Goal: Task Accomplishment & Management: Complete application form

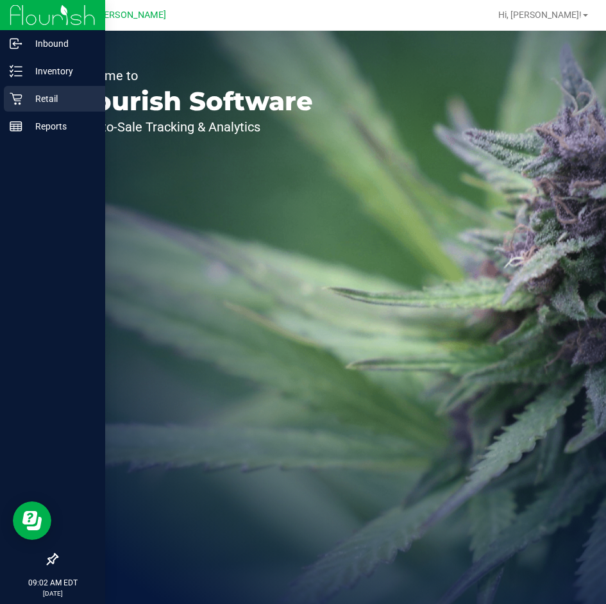
click at [37, 107] on div "Retail" at bounding box center [54, 99] width 101 height 26
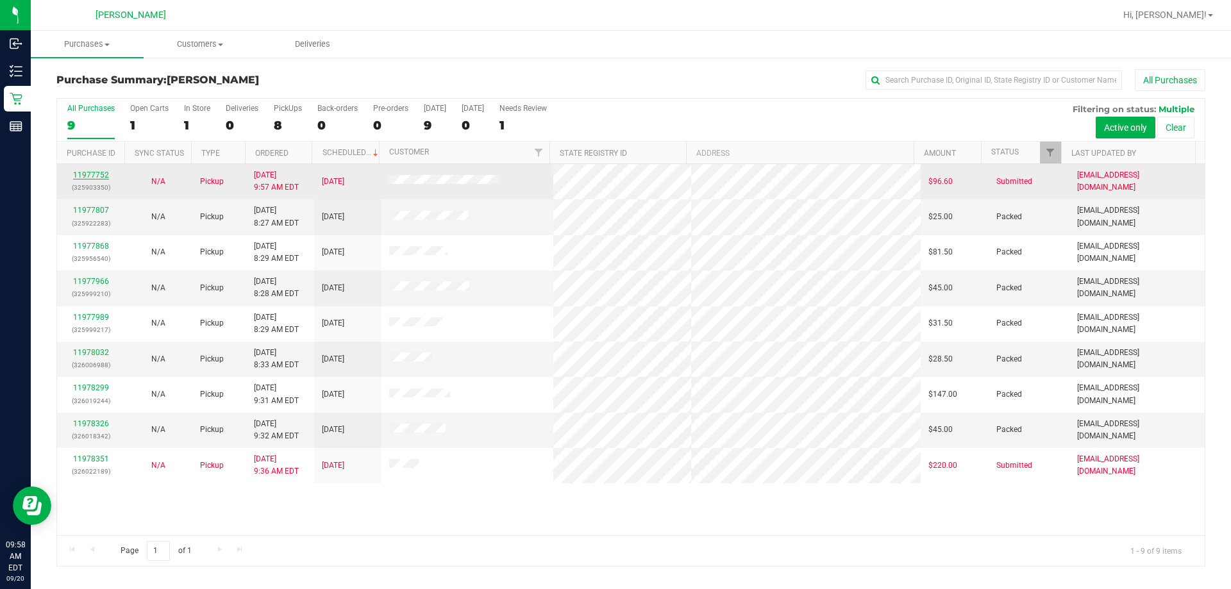
click at [94, 173] on link "11977752" at bounding box center [91, 175] width 36 height 9
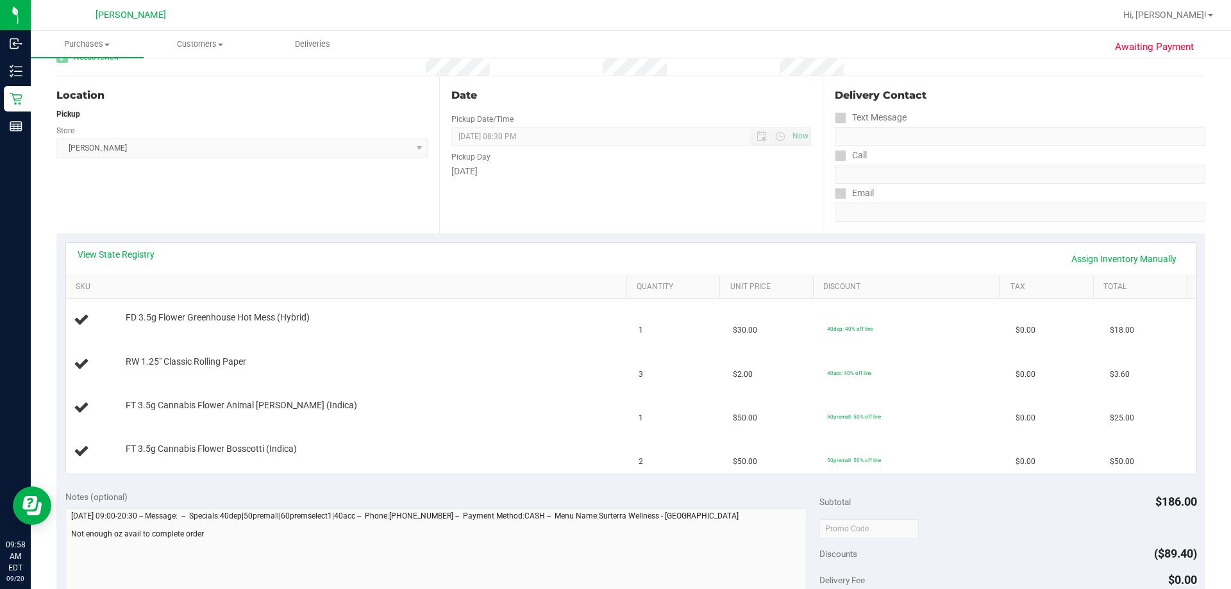
scroll to position [64, 0]
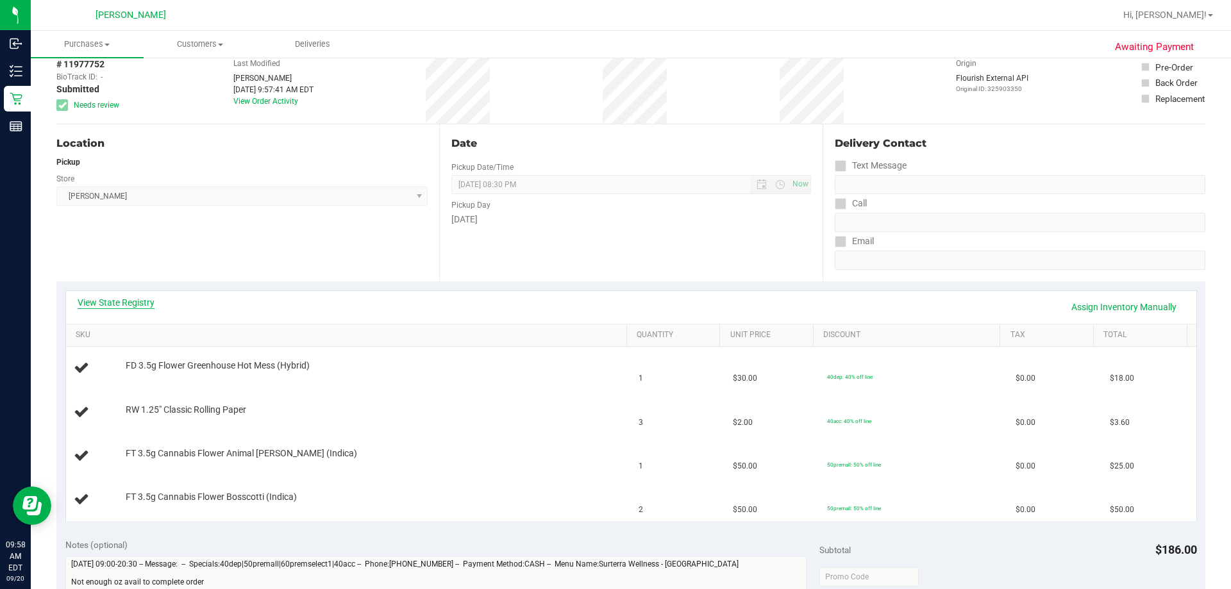
click at [112, 298] on link "View State Registry" at bounding box center [116, 302] width 77 height 13
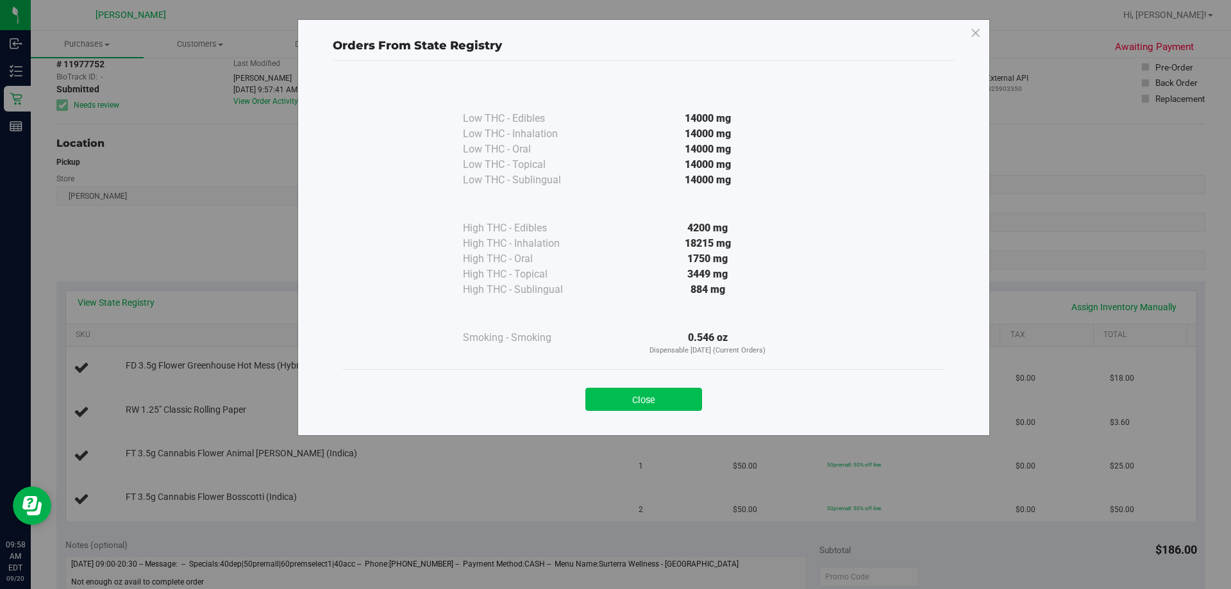
click at [605, 402] on button "Close" at bounding box center [643, 399] width 117 height 23
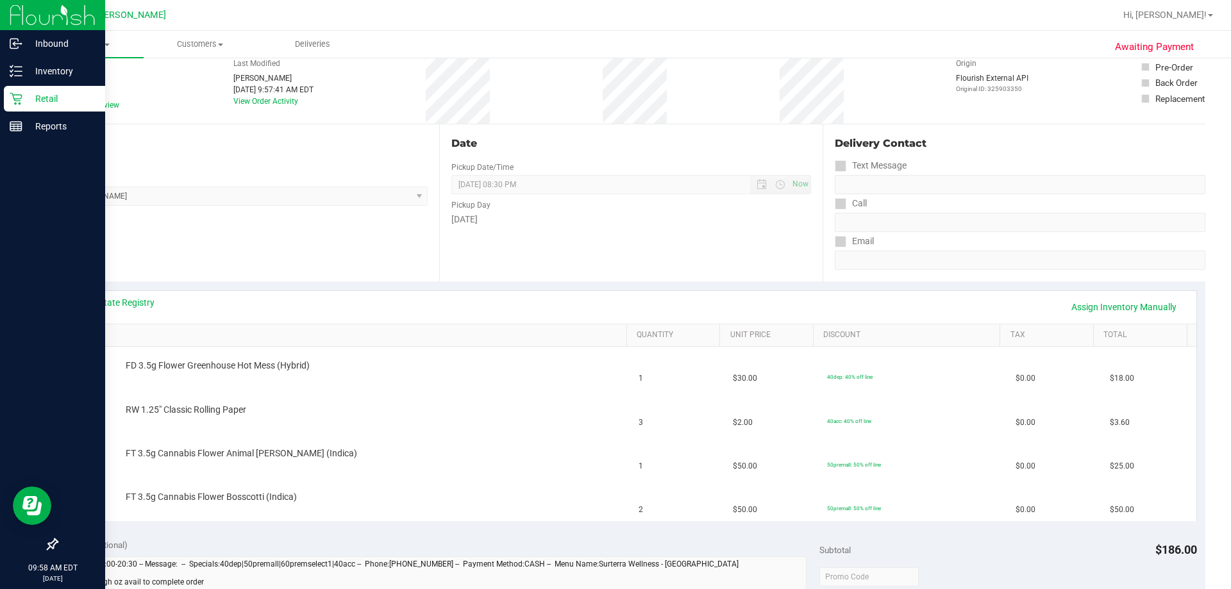
click at [29, 97] on p "Retail" at bounding box center [60, 98] width 77 height 15
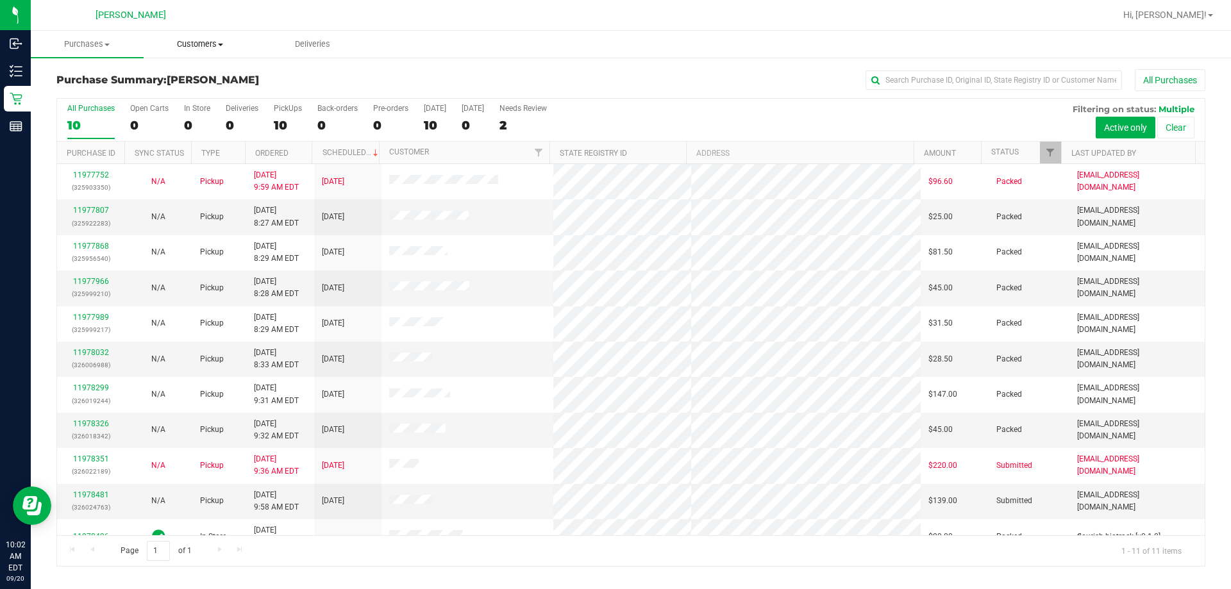
click at [202, 37] on uib-tab-heading "Customers All customers Add a new customer All physicians" at bounding box center [200, 44] width 112 height 26
click at [202, 81] on span "All customers" at bounding box center [190, 77] width 92 height 11
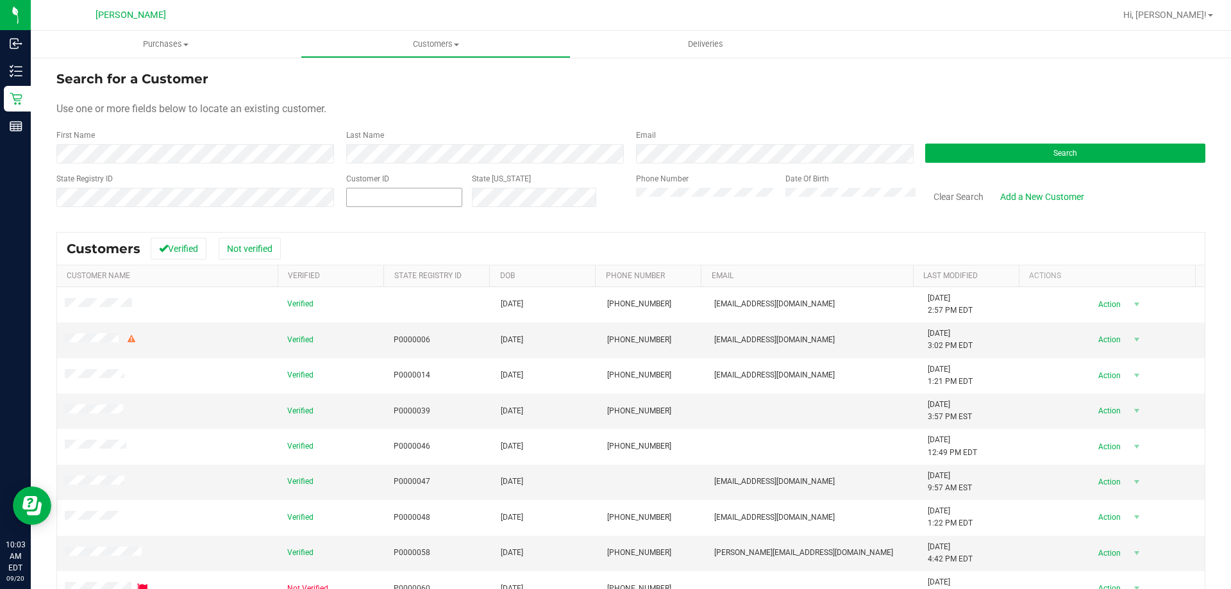
click at [406, 195] on span at bounding box center [404, 197] width 116 height 19
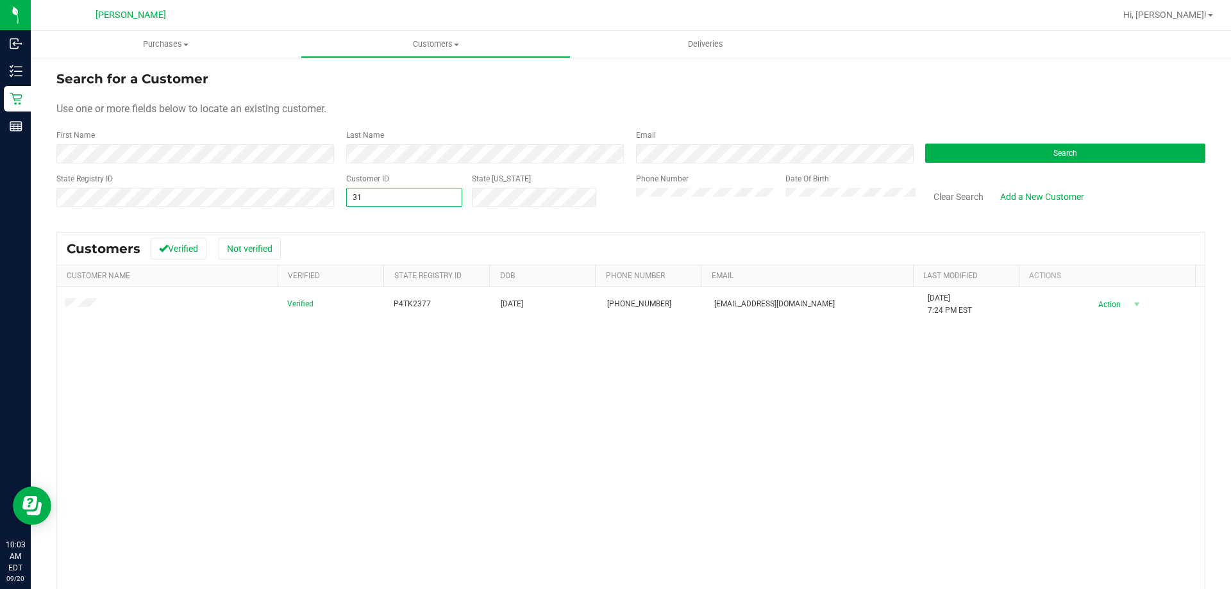
type input "3"
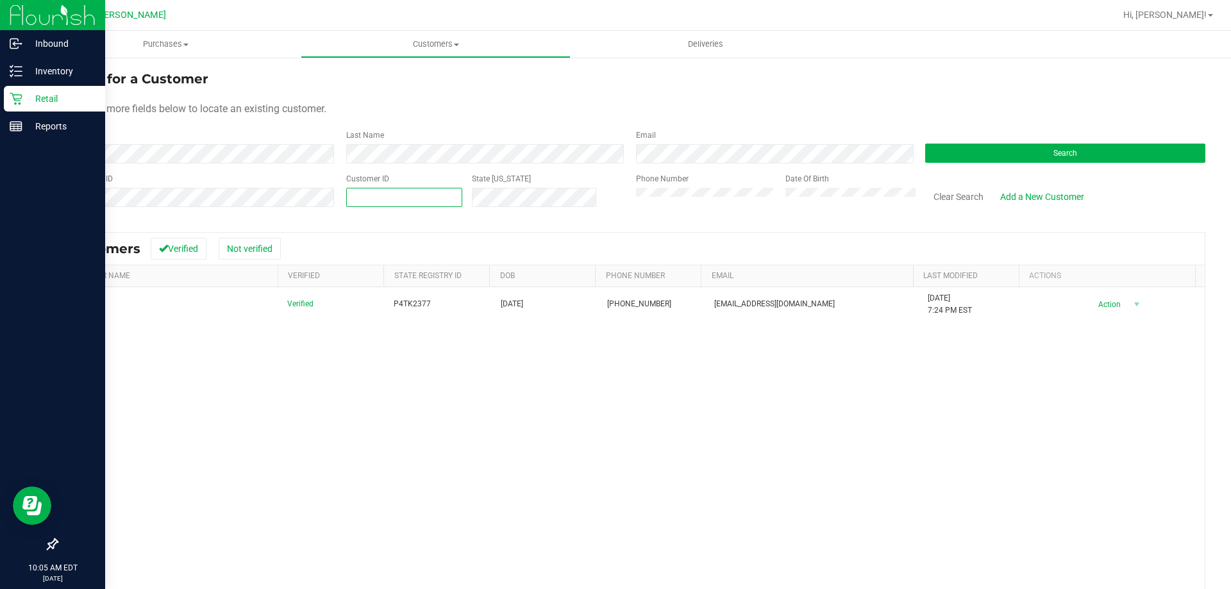
click at [10, 96] on icon at bounding box center [16, 98] width 13 height 13
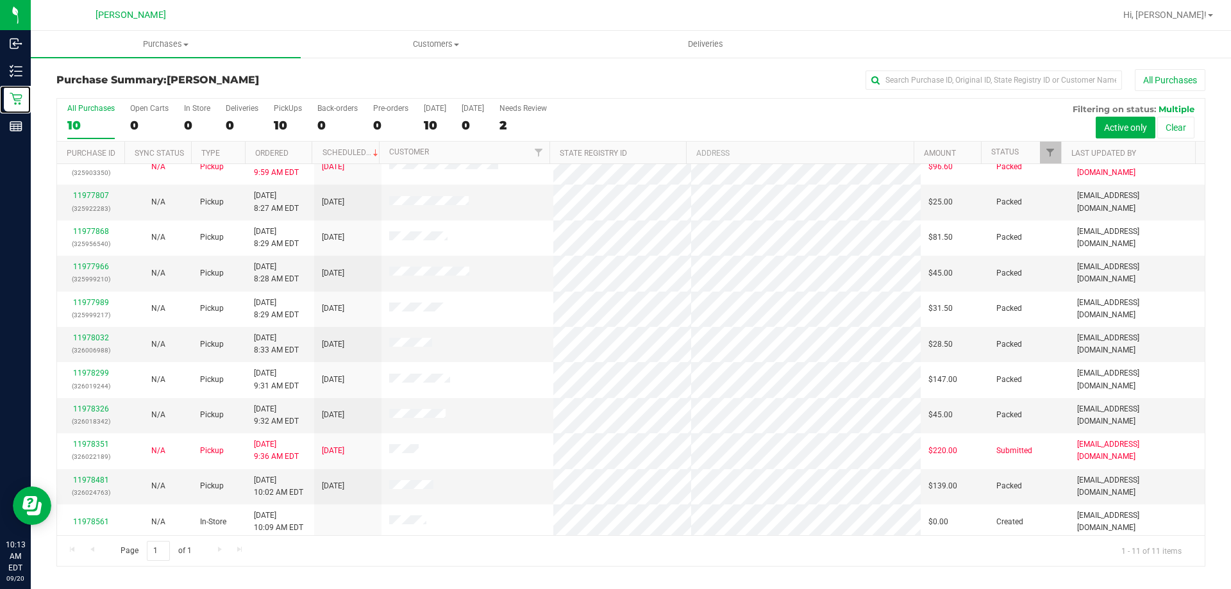
scroll to position [19, 0]
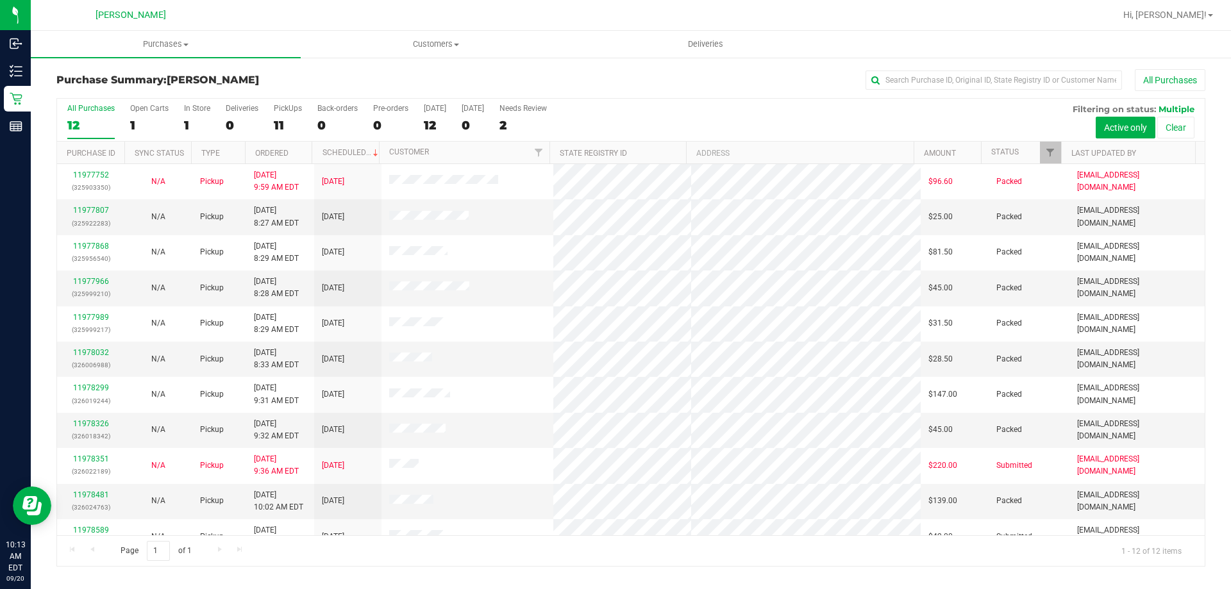
scroll to position [55, 0]
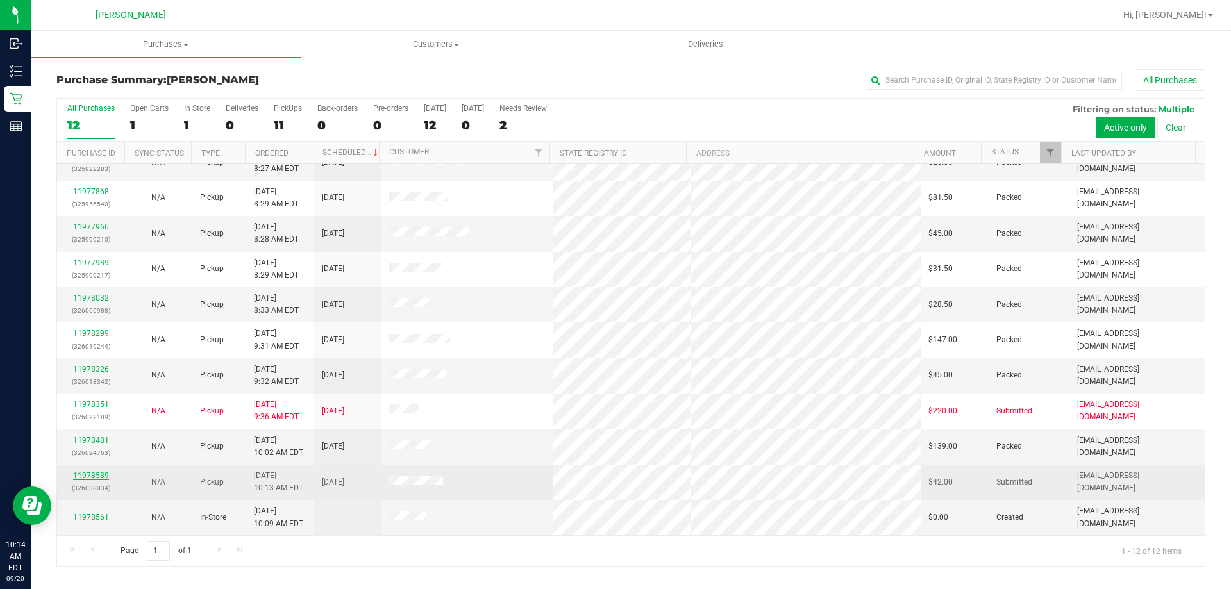
click at [83, 476] on link "11978589" at bounding box center [91, 475] width 36 height 9
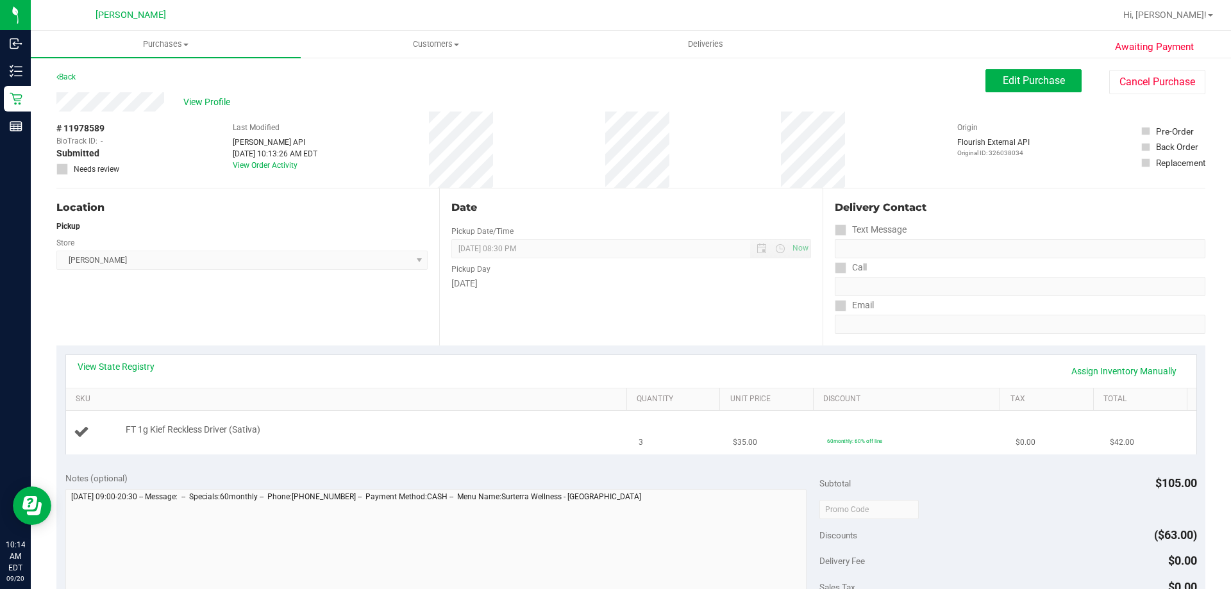
click at [483, 437] on div at bounding box center [373, 437] width 495 height 1
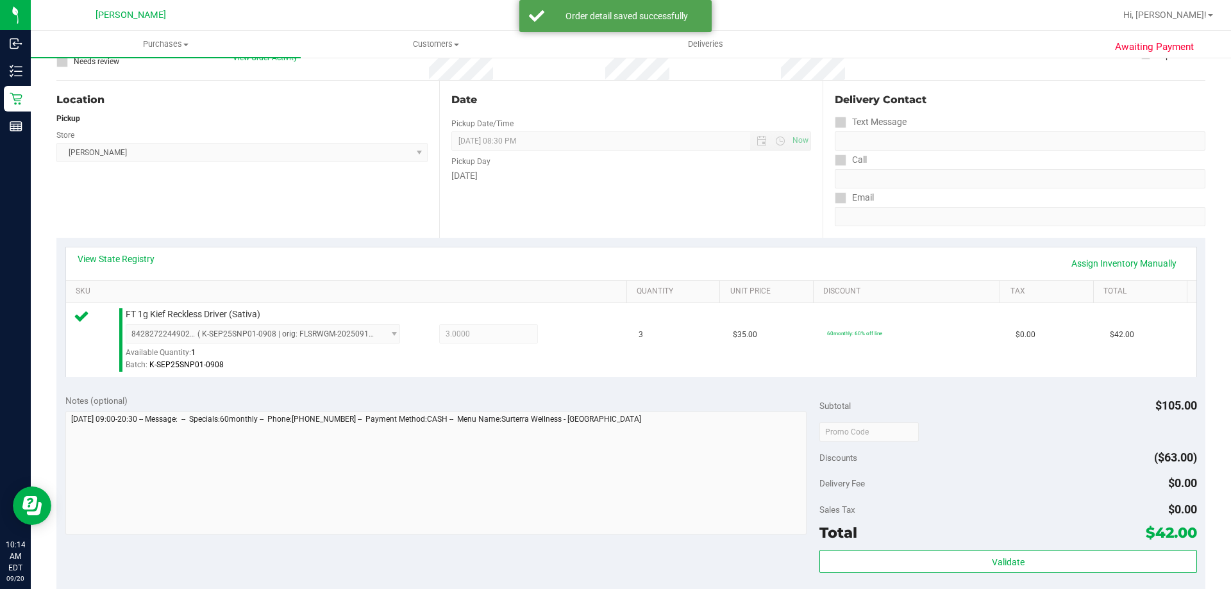
scroll to position [321, 0]
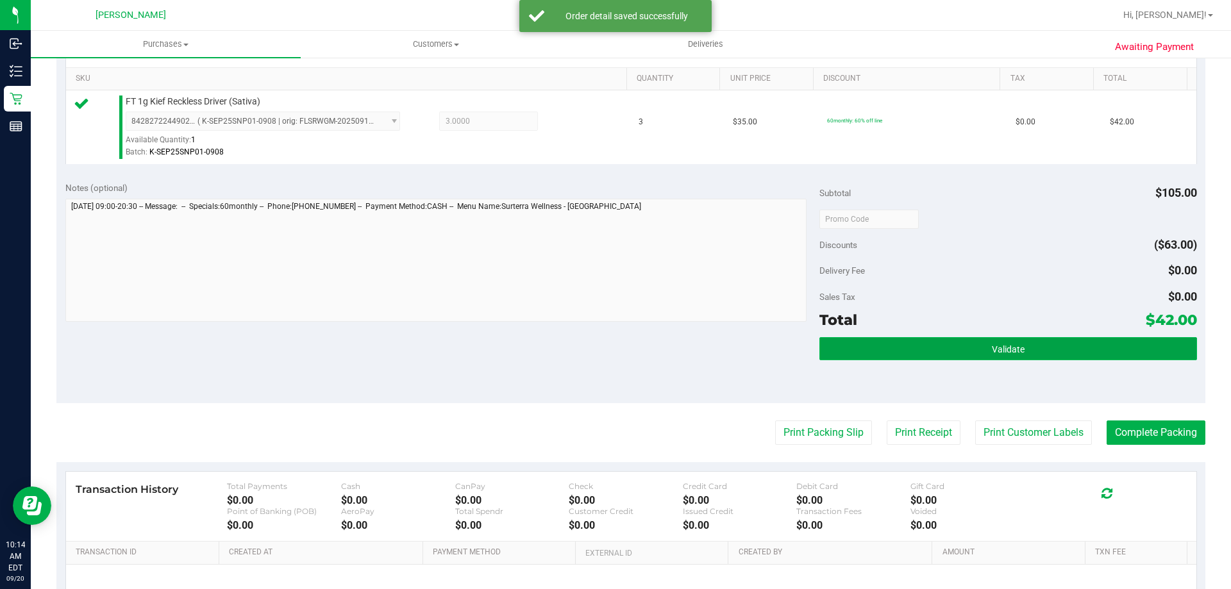
click at [927, 347] on button "Validate" at bounding box center [1007, 348] width 377 height 23
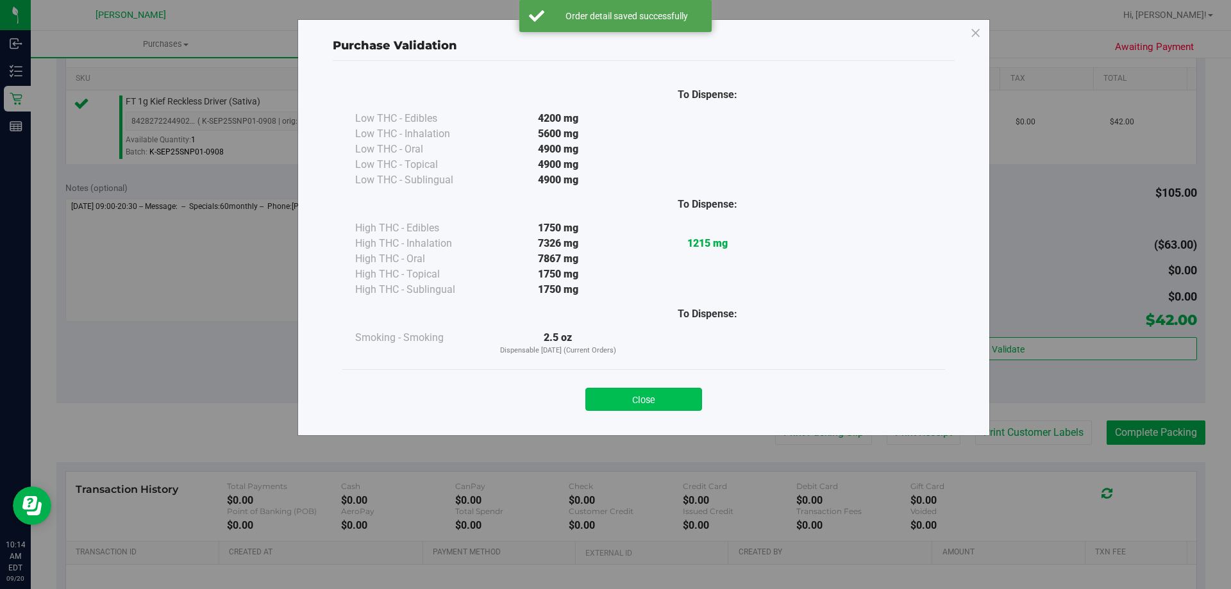
click at [680, 394] on button "Close" at bounding box center [643, 399] width 117 height 23
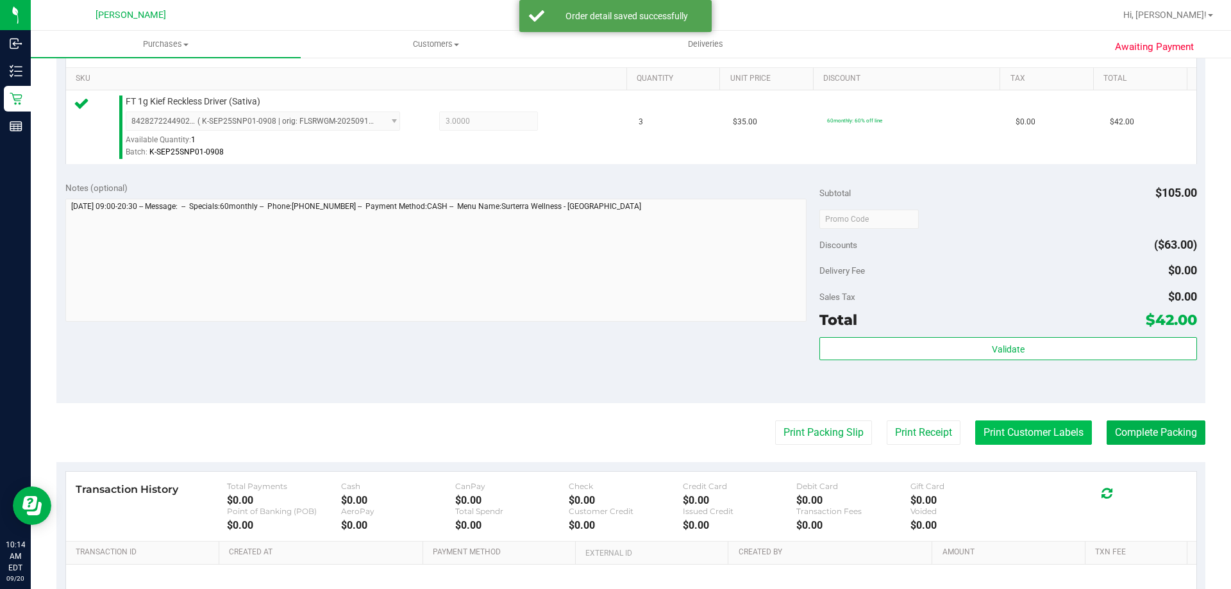
click at [1014, 436] on button "Print Customer Labels" at bounding box center [1033, 433] width 117 height 24
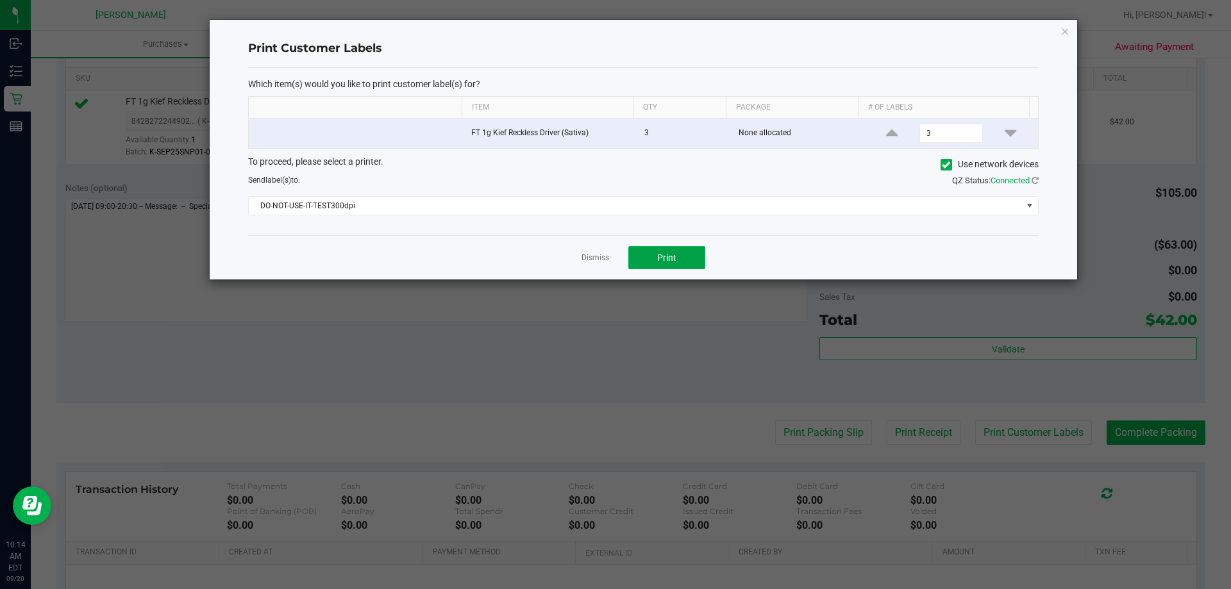
click at [671, 264] on button "Print" at bounding box center [666, 257] width 77 height 23
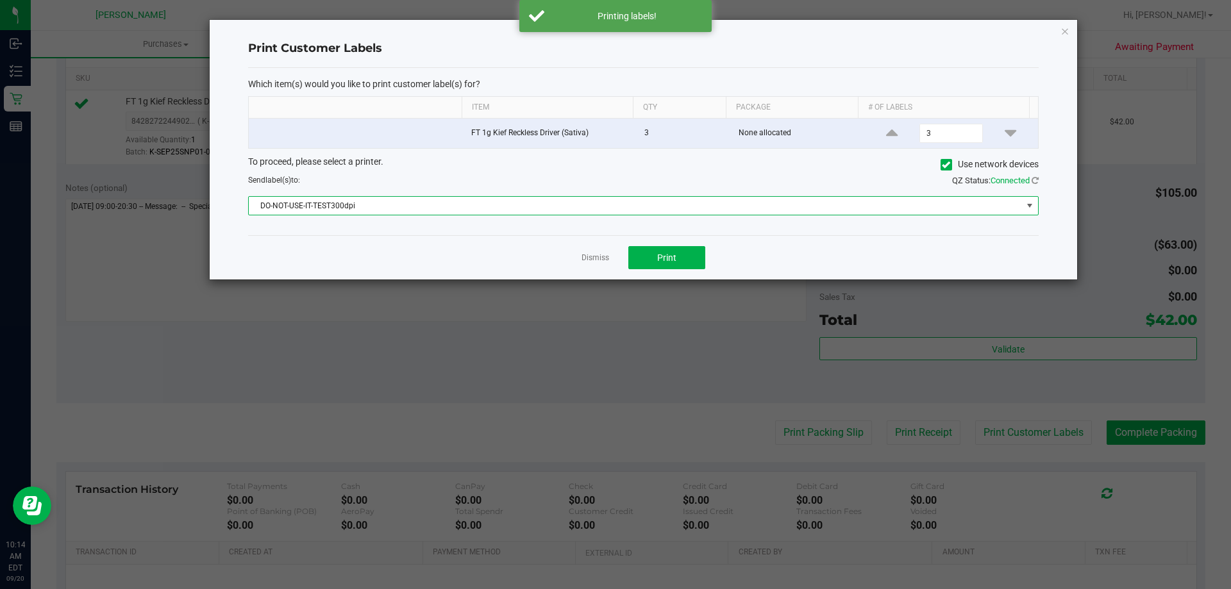
click at [546, 207] on span "DO-NOT-USE-IT-TEST300dpi" at bounding box center [635, 206] width 773 height 18
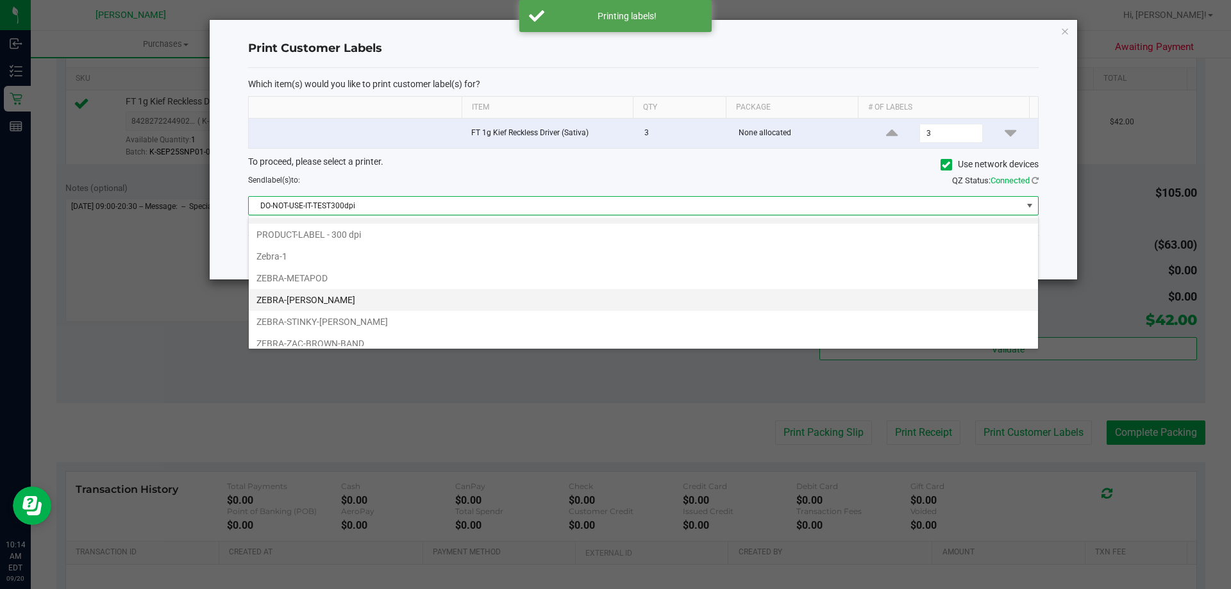
scroll to position [24, 0]
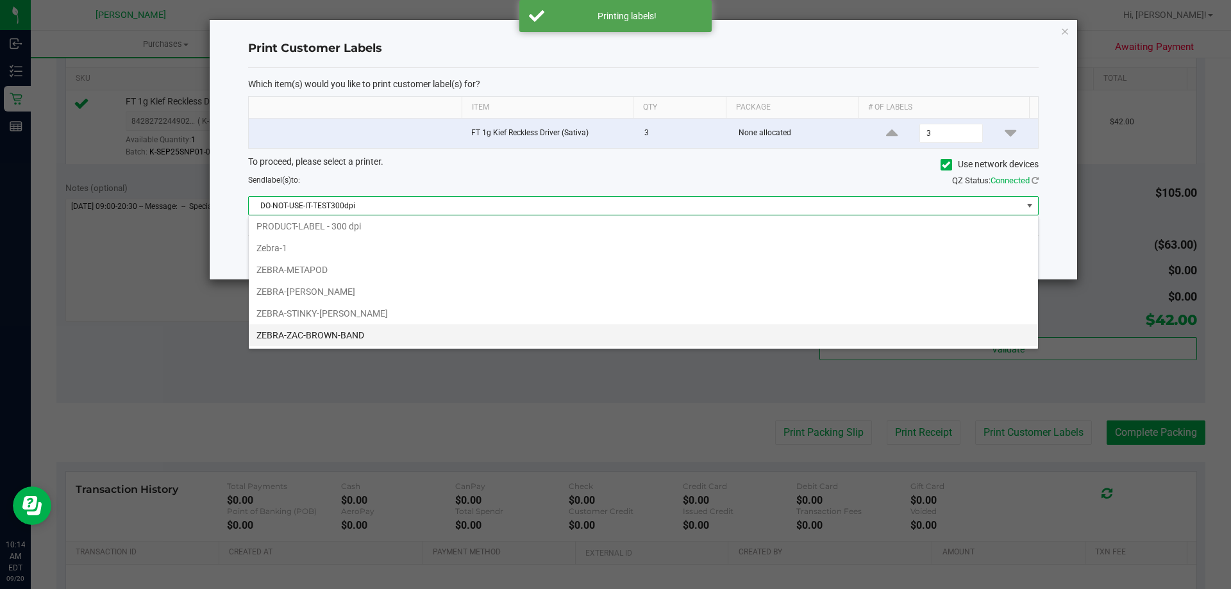
click at [448, 342] on li "ZEBRA-ZAC-BROWN-BAND" at bounding box center [643, 335] width 789 height 22
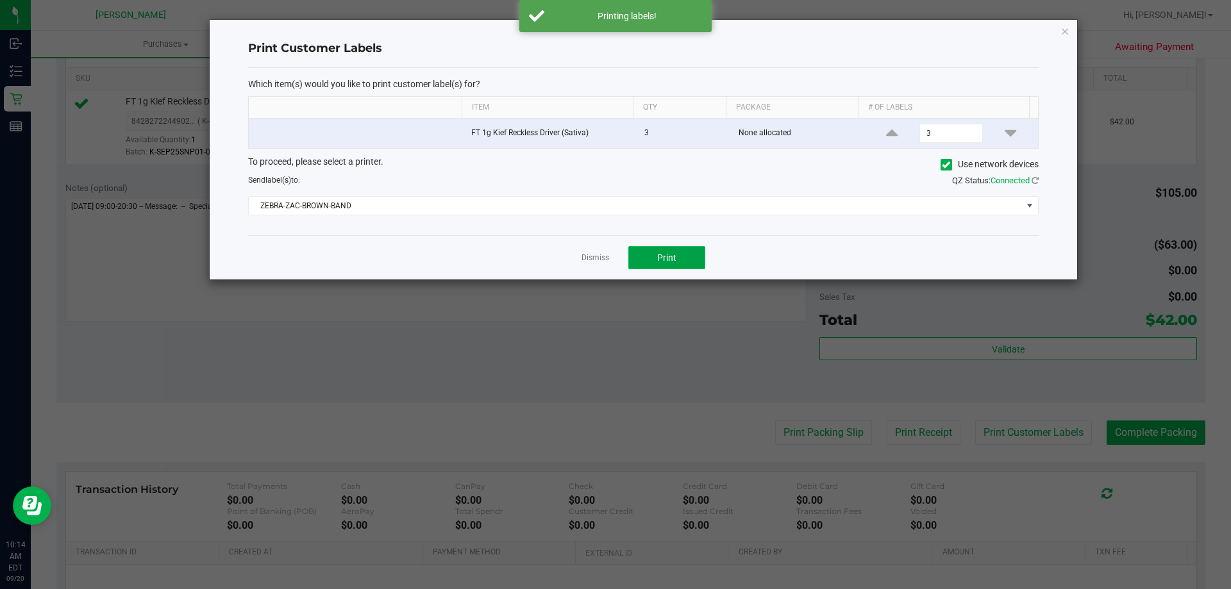
click at [675, 256] on span "Print" at bounding box center [666, 258] width 19 height 10
click at [594, 256] on link "Dismiss" at bounding box center [596, 258] width 28 height 11
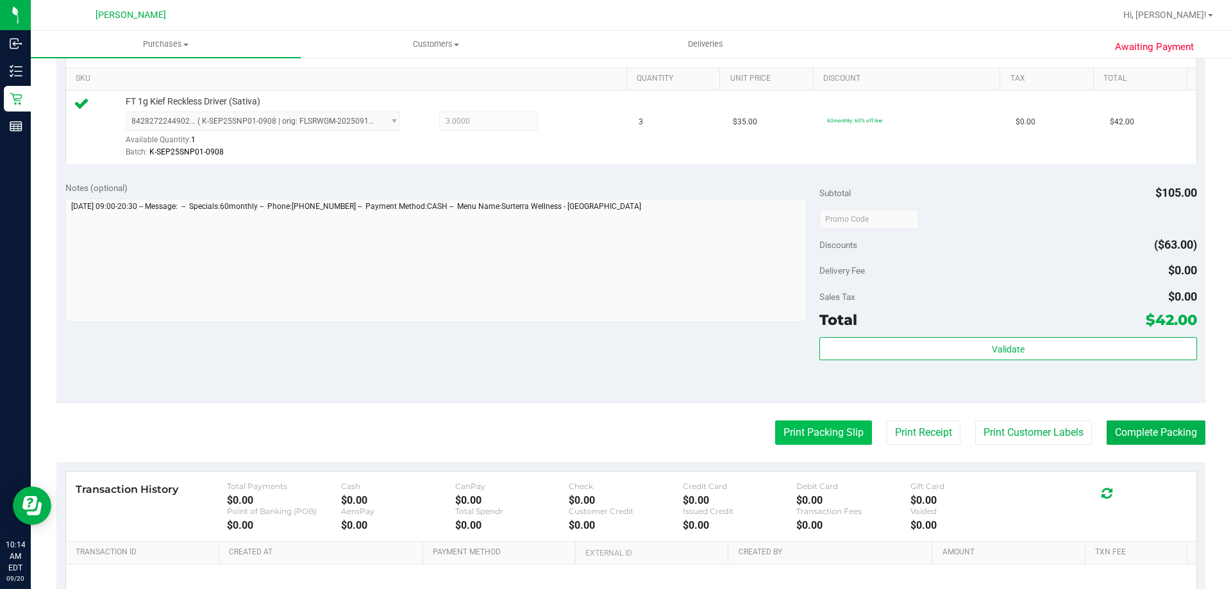
click at [807, 439] on button "Print Packing Slip" at bounding box center [823, 433] width 97 height 24
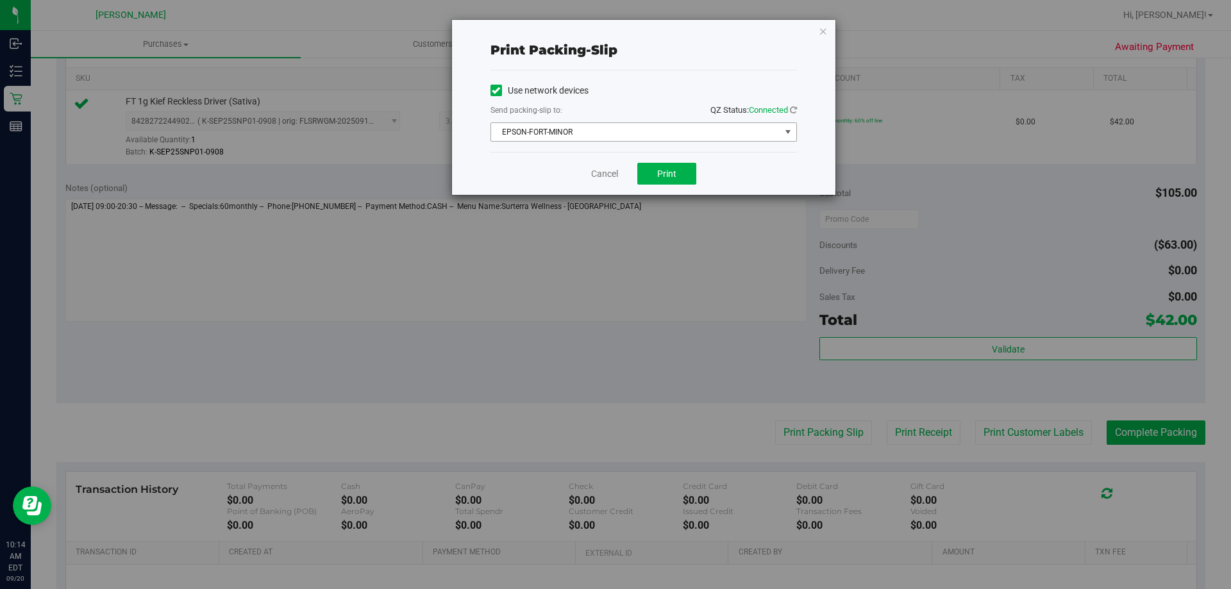
click at [672, 133] on span "EPSON-FORT-MINOR" at bounding box center [635, 132] width 289 height 18
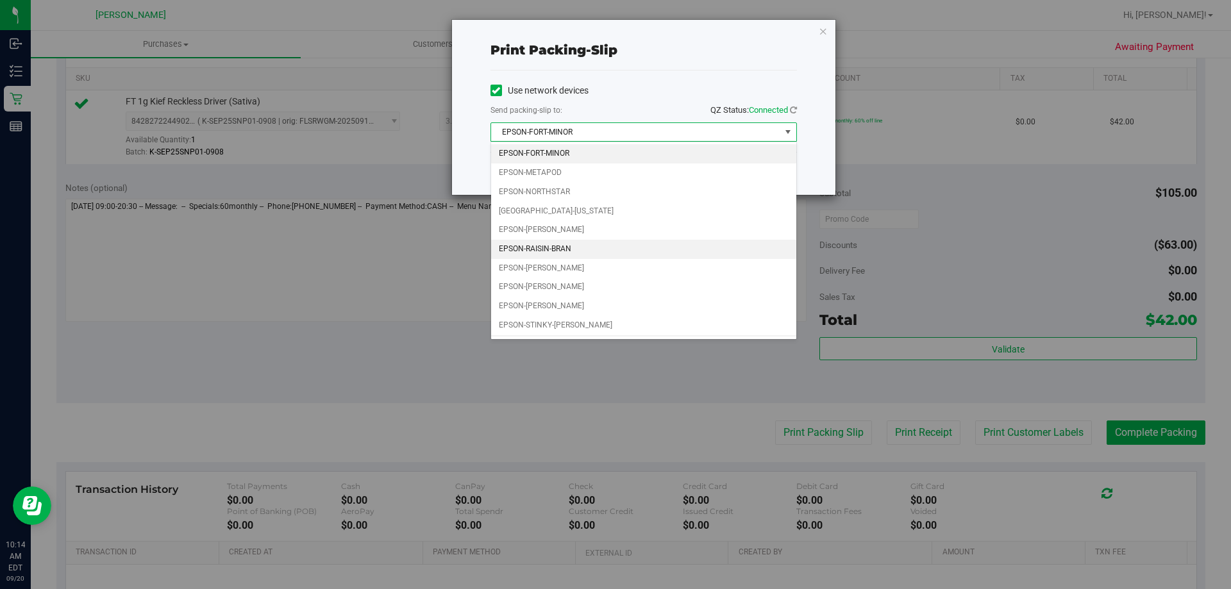
scroll to position [55, 0]
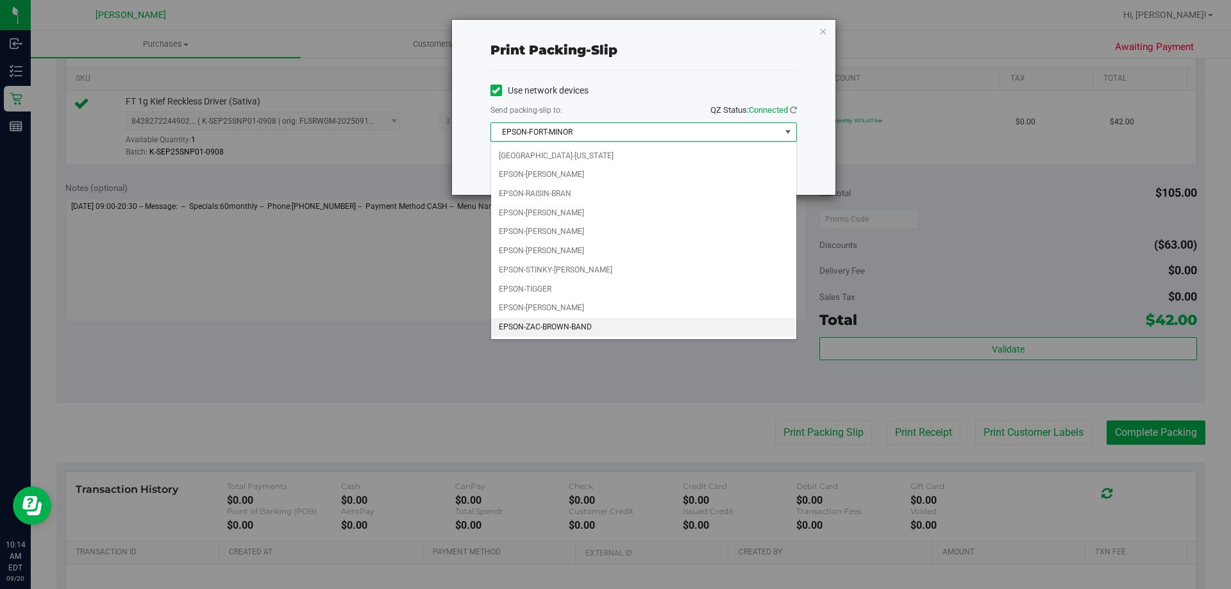
click at [606, 329] on li "EPSON-ZAC-BROWN-BAND" at bounding box center [643, 327] width 305 height 19
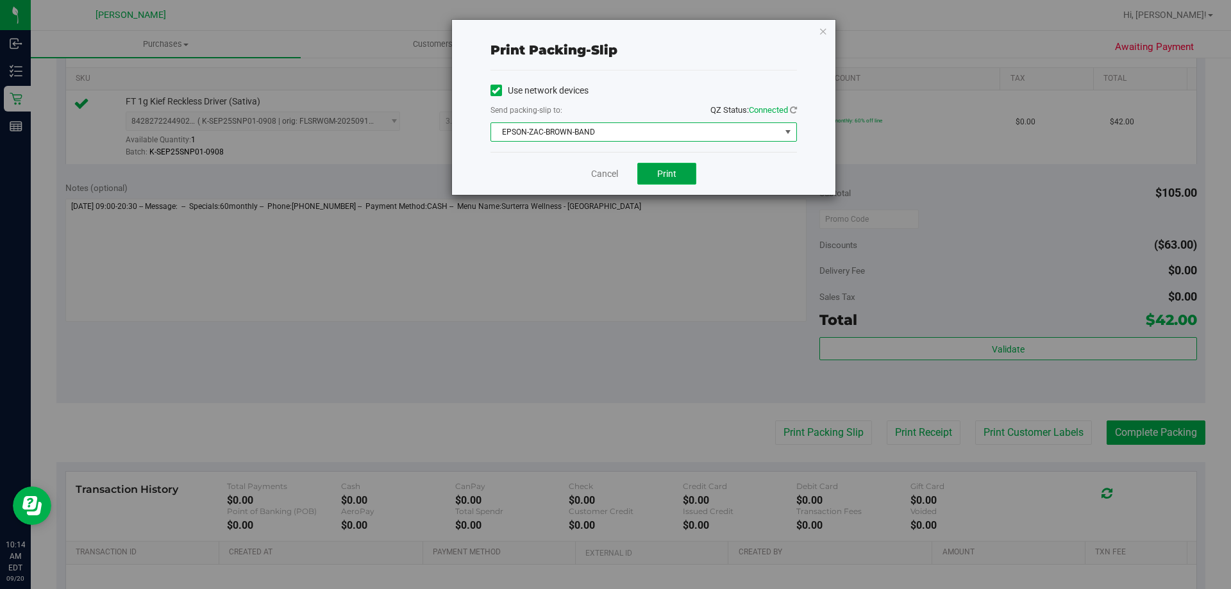
click at [672, 175] on span "Print" at bounding box center [666, 174] width 19 height 10
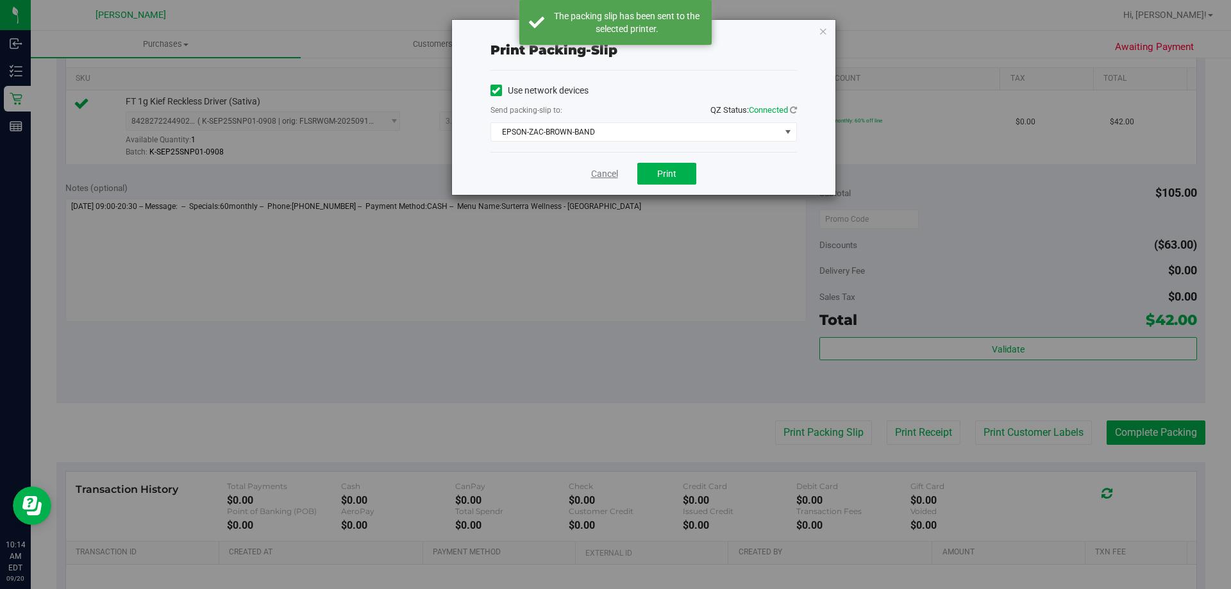
click at [600, 172] on link "Cancel" at bounding box center [604, 173] width 27 height 13
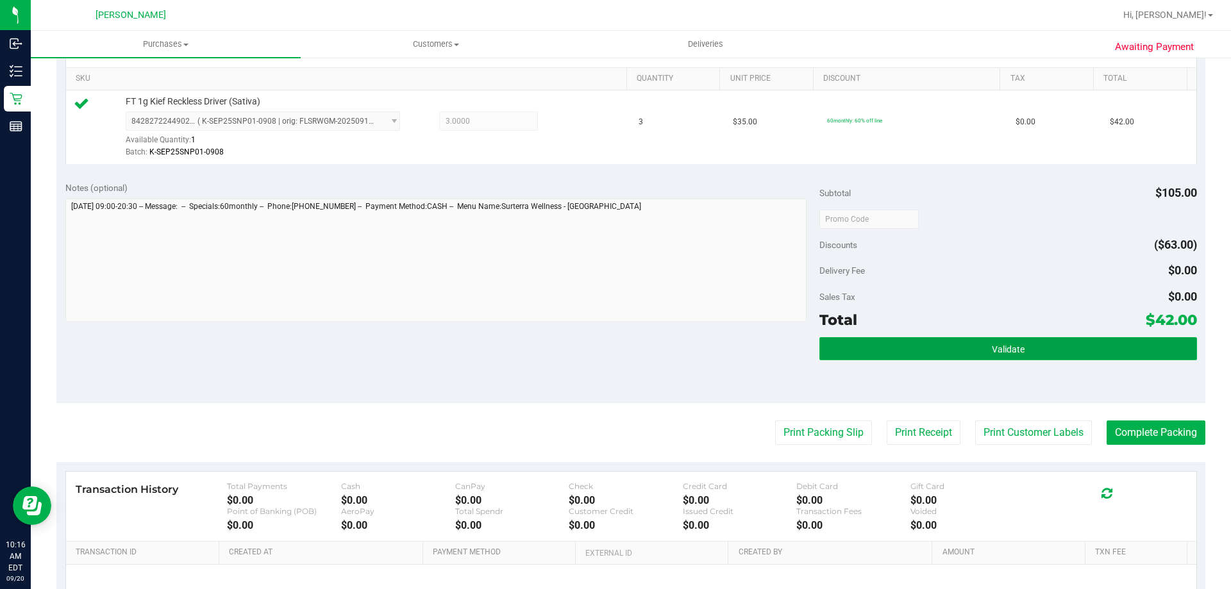
click at [996, 349] on span "Validate" at bounding box center [1008, 349] width 33 height 10
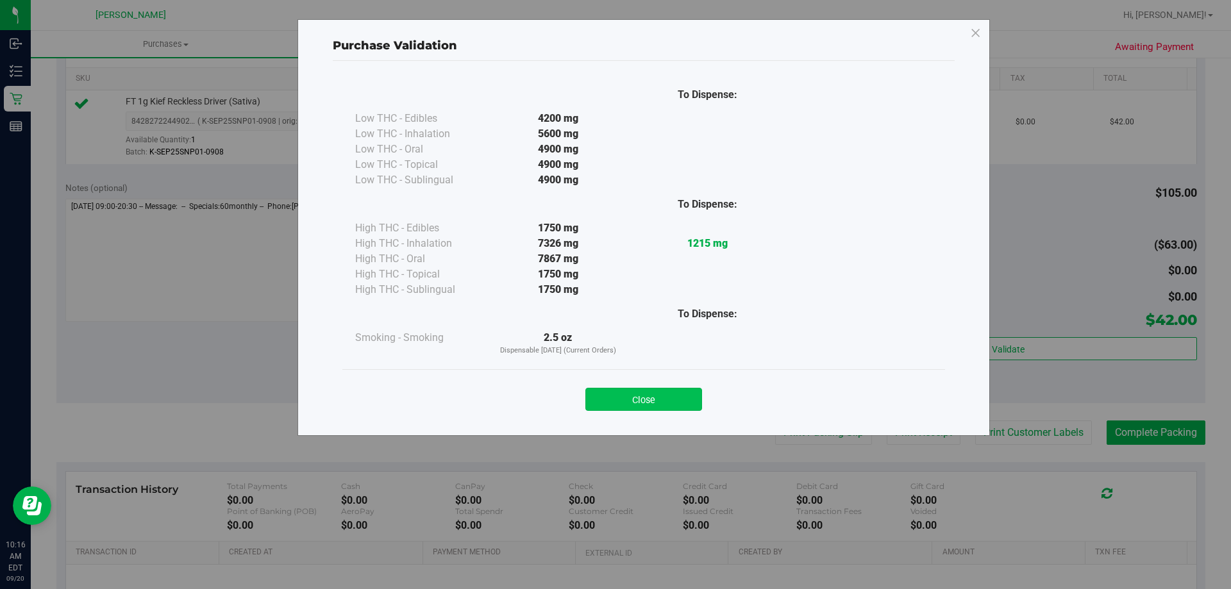
click at [681, 409] on button "Close" at bounding box center [643, 399] width 117 height 23
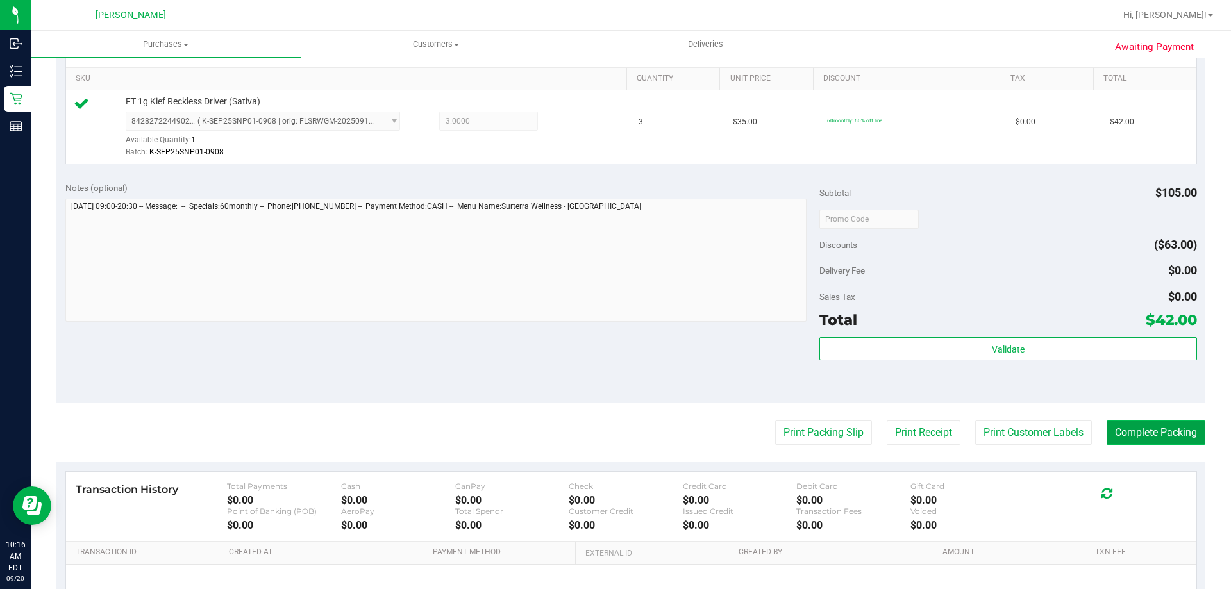
click at [1149, 431] on button "Complete Packing" at bounding box center [1156, 433] width 99 height 24
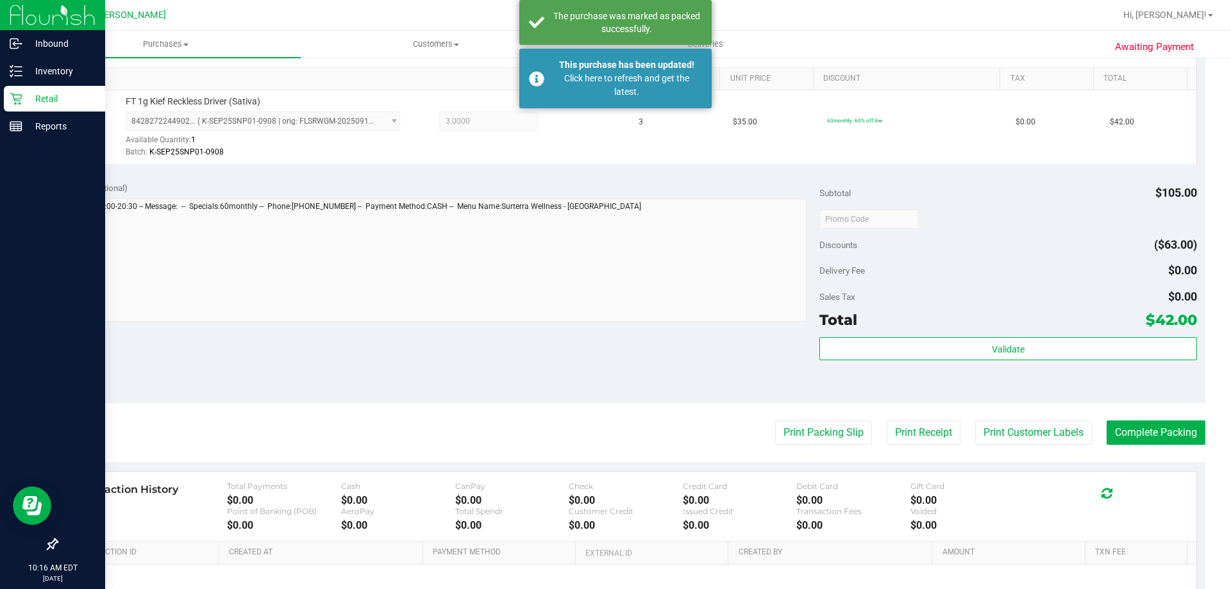
click at [31, 104] on p "Retail" at bounding box center [60, 98] width 77 height 15
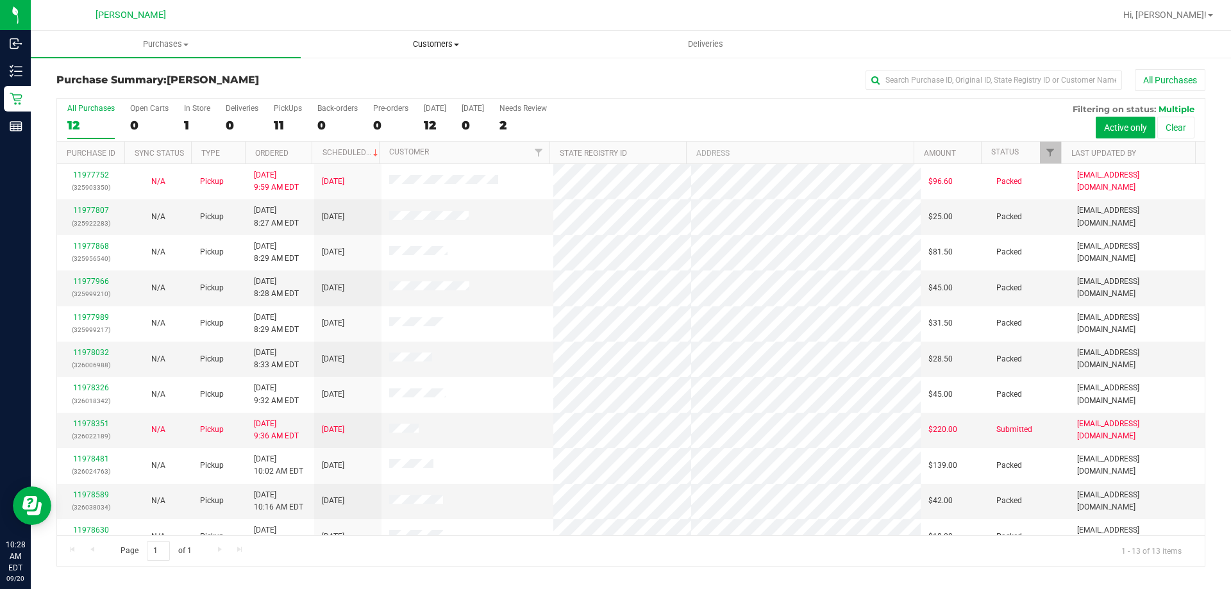
click at [451, 43] on span "Customers" at bounding box center [435, 44] width 269 height 12
click at [359, 80] on span "All customers" at bounding box center [347, 77] width 92 height 11
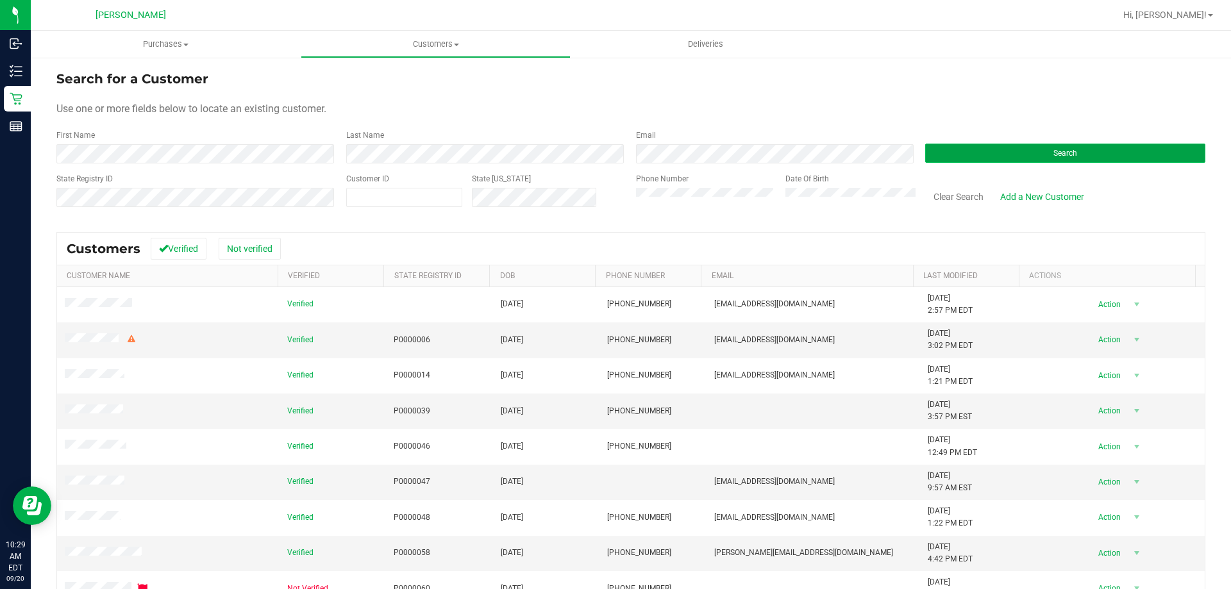
click at [1102, 157] on button "Search" at bounding box center [1065, 153] width 280 height 19
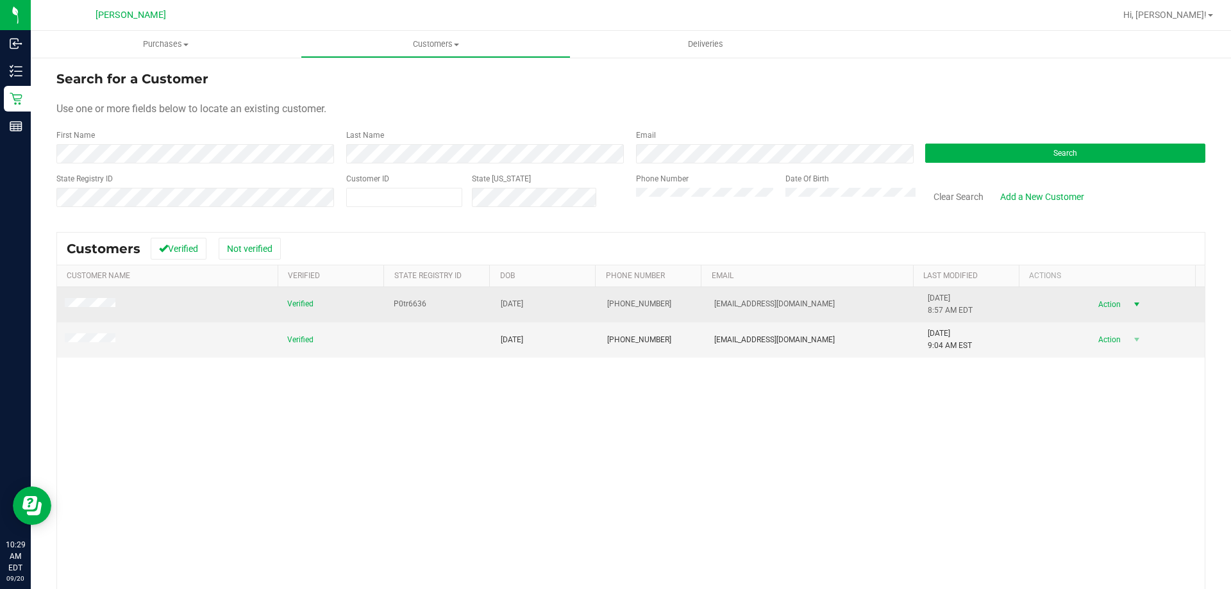
click at [1096, 303] on span "Action" at bounding box center [1108, 305] width 42 height 18
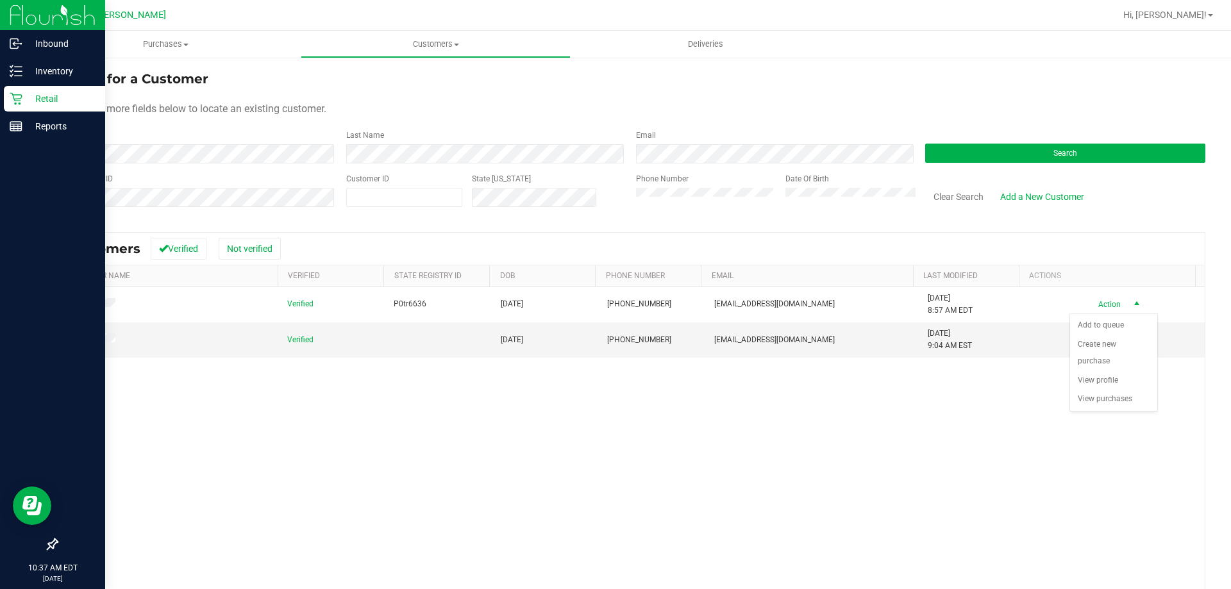
click at [48, 103] on p "Retail" at bounding box center [60, 98] width 77 height 15
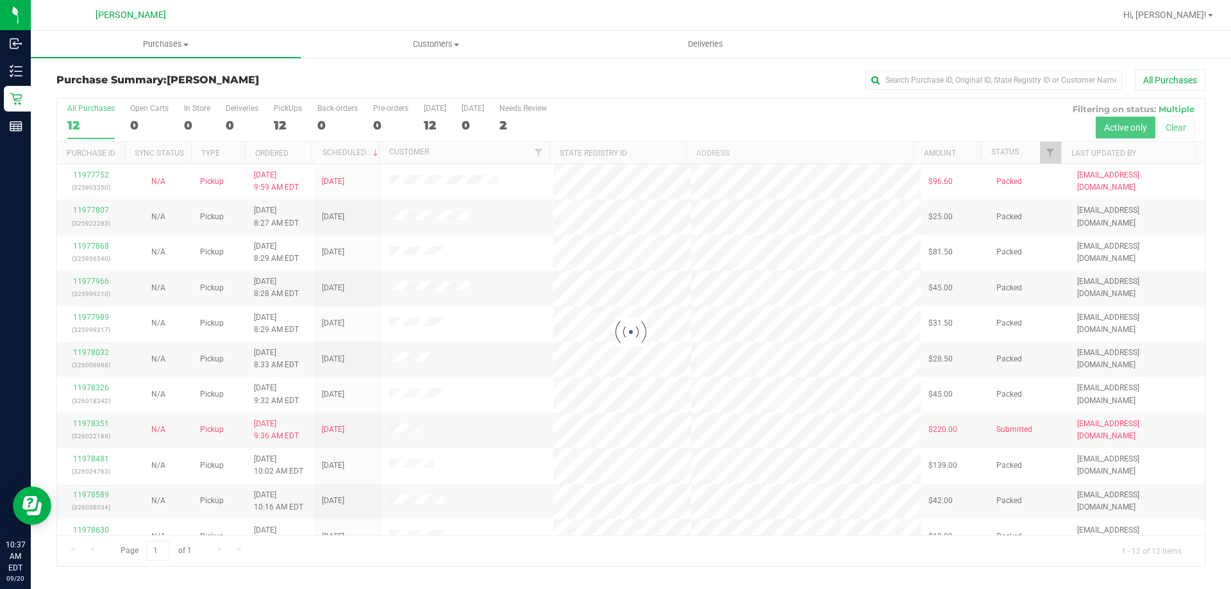
click at [746, 221] on div at bounding box center [631, 332] width 1148 height 467
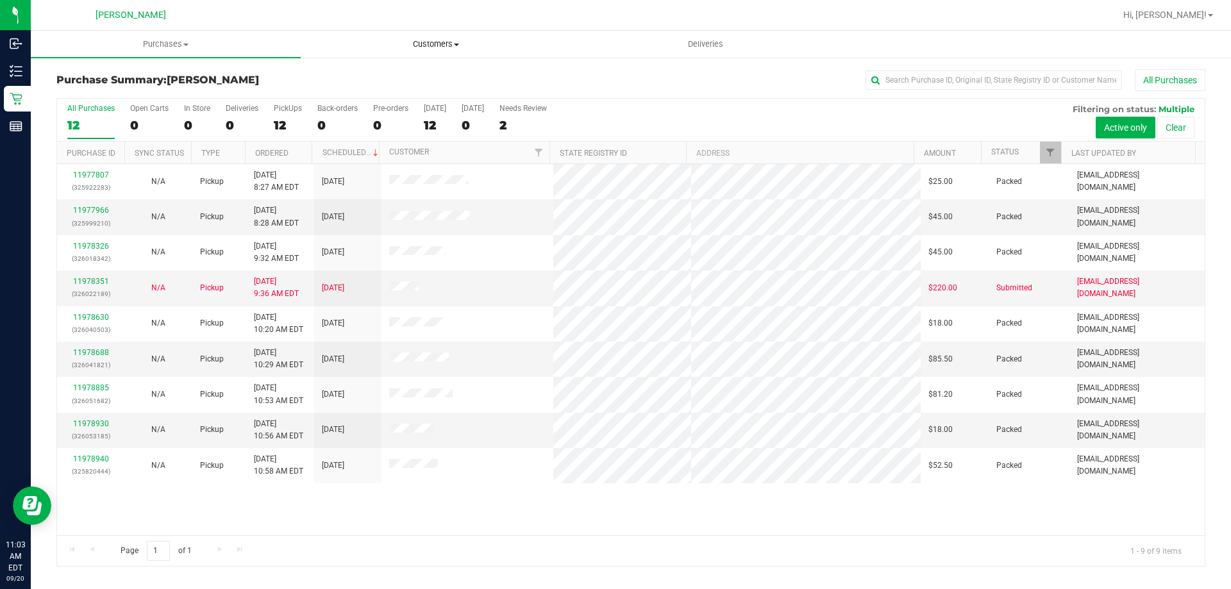
click at [433, 46] on span "Customers" at bounding box center [435, 44] width 269 height 12
click at [370, 76] on span "All customers" at bounding box center [347, 77] width 92 height 11
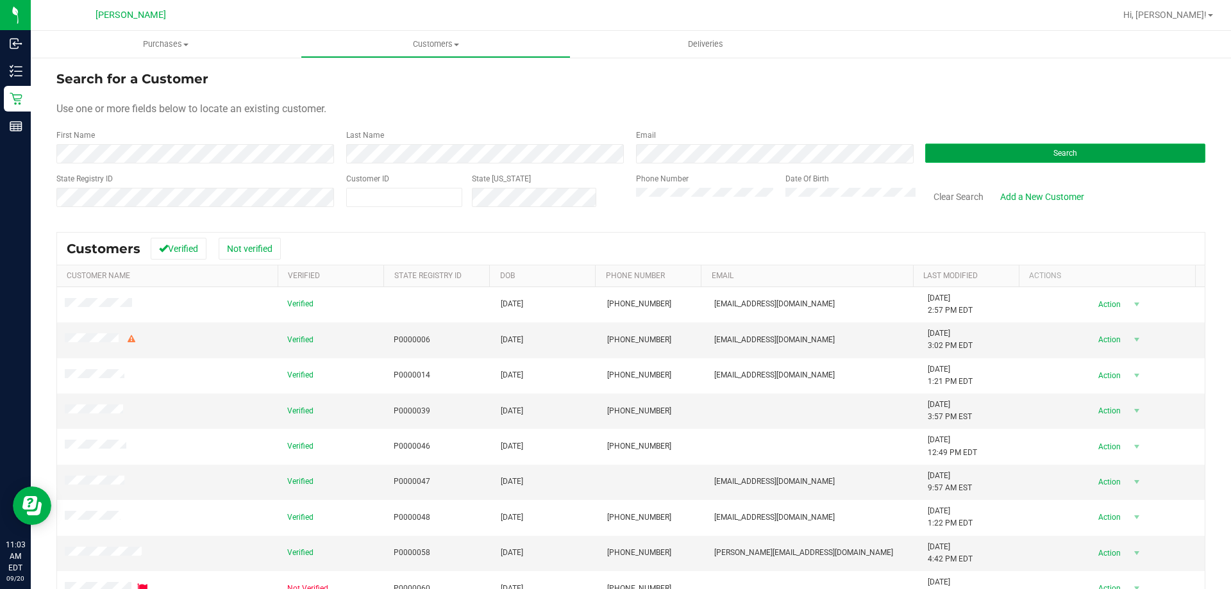
click at [1062, 146] on button "Search" at bounding box center [1065, 153] width 280 height 19
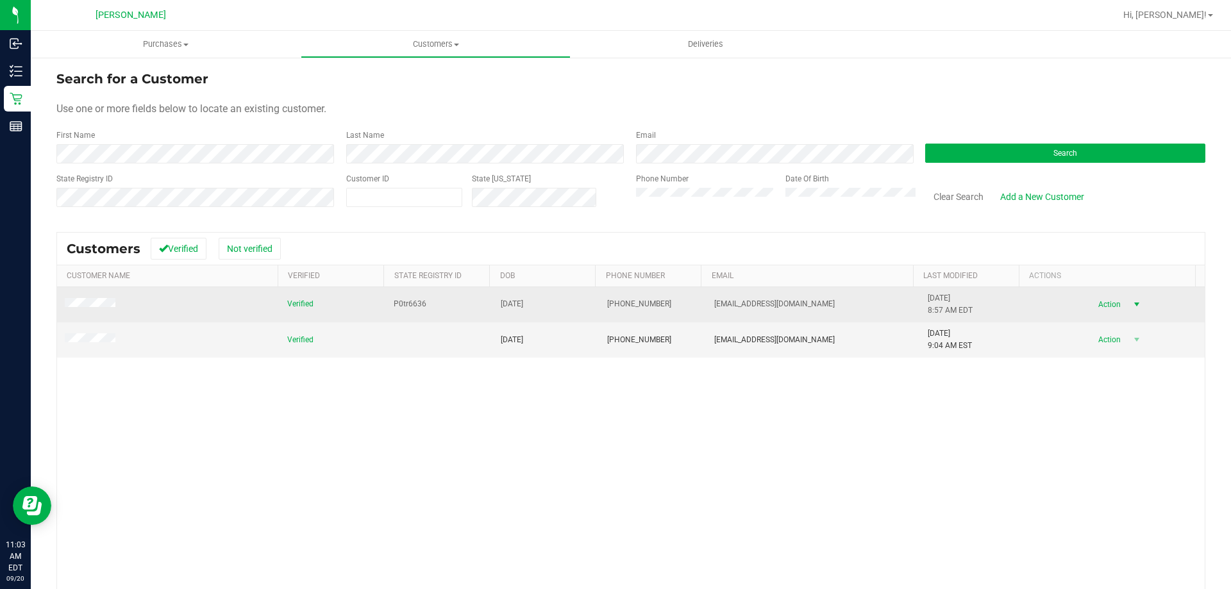
click at [1094, 300] on span "Action" at bounding box center [1108, 305] width 42 height 18
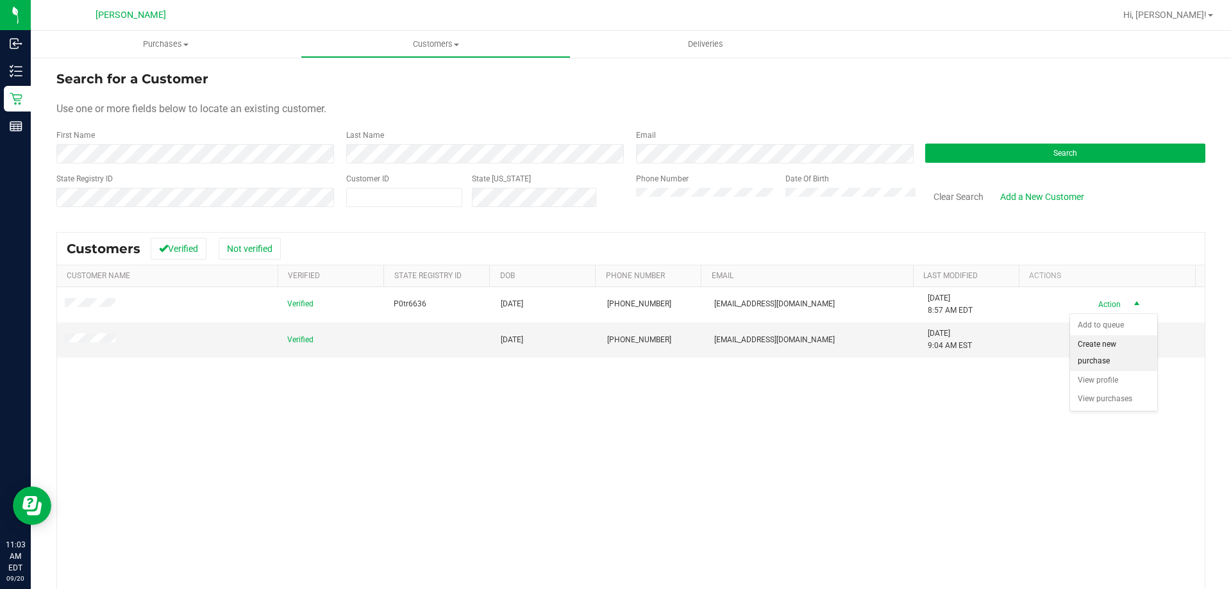
click at [1100, 344] on li "Create new purchase" at bounding box center [1113, 352] width 87 height 35
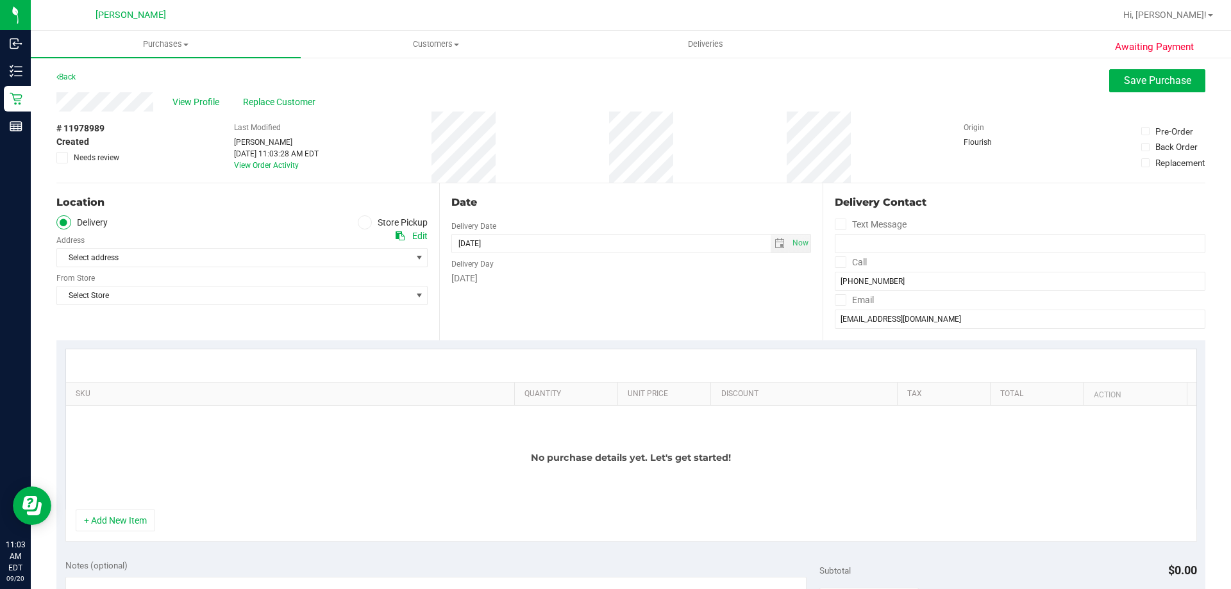
click at [364, 222] on icon at bounding box center [365, 222] width 8 height 0
click at [0, 0] on input "Store Pickup" at bounding box center [0, 0] width 0 height 0
click at [256, 257] on span "Select Store" at bounding box center [234, 258] width 354 height 18
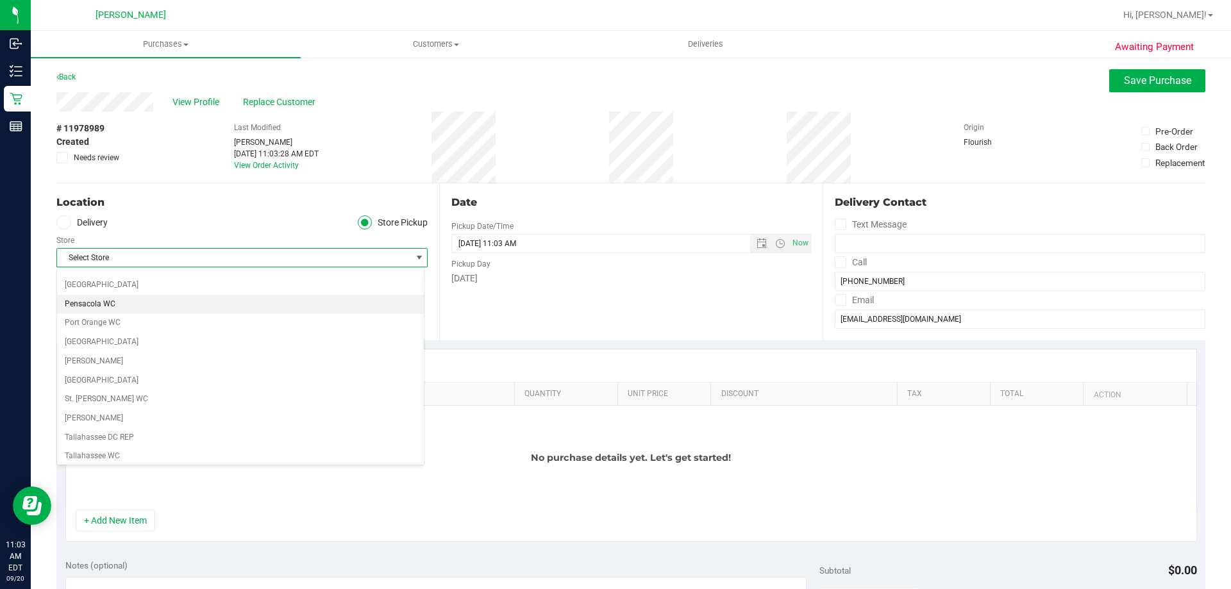
scroll to position [739, 0]
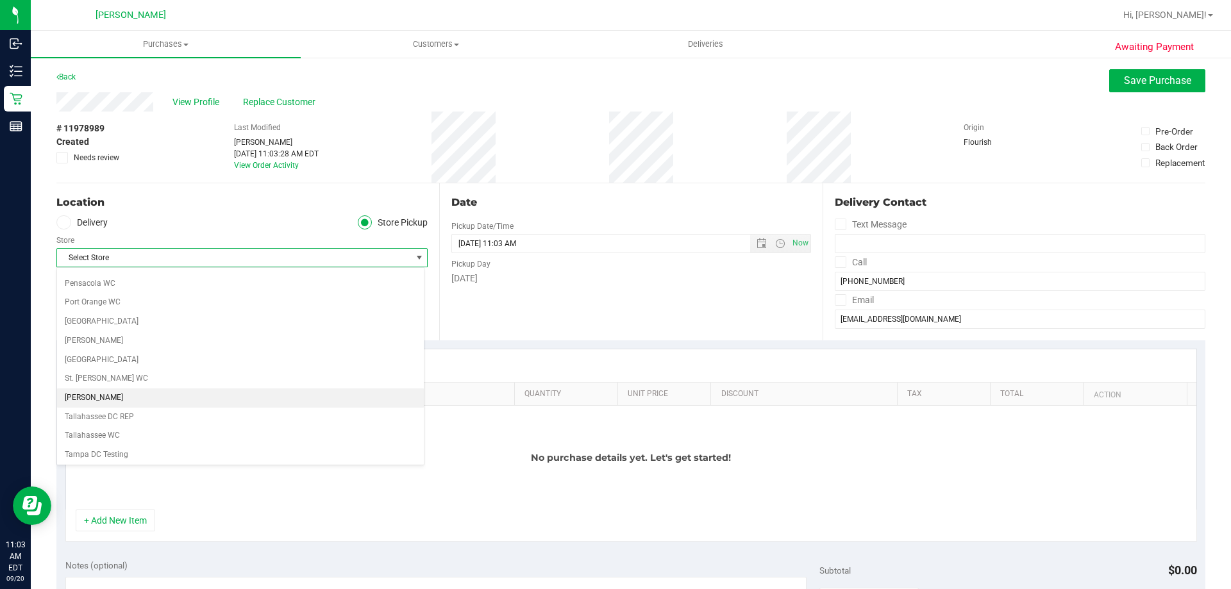
click at [110, 396] on li "[PERSON_NAME]" at bounding box center [240, 398] width 367 height 19
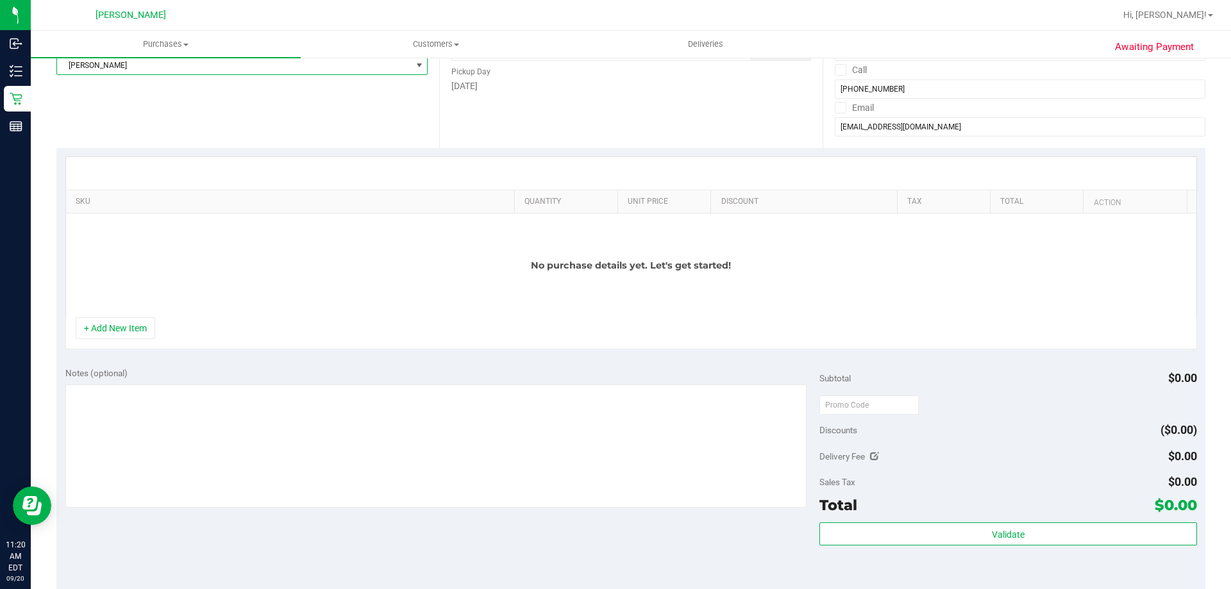
scroll to position [0, 0]
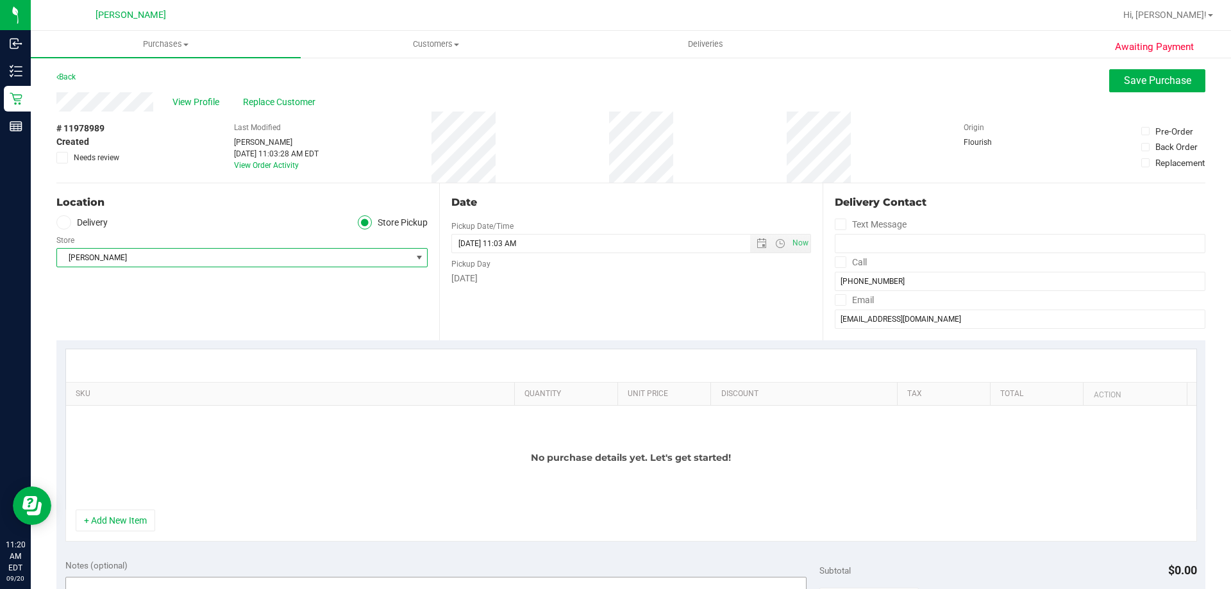
click at [89, 525] on button "+ Add New Item" at bounding box center [116, 521] width 80 height 22
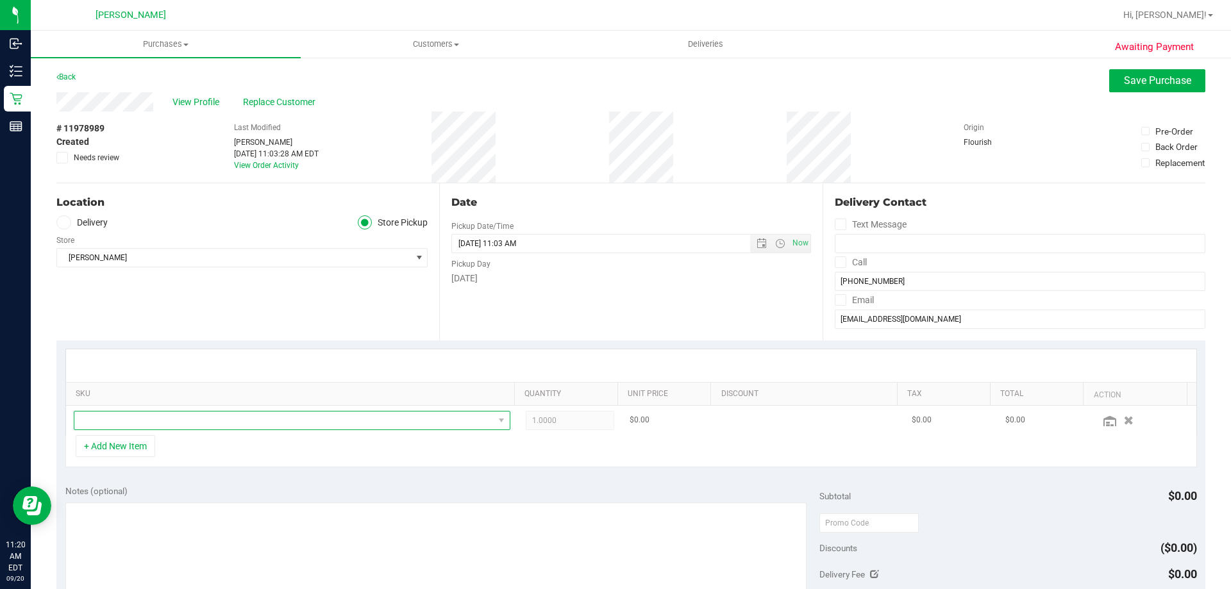
click at [177, 428] on span "NO DATA FOUND" at bounding box center [283, 421] width 419 height 18
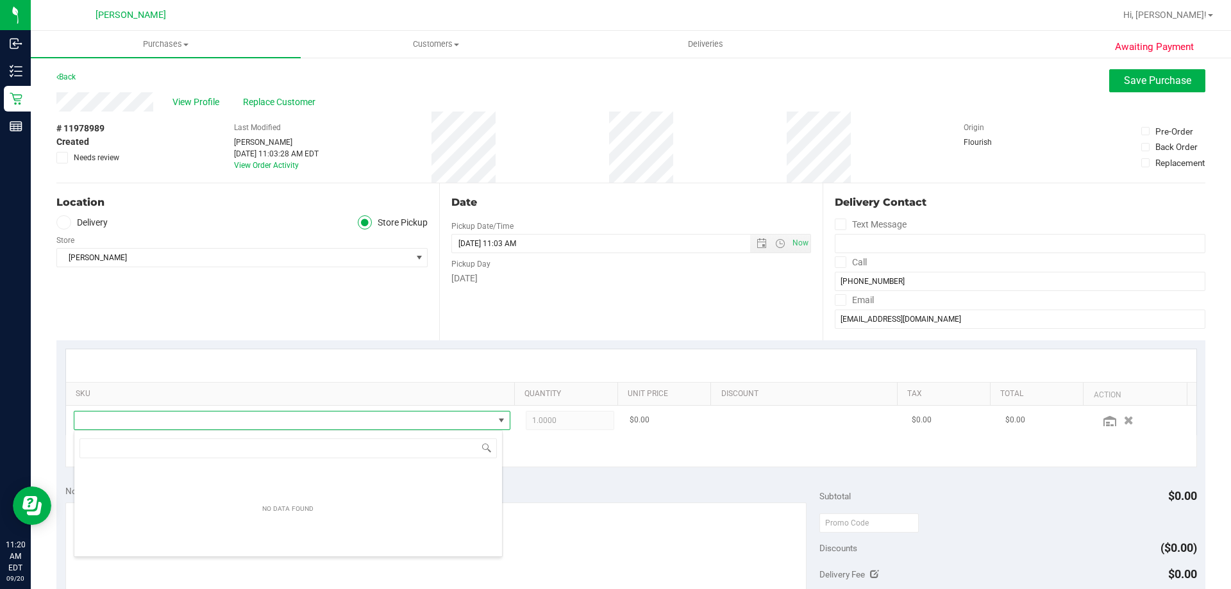
scroll to position [19, 425]
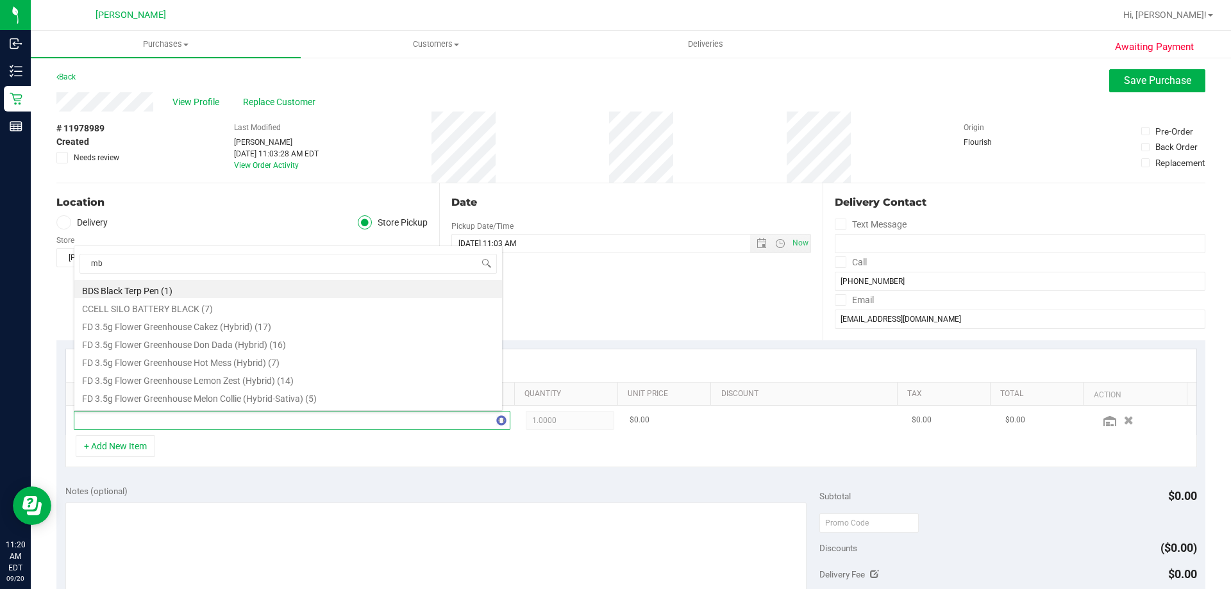
type input "mbl"
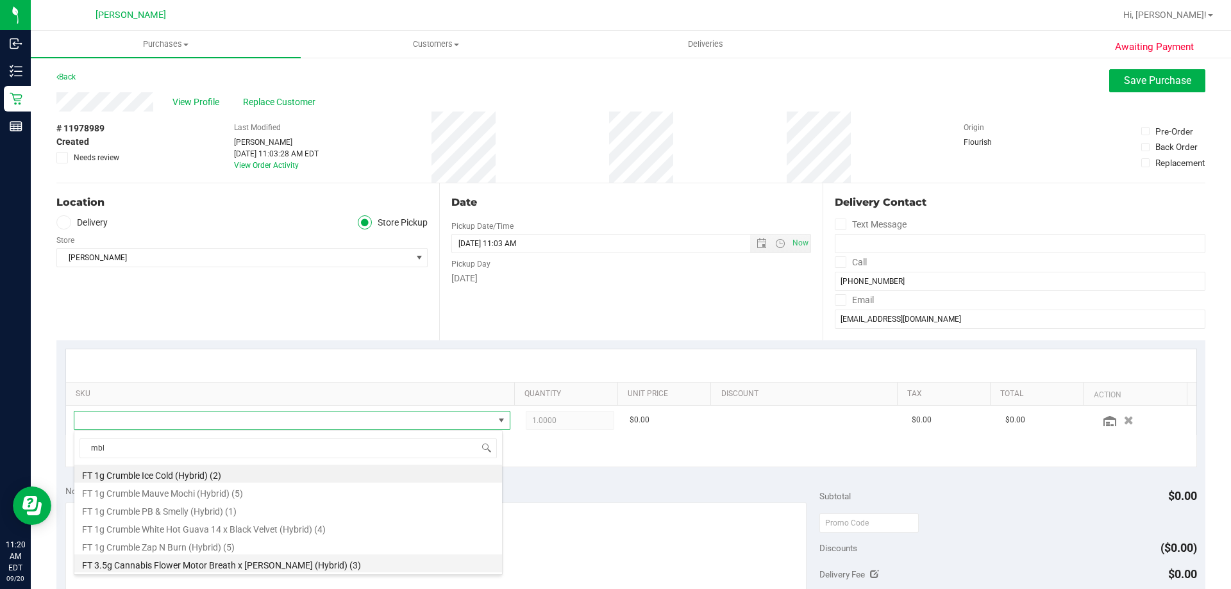
click at [271, 565] on li "FT 3.5g Cannabis Flower Motor Breath x [PERSON_NAME] (Hybrid) (3)" at bounding box center [288, 564] width 428 height 18
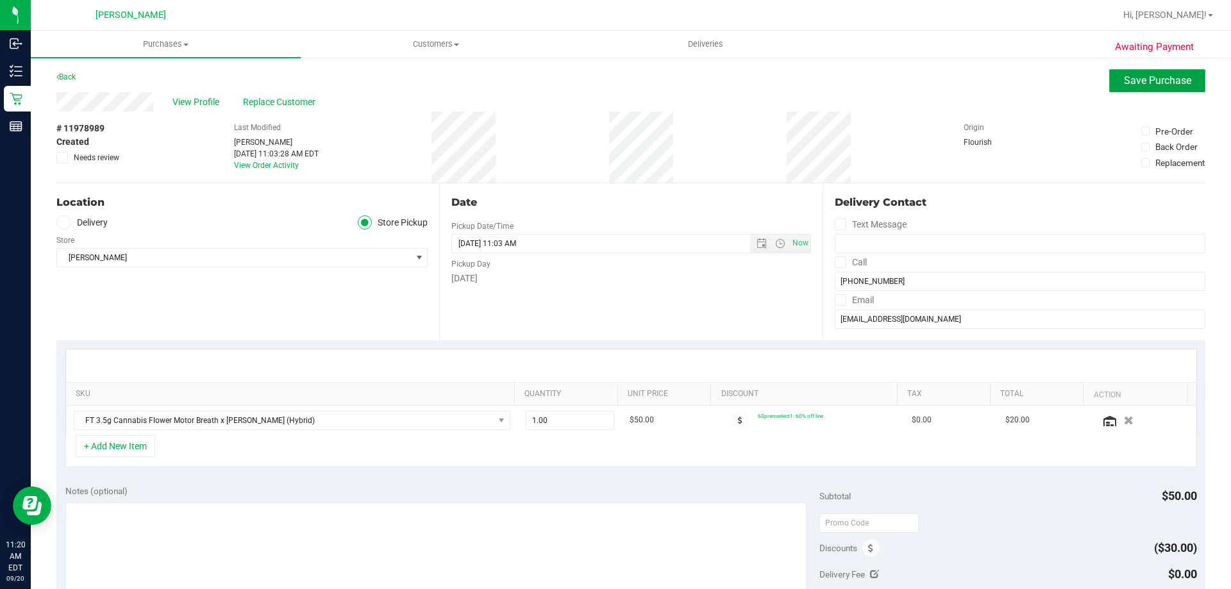
click at [1146, 88] on button "Save Purchase" at bounding box center [1157, 80] width 96 height 23
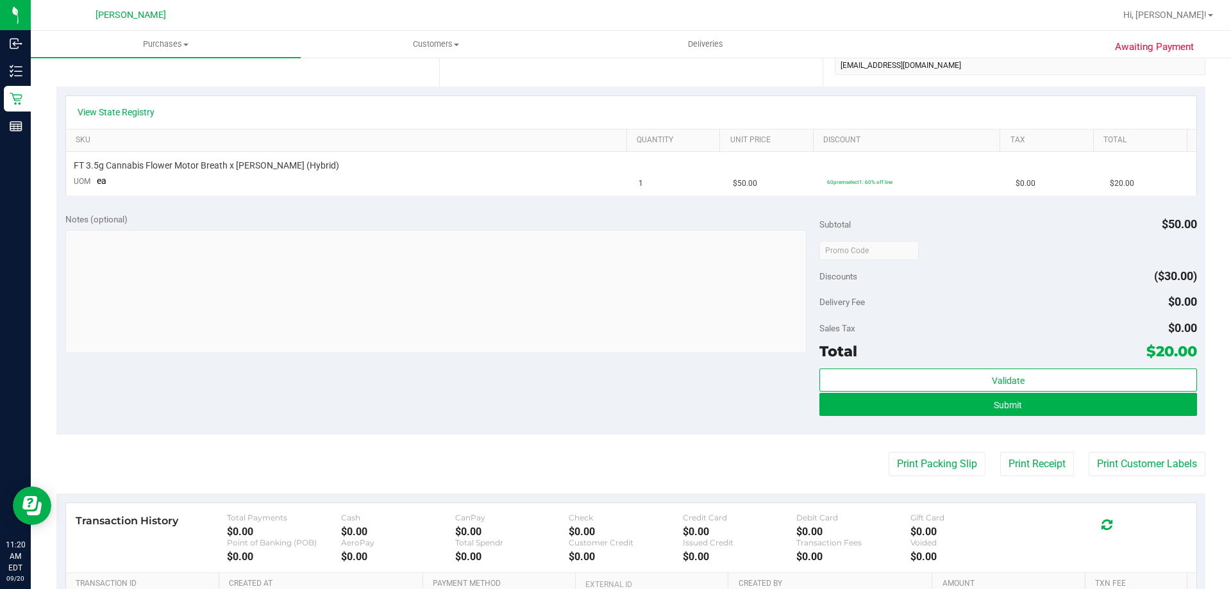
scroll to position [321, 0]
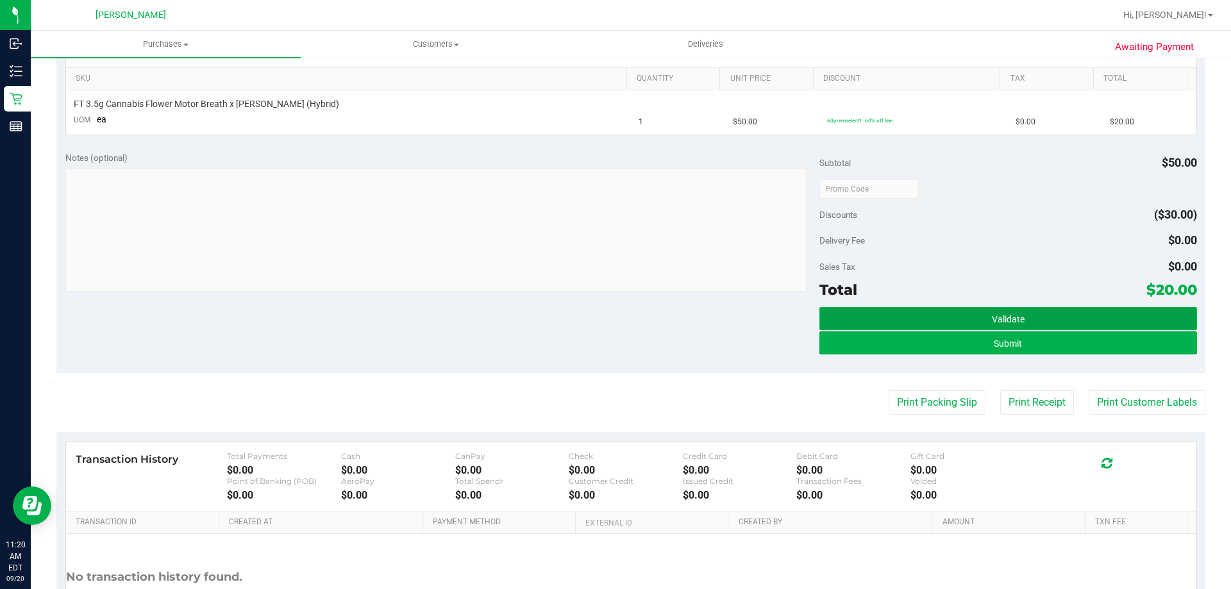
click at [1001, 319] on span "Validate" at bounding box center [1008, 319] width 33 height 10
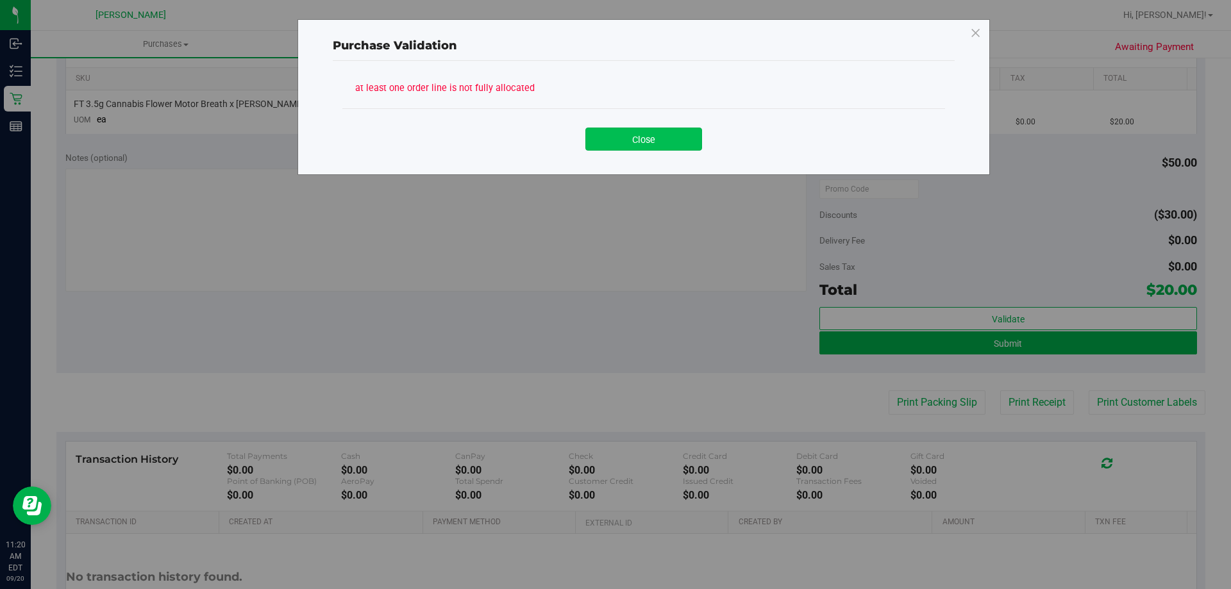
click at [661, 144] on button "Close" at bounding box center [643, 139] width 117 height 23
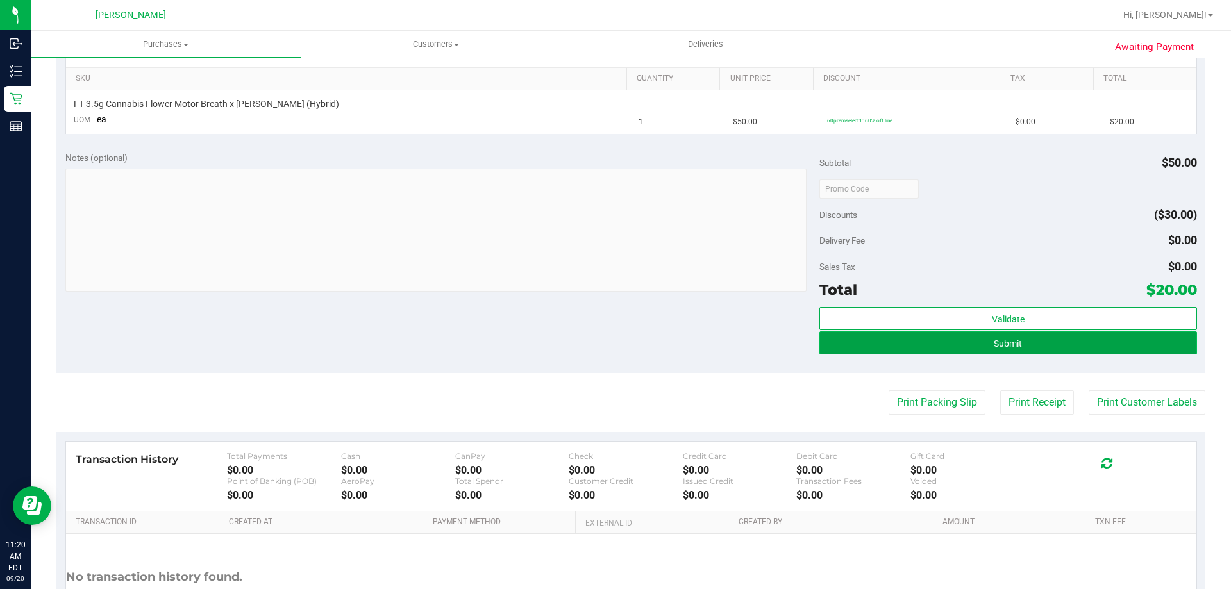
click at [972, 349] on button "Submit" at bounding box center [1007, 343] width 377 height 23
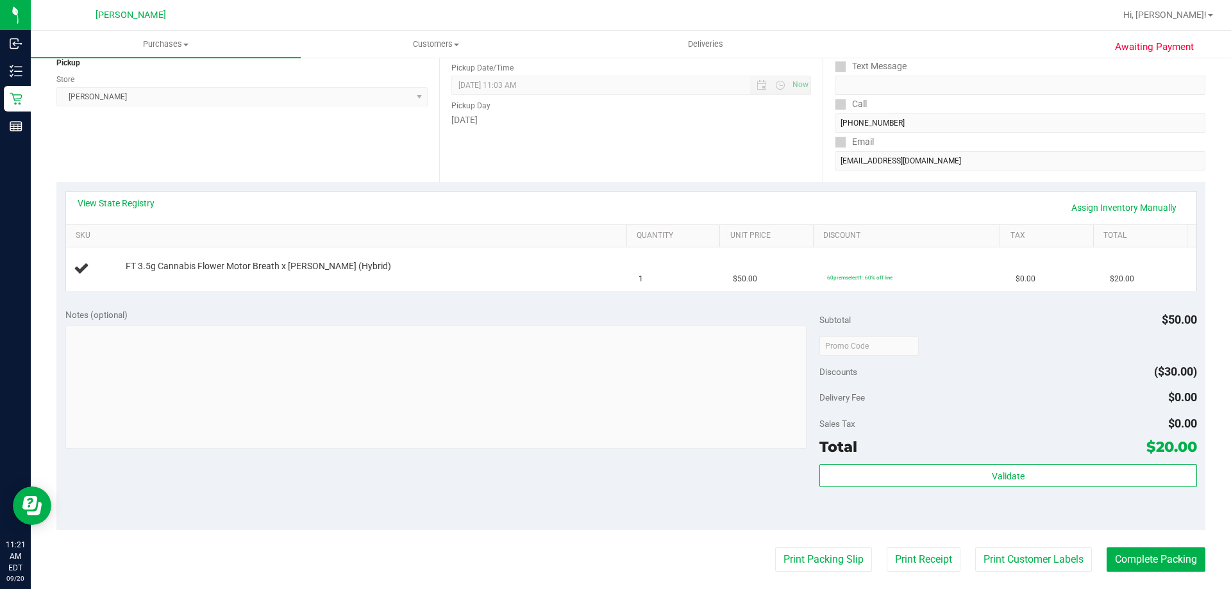
scroll to position [128, 0]
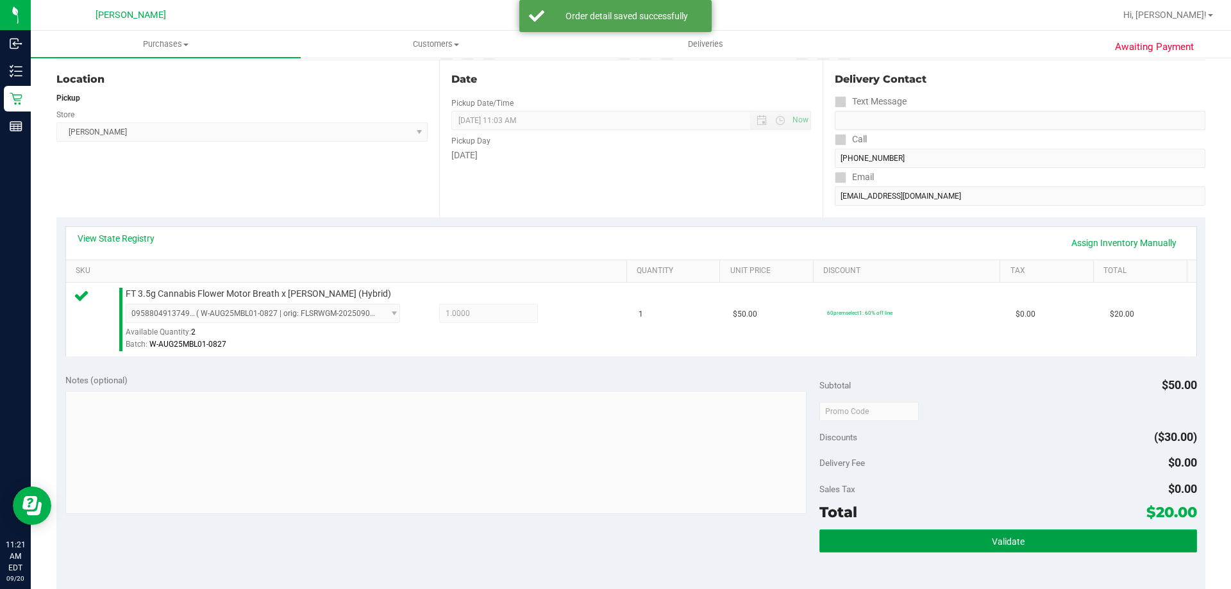
click at [1010, 540] on span "Validate" at bounding box center [1008, 542] width 33 height 10
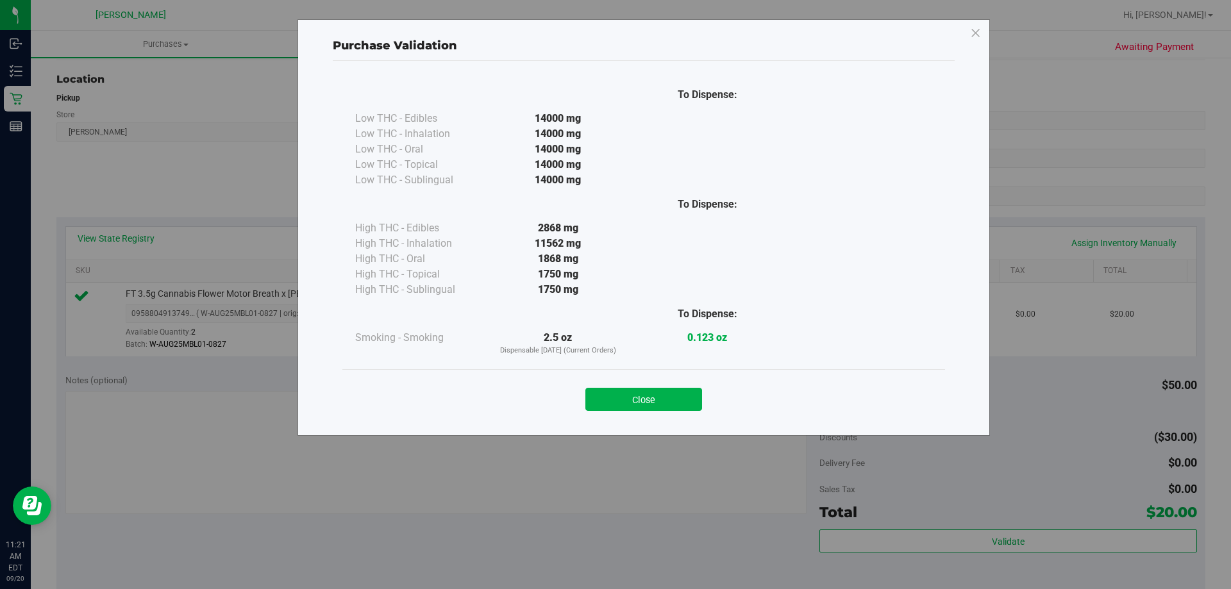
click at [644, 394] on button "Close" at bounding box center [643, 399] width 117 height 23
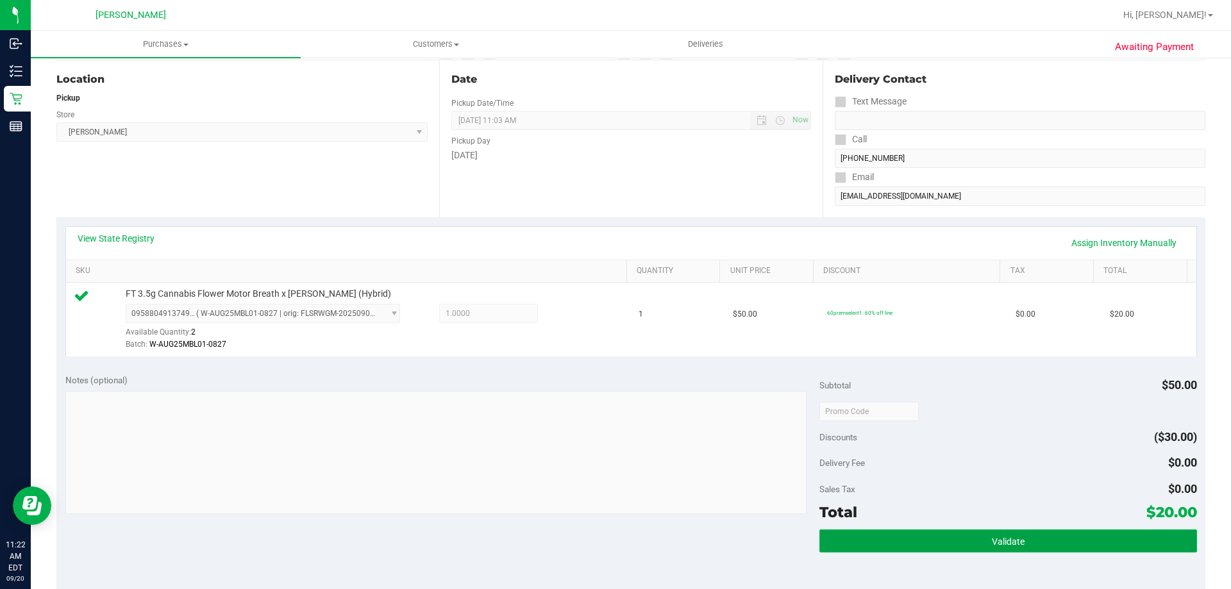
click at [992, 537] on span "Validate" at bounding box center [1008, 542] width 33 height 10
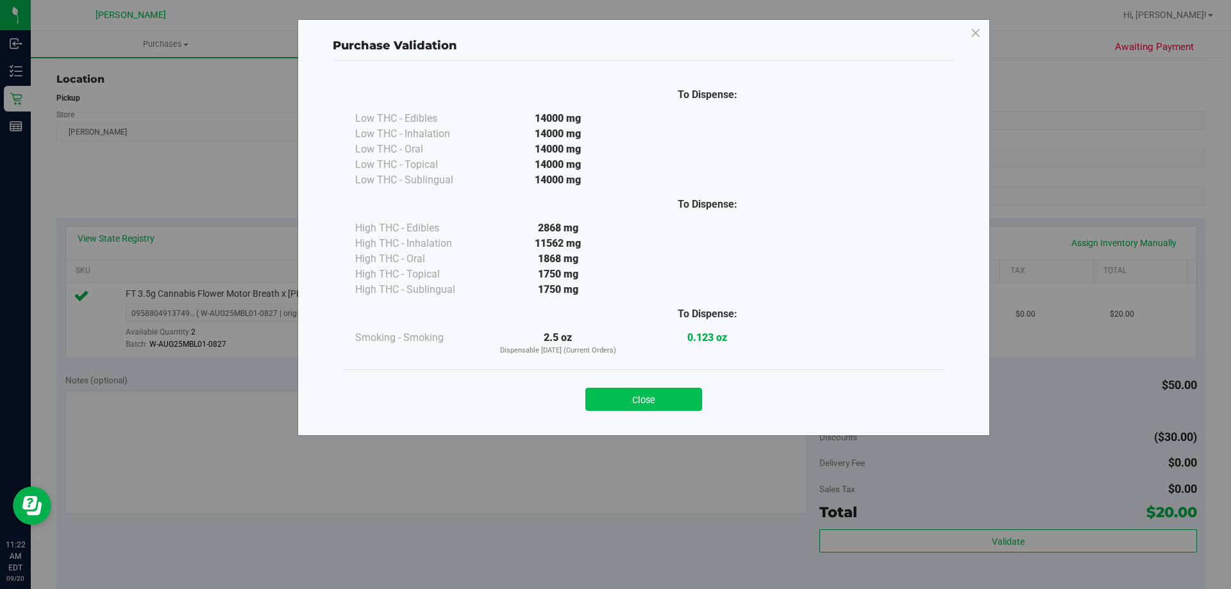
click at [669, 393] on button "Close" at bounding box center [643, 399] width 117 height 23
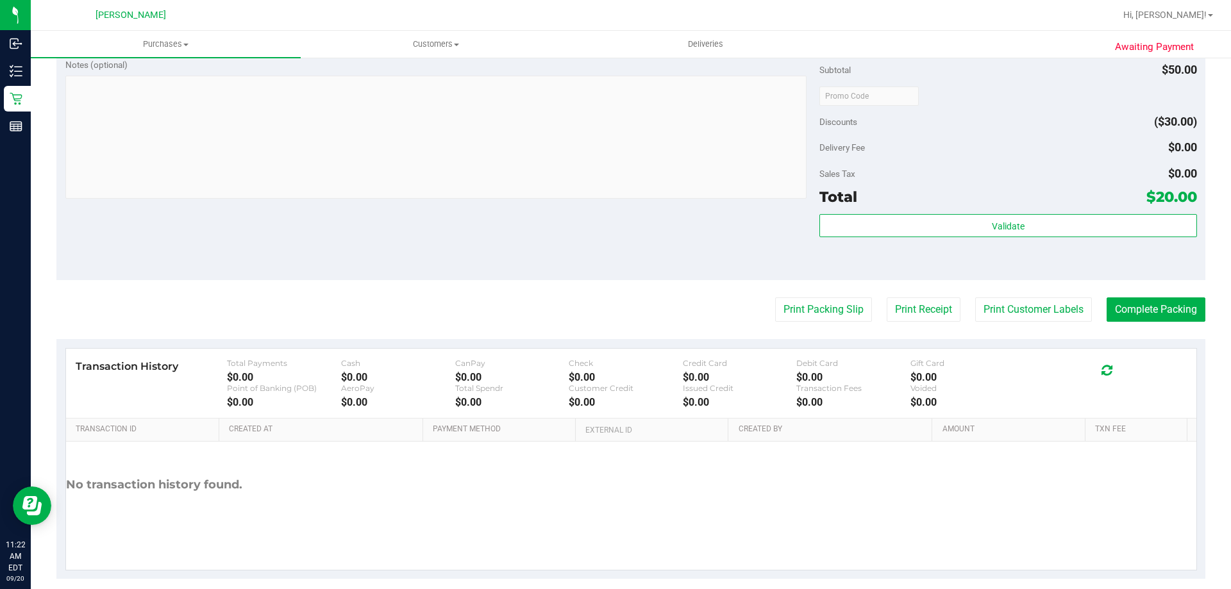
scroll to position [443, 0]
click at [821, 315] on button "Print Packing Slip" at bounding box center [823, 310] width 97 height 24
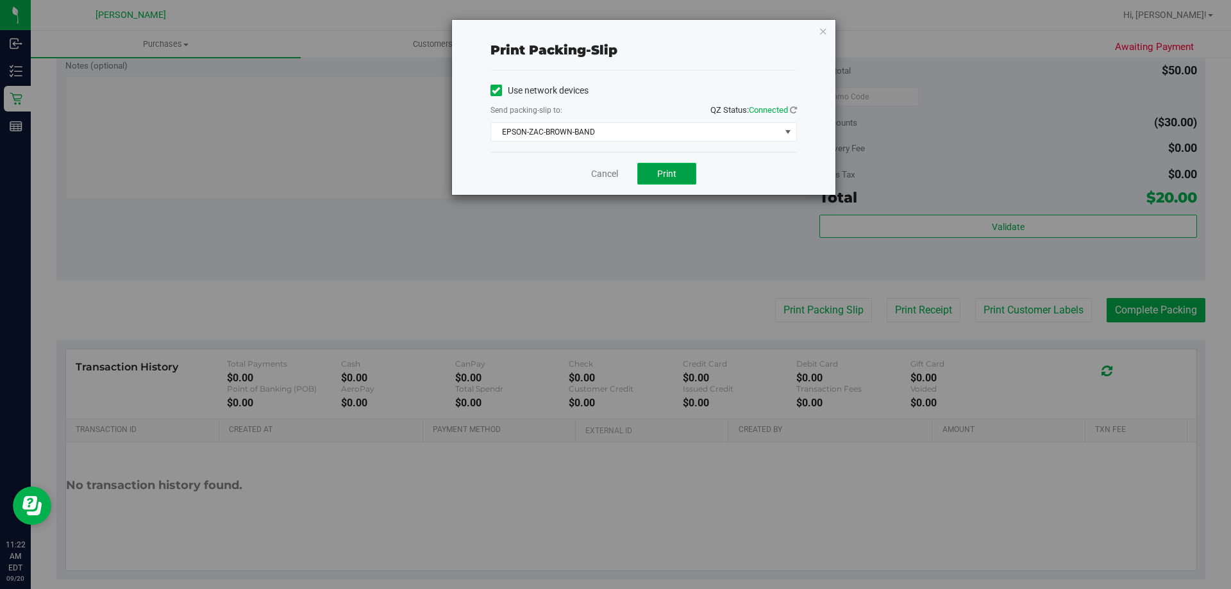
click at [671, 173] on span "Print" at bounding box center [666, 174] width 19 height 10
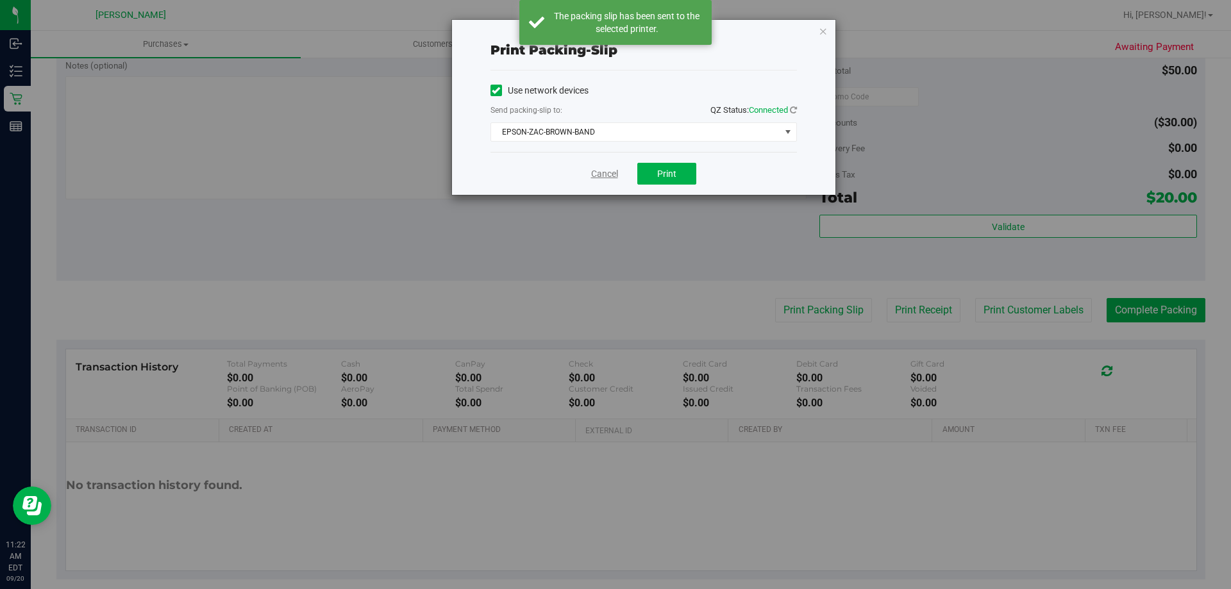
click at [612, 177] on link "Cancel" at bounding box center [604, 173] width 27 height 13
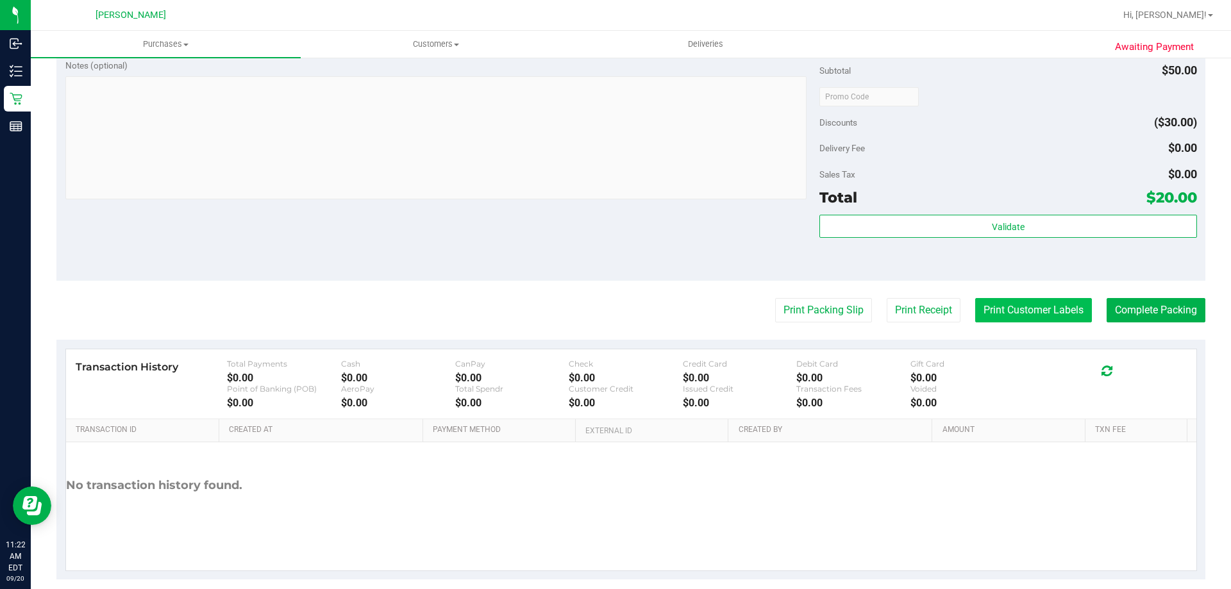
click at [1030, 314] on button "Print Customer Labels" at bounding box center [1033, 310] width 117 height 24
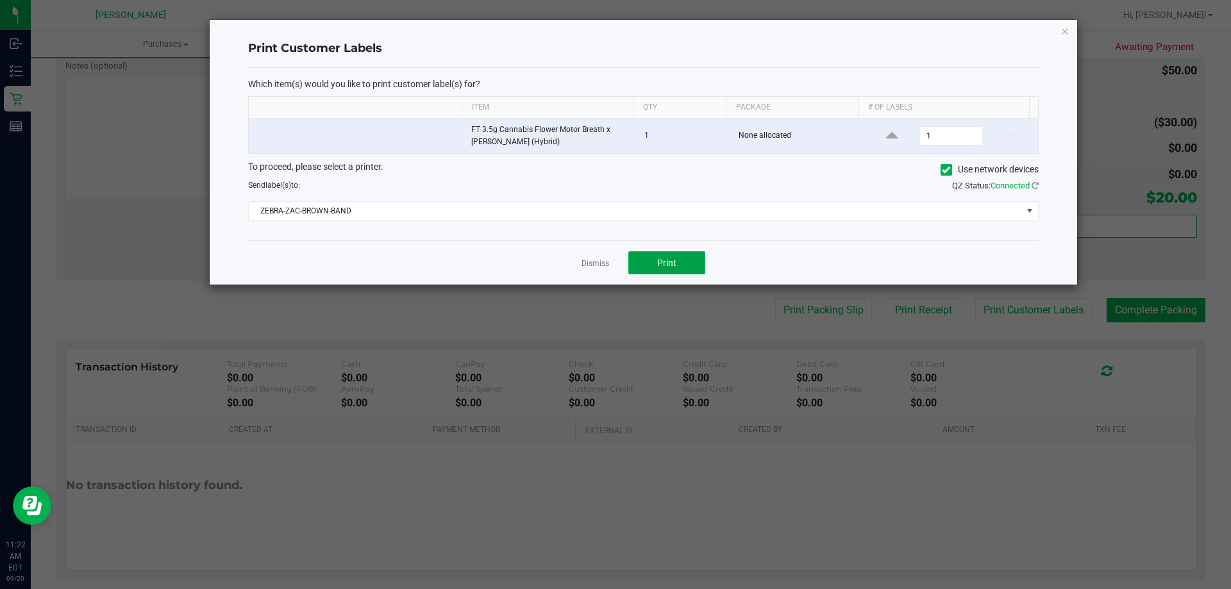
click at [674, 264] on span "Print" at bounding box center [666, 263] width 19 height 10
click at [587, 256] on app-cancel-button "Dismiss" at bounding box center [596, 262] width 28 height 13
click at [600, 261] on link "Dismiss" at bounding box center [596, 263] width 28 height 11
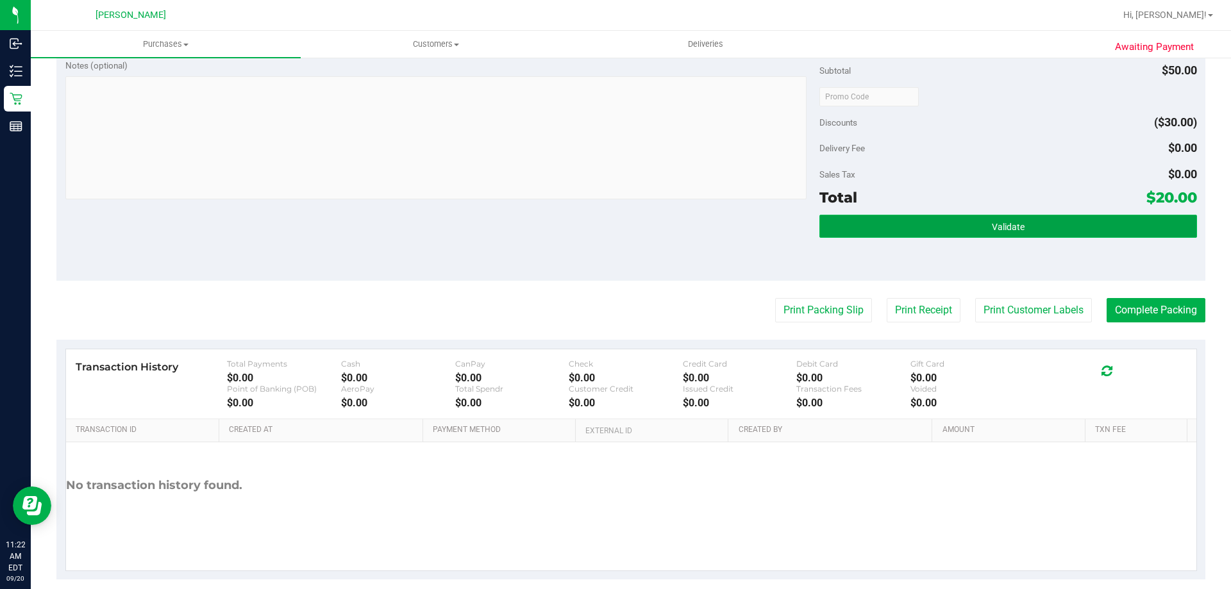
click at [1045, 222] on button "Validate" at bounding box center [1007, 226] width 377 height 23
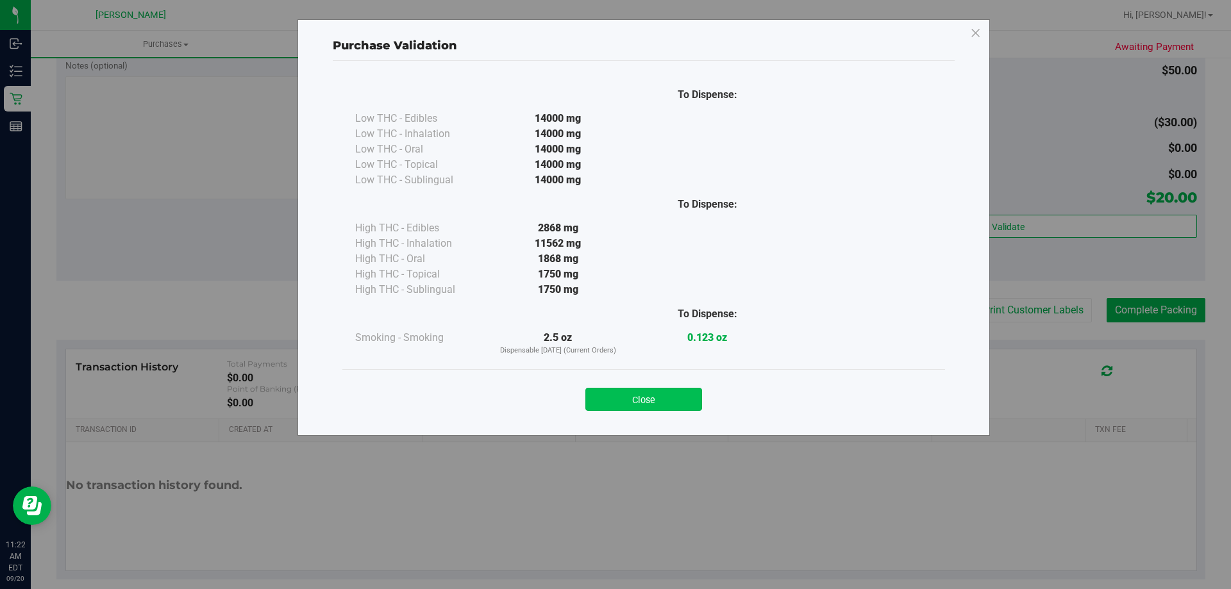
click at [660, 408] on button "Close" at bounding box center [643, 399] width 117 height 23
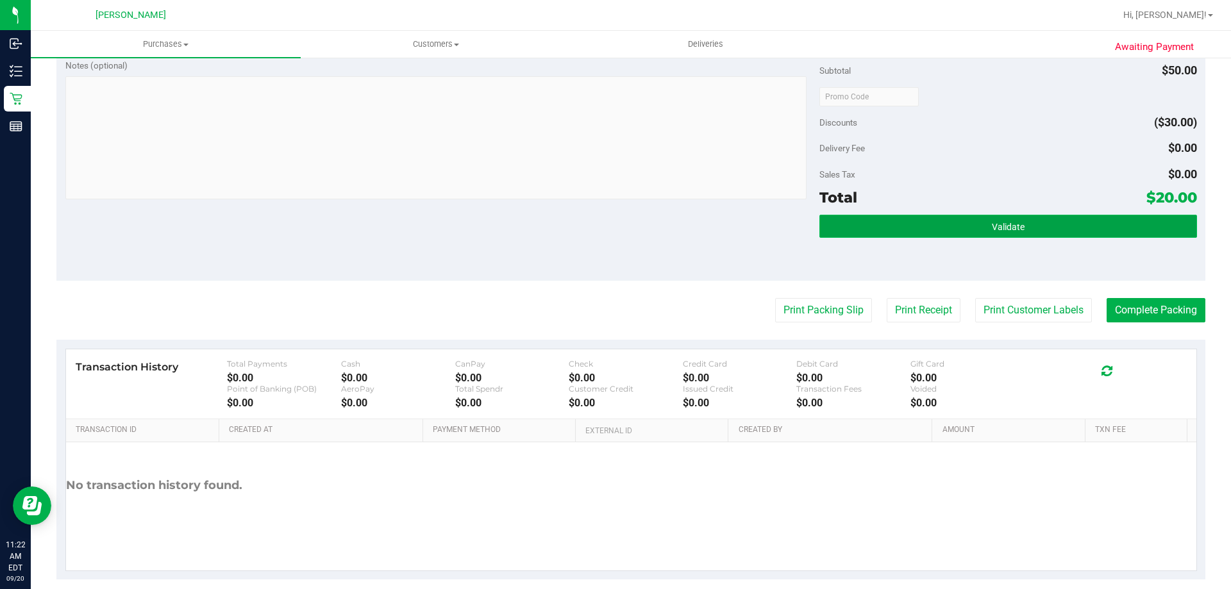
click at [1015, 224] on span "Validate" at bounding box center [1008, 227] width 33 height 10
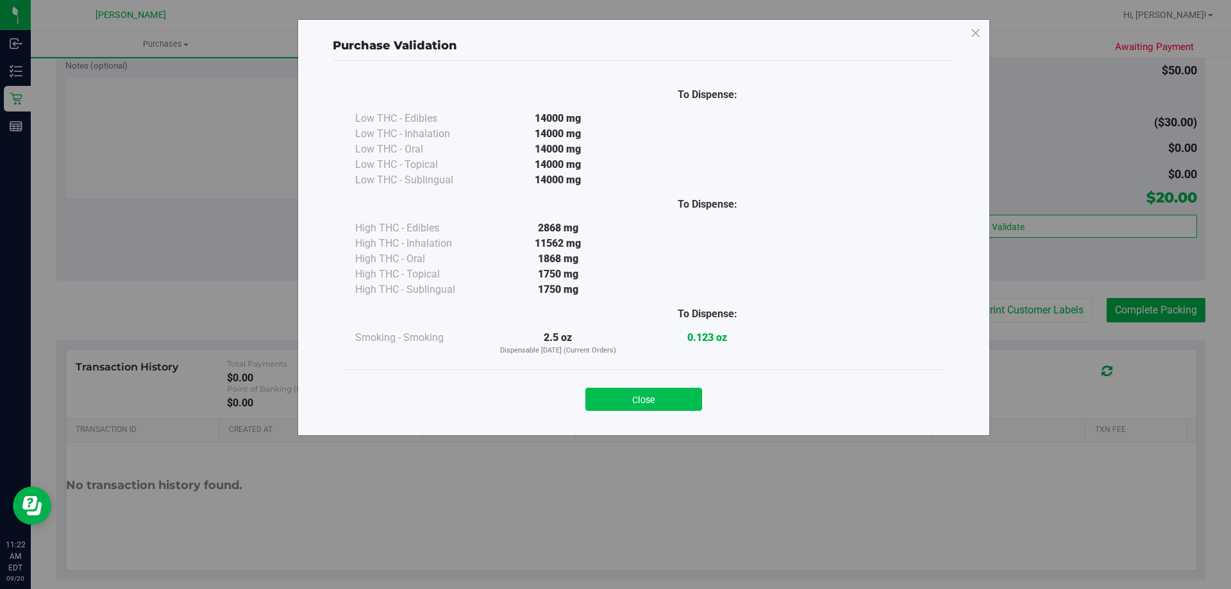
click at [653, 399] on button "Close" at bounding box center [643, 399] width 117 height 23
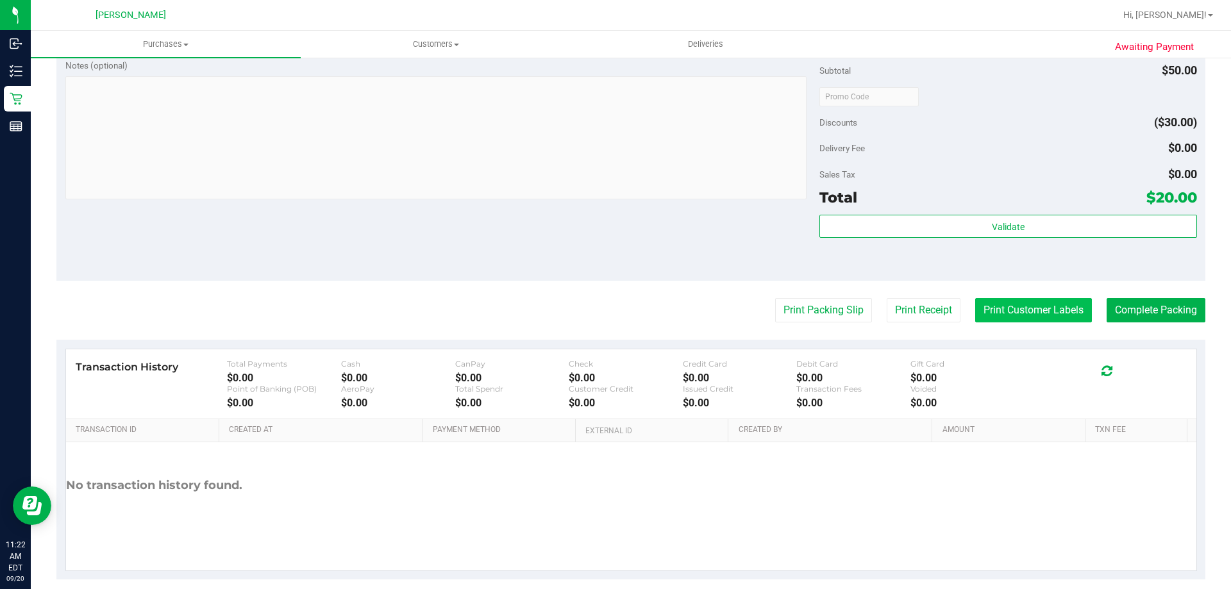
click at [1005, 305] on button "Print Customer Labels" at bounding box center [1033, 310] width 117 height 24
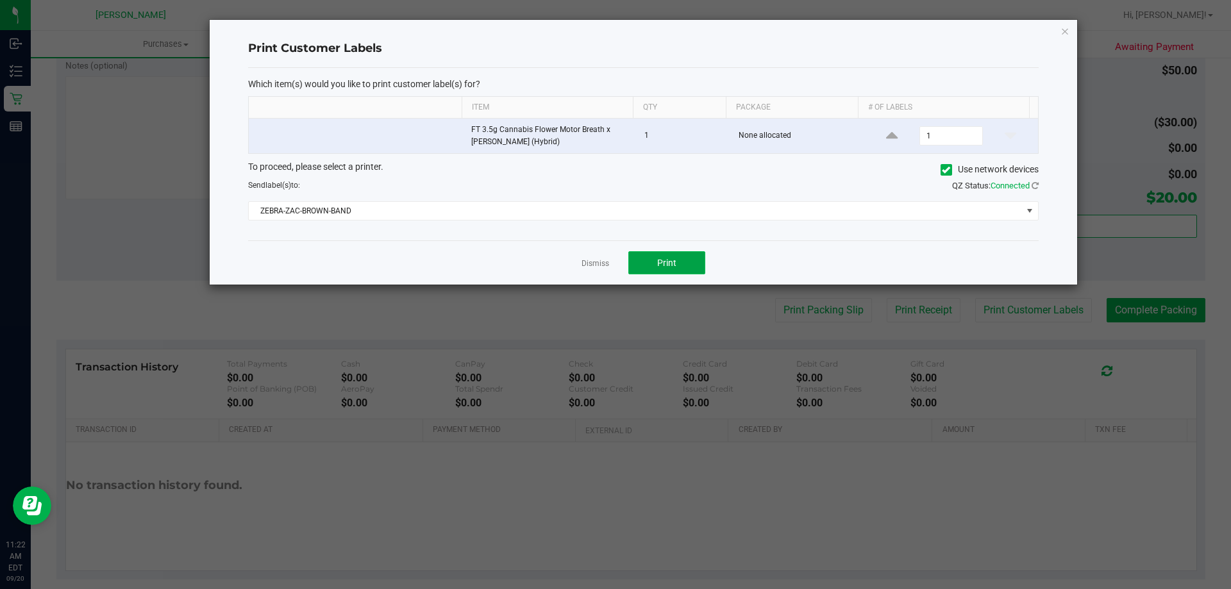
click at [662, 260] on span "Print" at bounding box center [666, 263] width 19 height 10
click at [593, 259] on link "Dismiss" at bounding box center [596, 263] width 28 height 11
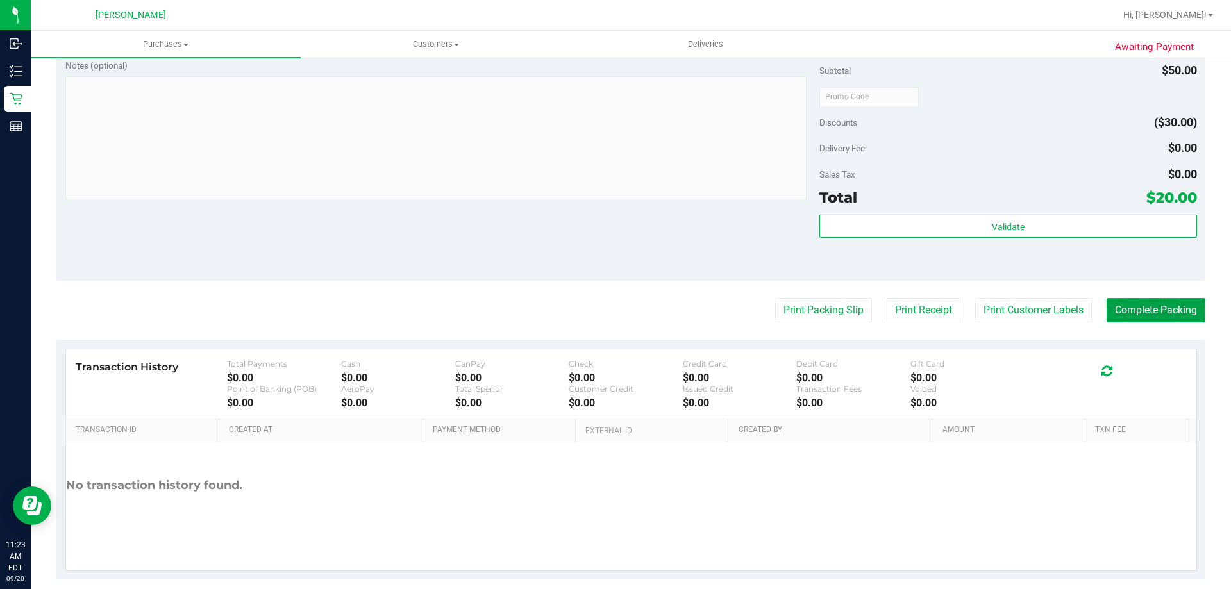
click at [1130, 308] on button "Complete Packing" at bounding box center [1156, 310] width 99 height 24
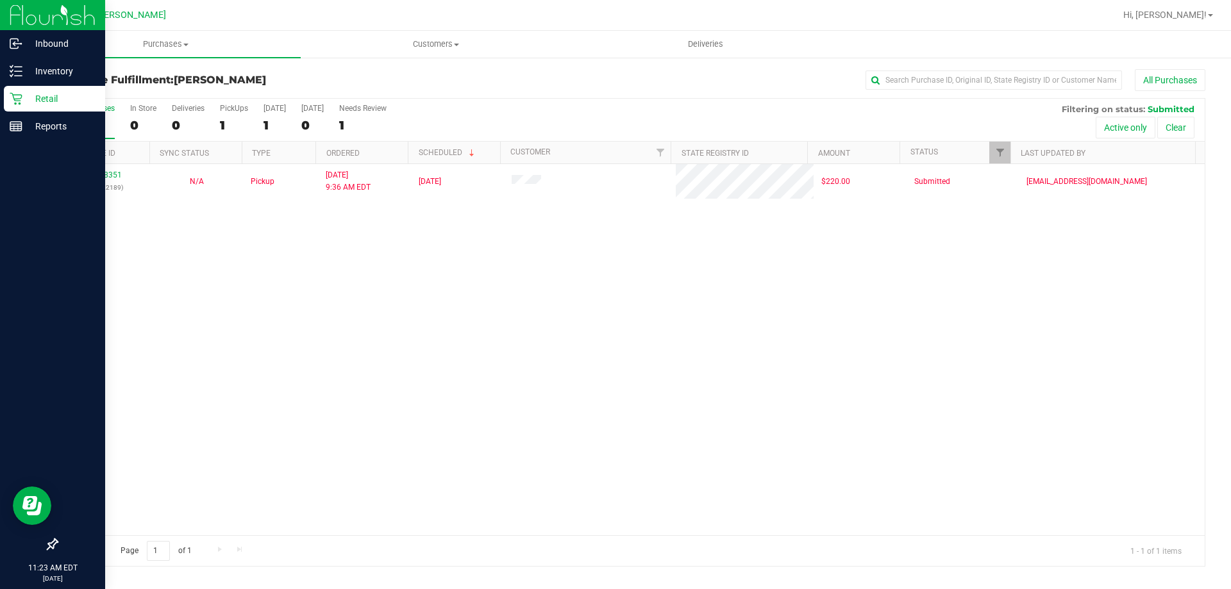
click at [48, 101] on p "Retail" at bounding box center [60, 98] width 77 height 15
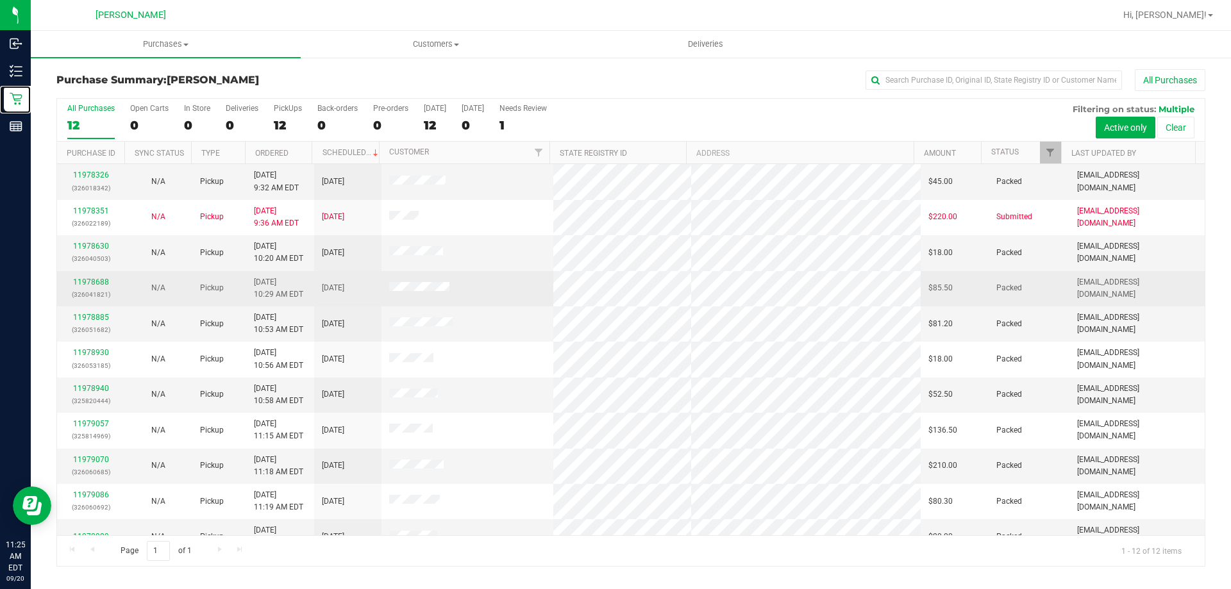
scroll to position [55, 0]
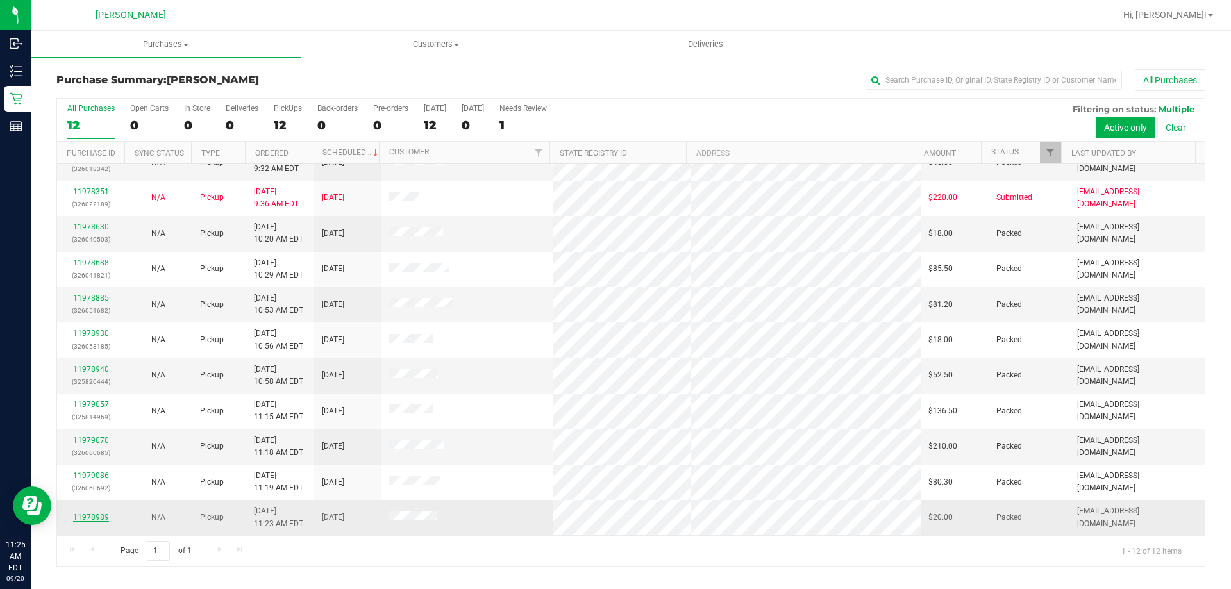
click at [78, 515] on link "11978989" at bounding box center [91, 517] width 36 height 9
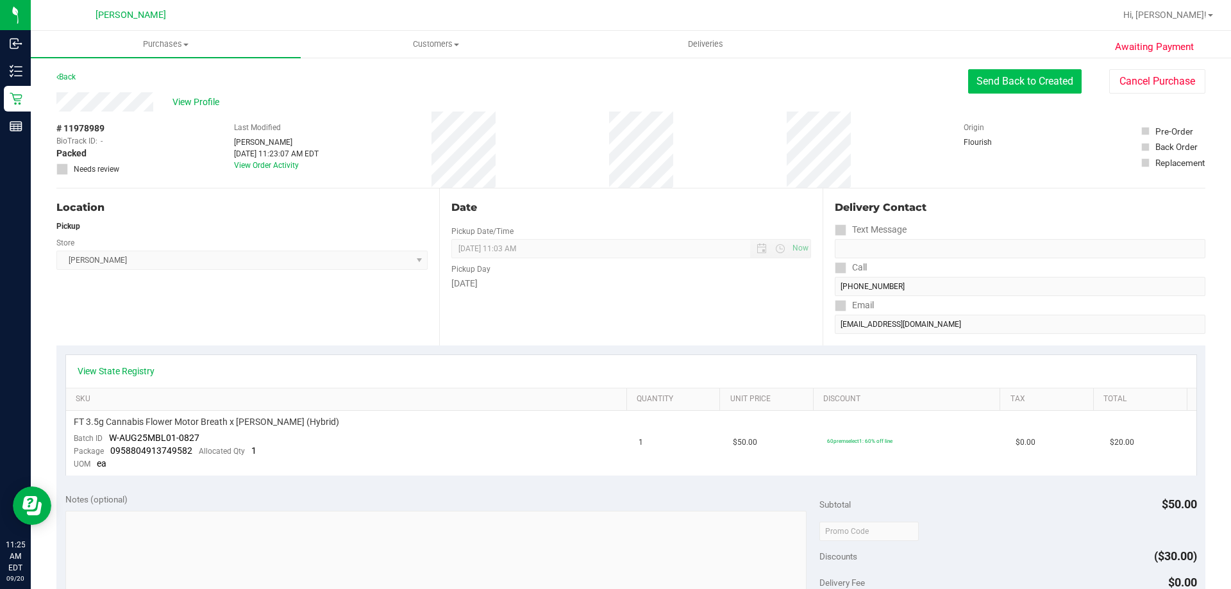
click at [1046, 88] on button "Send Back to Created" at bounding box center [1024, 81] width 113 height 24
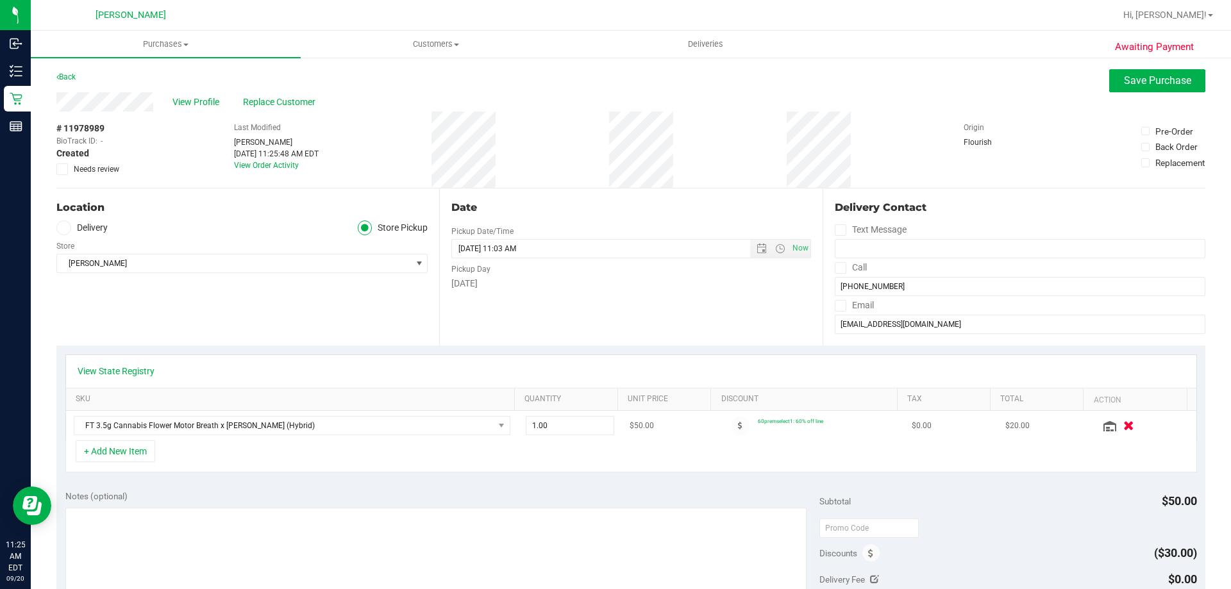
click at [1123, 425] on icon "button" at bounding box center [1128, 426] width 11 height 10
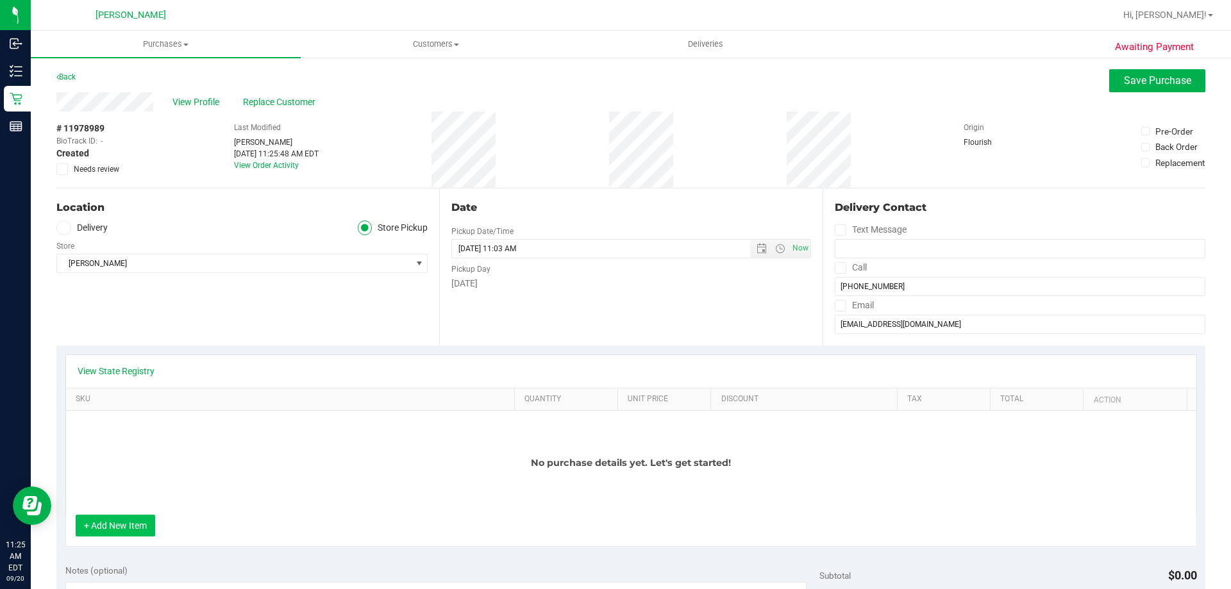
click at [111, 530] on button "+ Add New Item" at bounding box center [116, 526] width 80 height 22
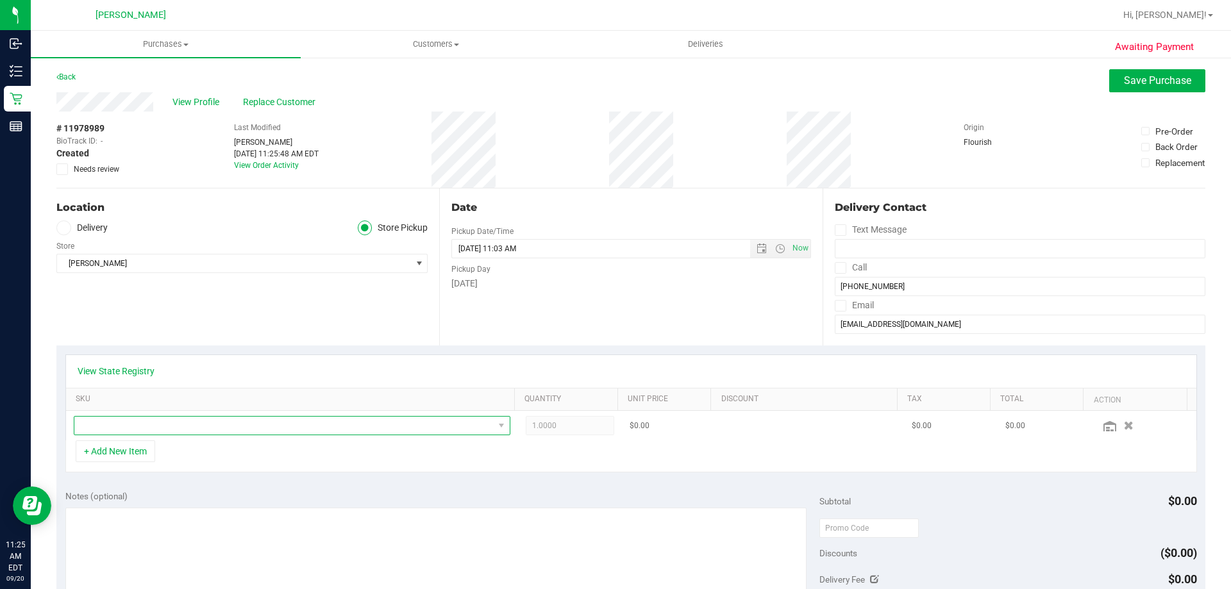
click at [167, 421] on span "NO DATA FOUND" at bounding box center [283, 426] width 419 height 18
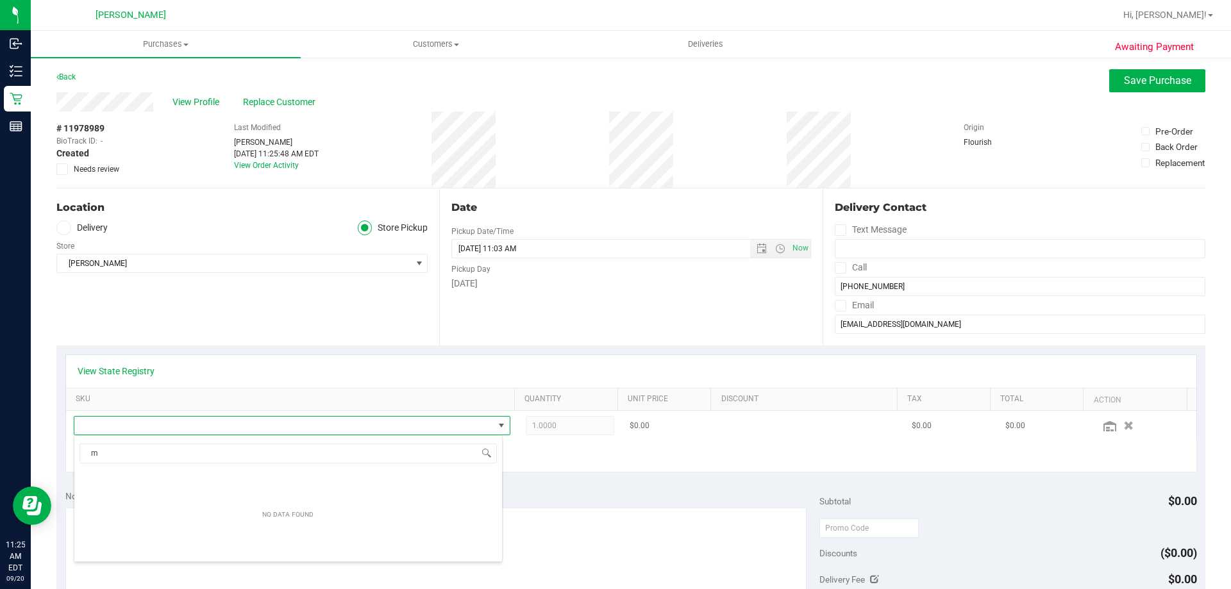
scroll to position [19, 425]
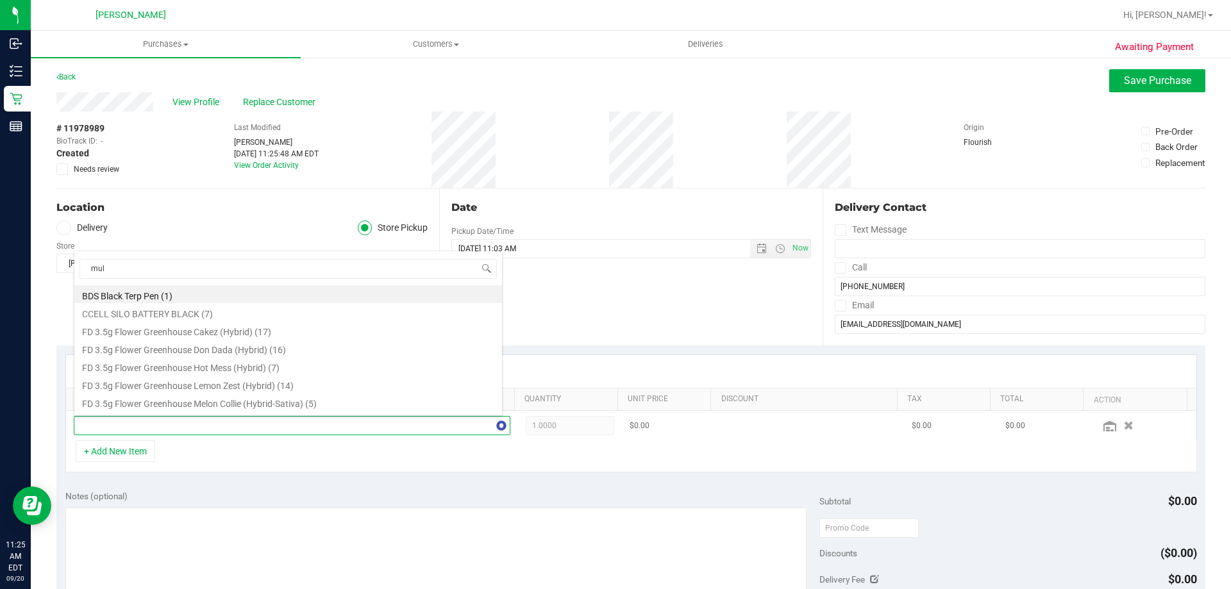
type input "mule"
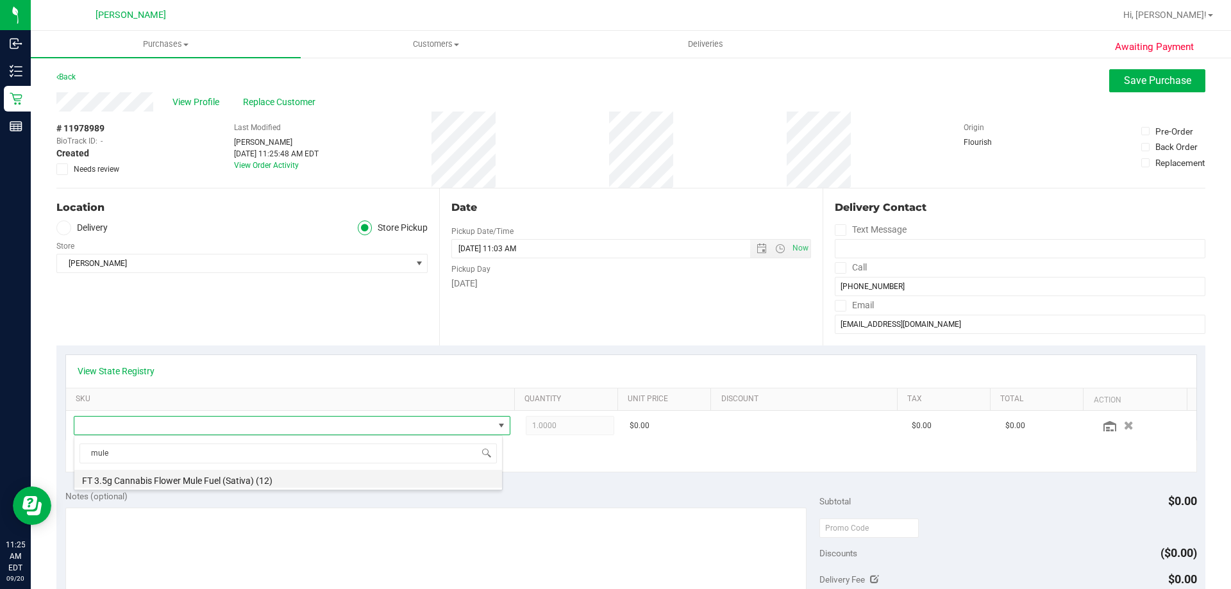
click at [194, 481] on li "FT 3.5g Cannabis Flower Mule Fuel (Sativa) (12)" at bounding box center [288, 479] width 428 height 18
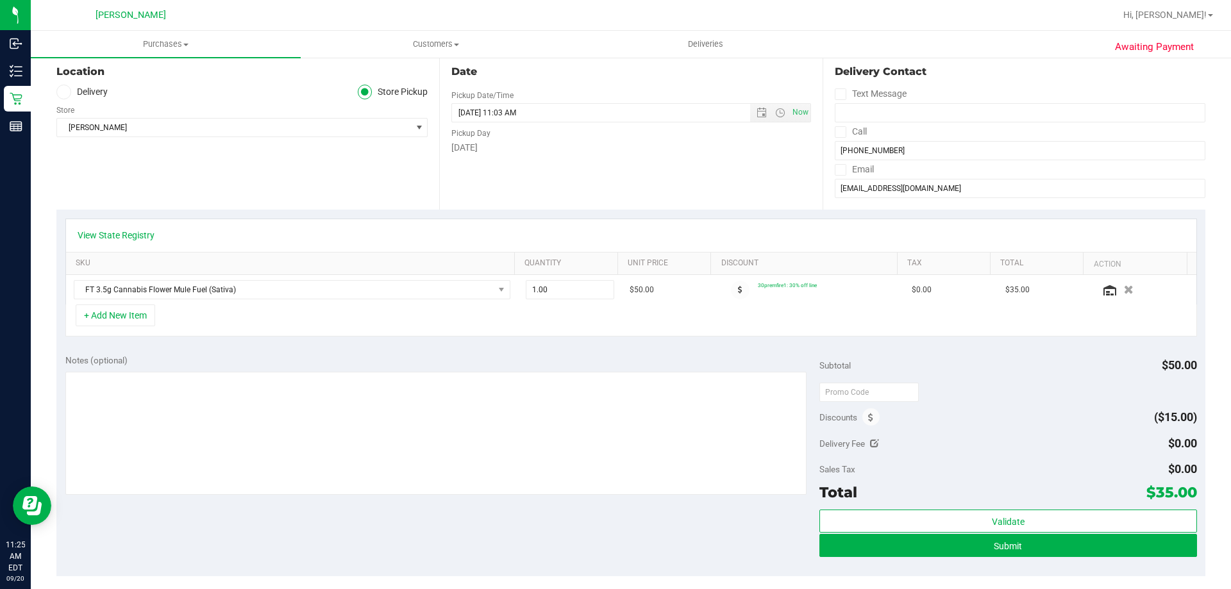
scroll to position [321, 0]
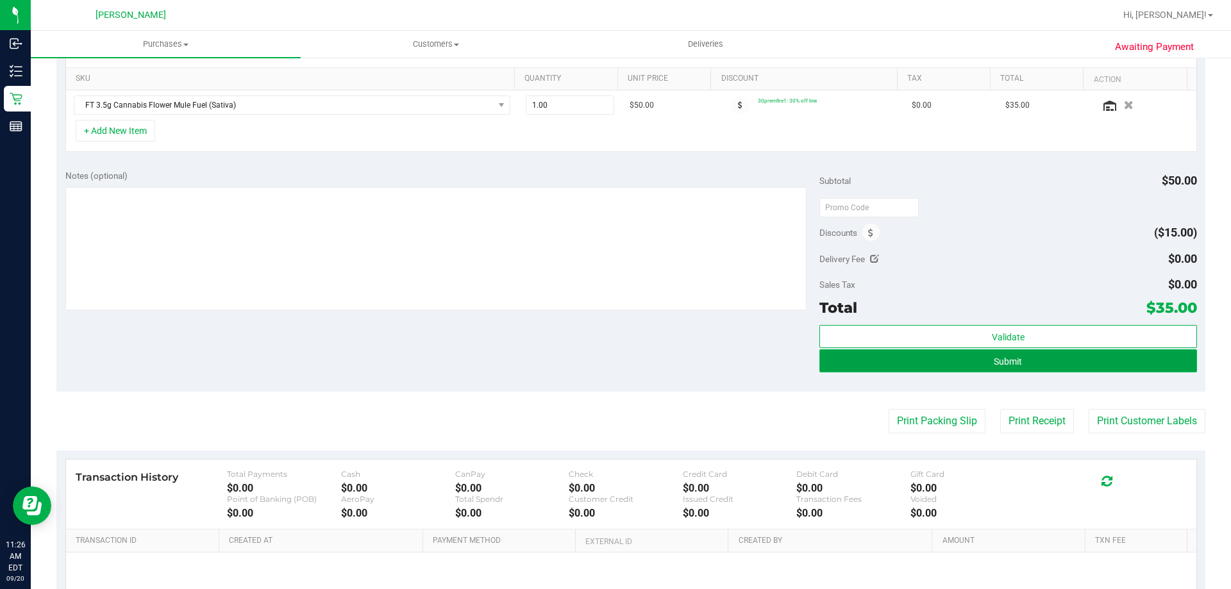
click at [1023, 362] on button "Submit" at bounding box center [1007, 360] width 377 height 23
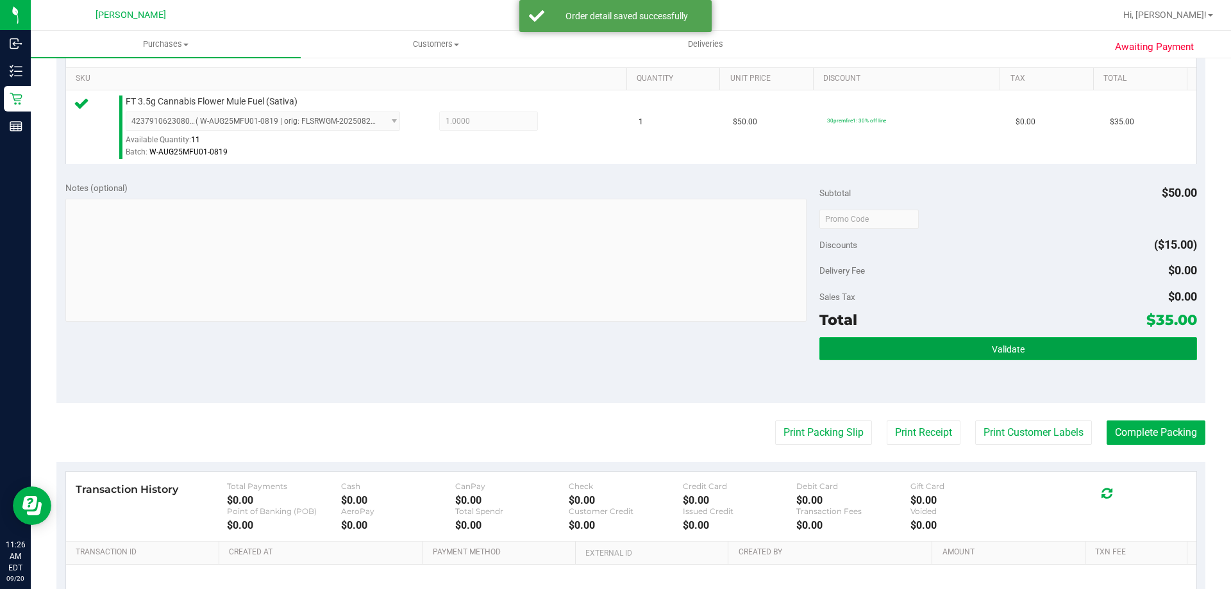
click at [1003, 351] on span "Validate" at bounding box center [1008, 349] width 33 height 10
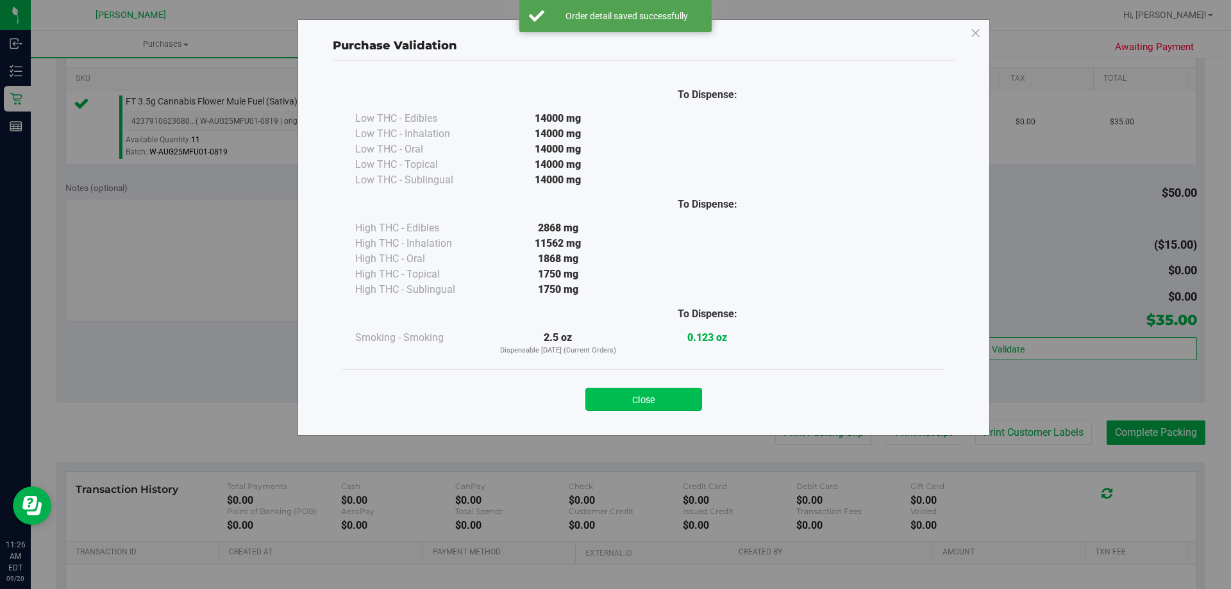
click at [669, 401] on button "Close" at bounding box center [643, 399] width 117 height 23
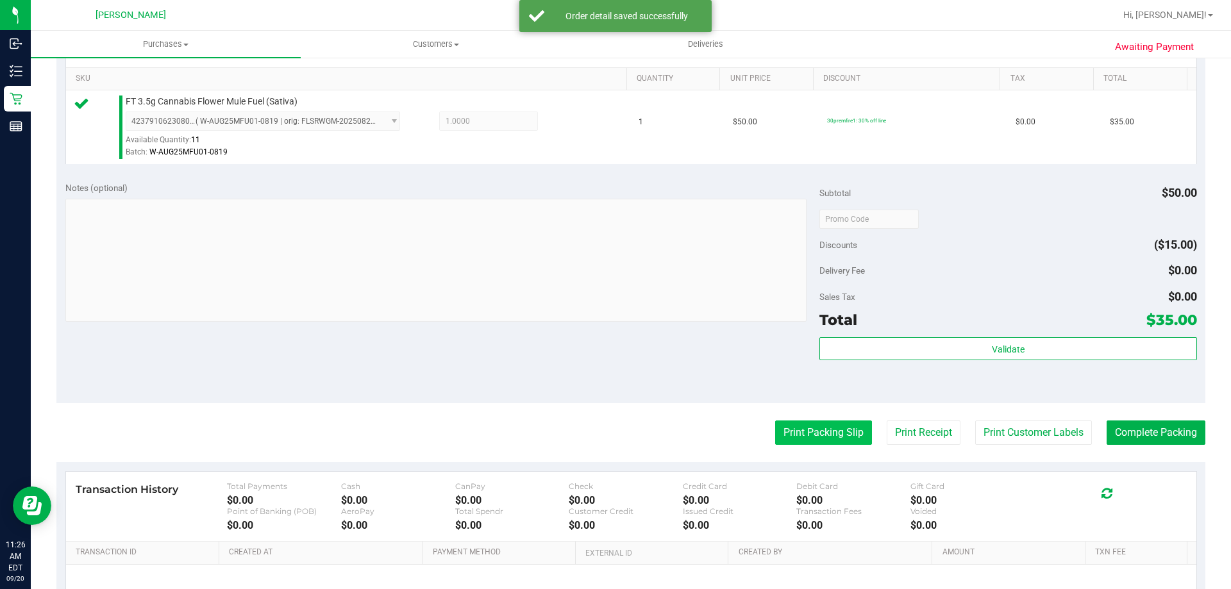
click at [814, 429] on button "Print Packing Slip" at bounding box center [823, 433] width 97 height 24
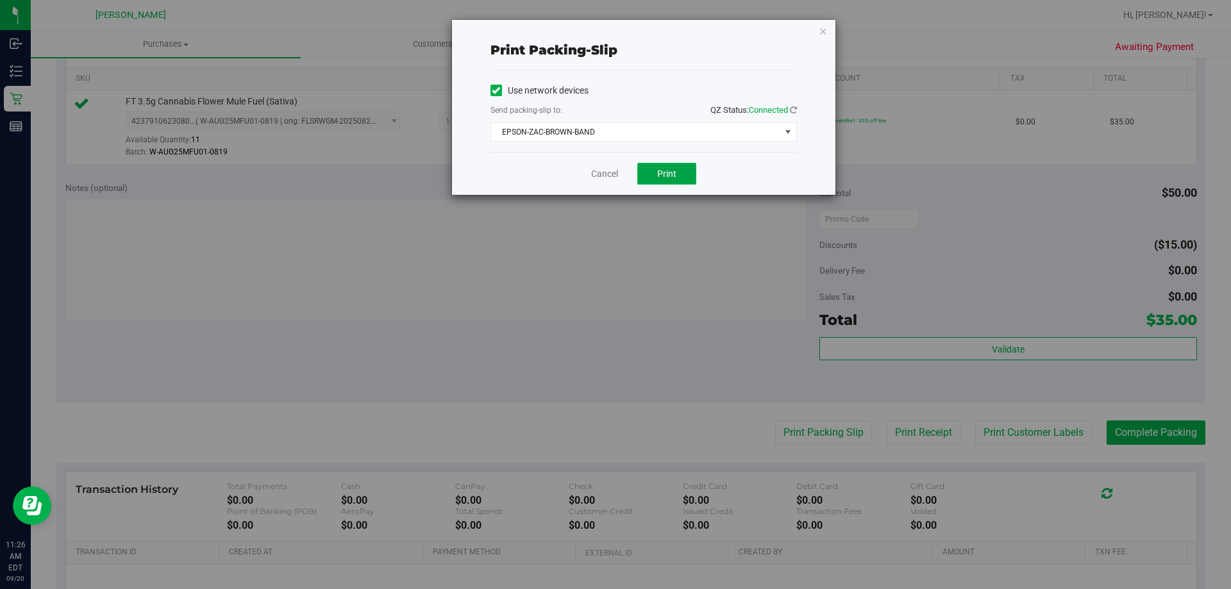
click at [662, 176] on span "Print" at bounding box center [666, 174] width 19 height 10
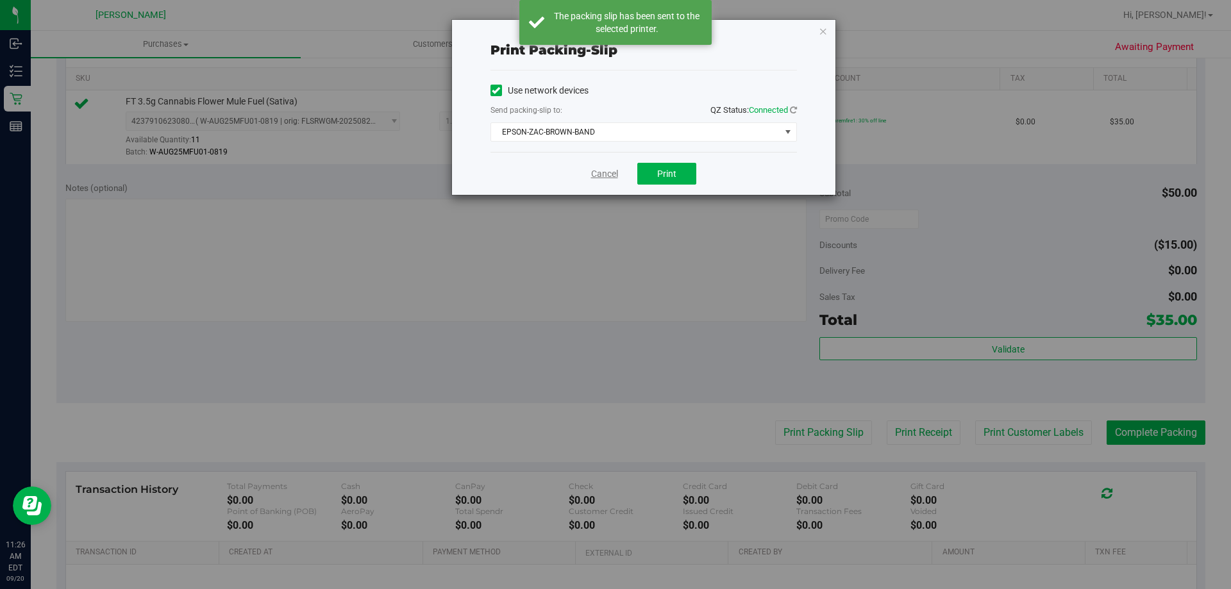
click at [593, 169] on link "Cancel" at bounding box center [604, 173] width 27 height 13
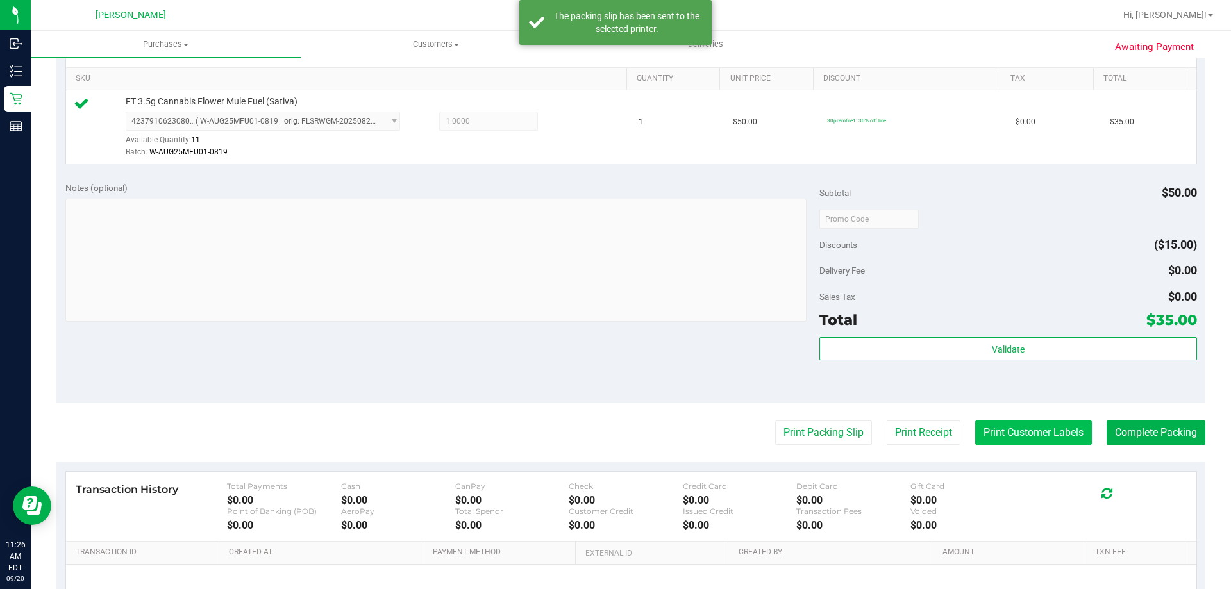
click at [1034, 430] on button "Print Customer Labels" at bounding box center [1033, 433] width 117 height 24
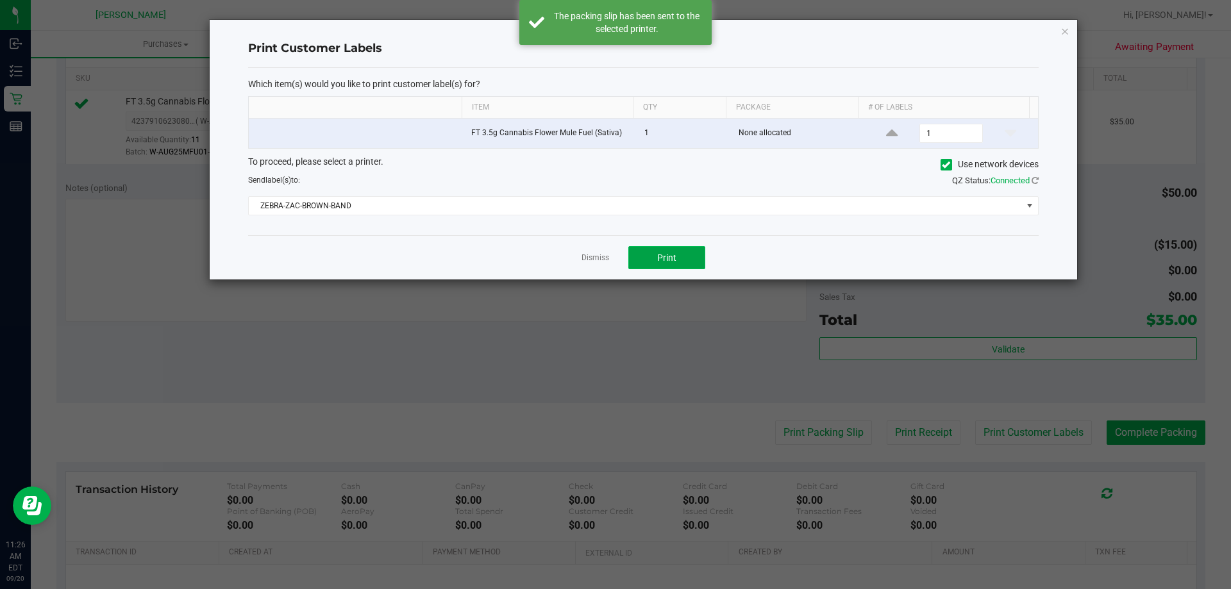
click at [664, 264] on button "Print" at bounding box center [666, 257] width 77 height 23
click at [1067, 27] on icon "button" at bounding box center [1065, 30] width 9 height 15
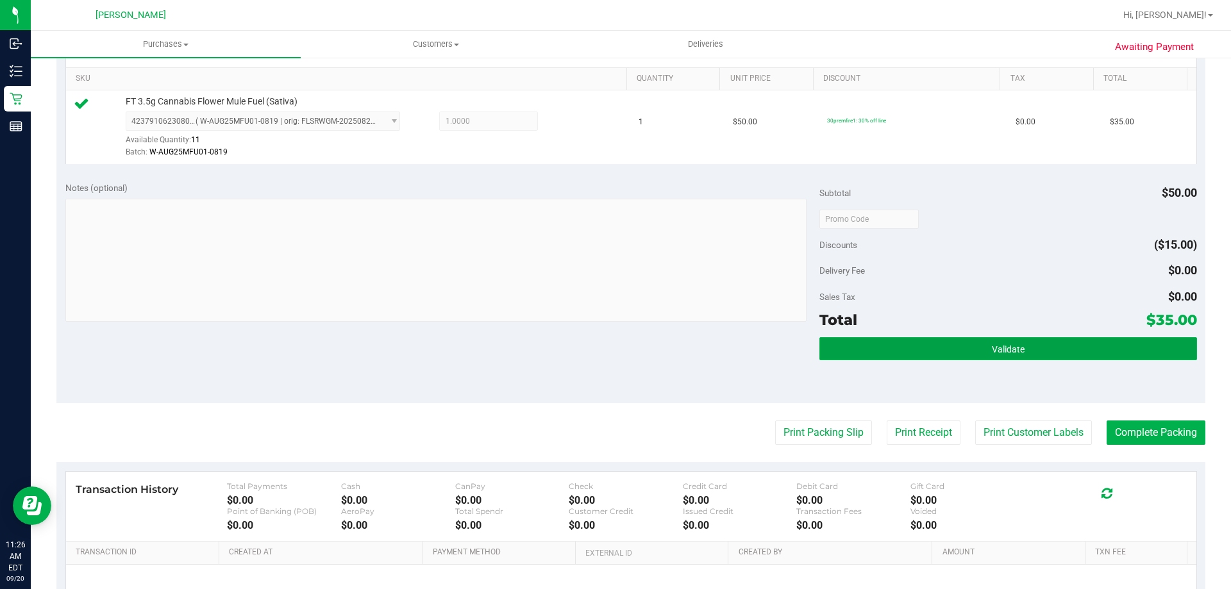
click at [1002, 346] on span "Validate" at bounding box center [1008, 349] width 33 height 10
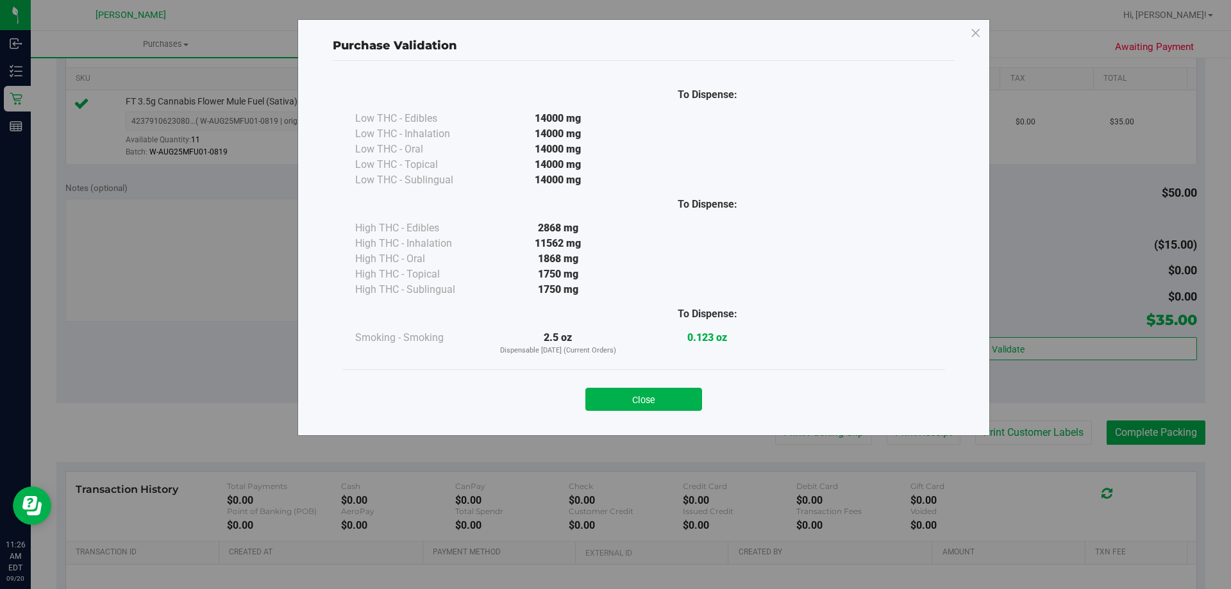
click at [653, 401] on button "Close" at bounding box center [643, 399] width 117 height 23
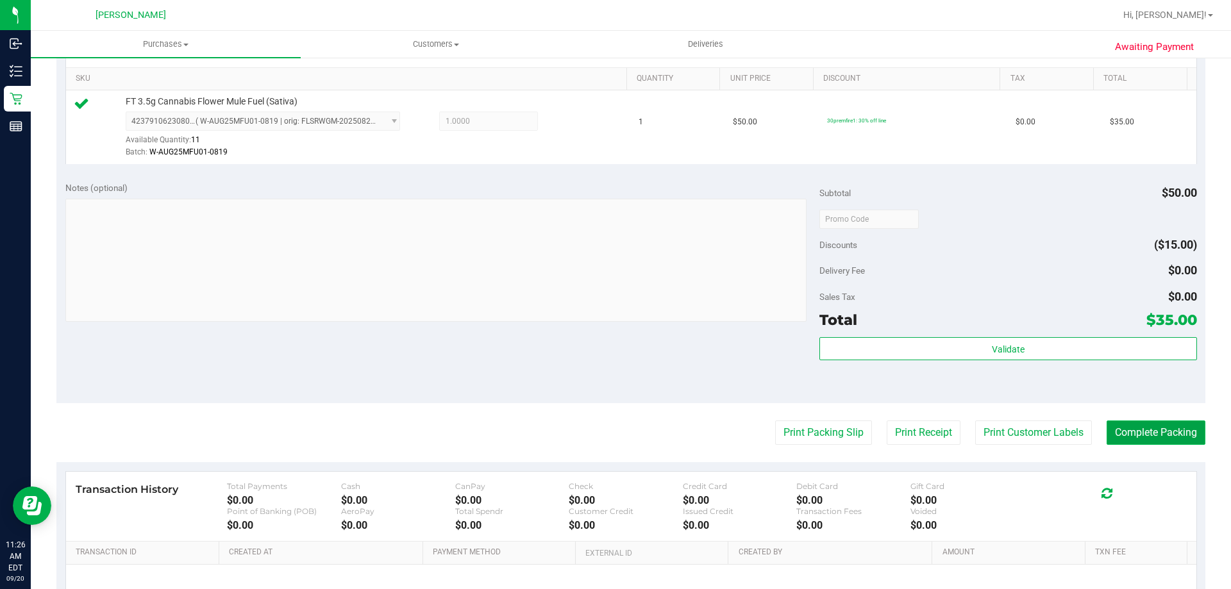
click at [1120, 433] on button "Complete Packing" at bounding box center [1156, 433] width 99 height 24
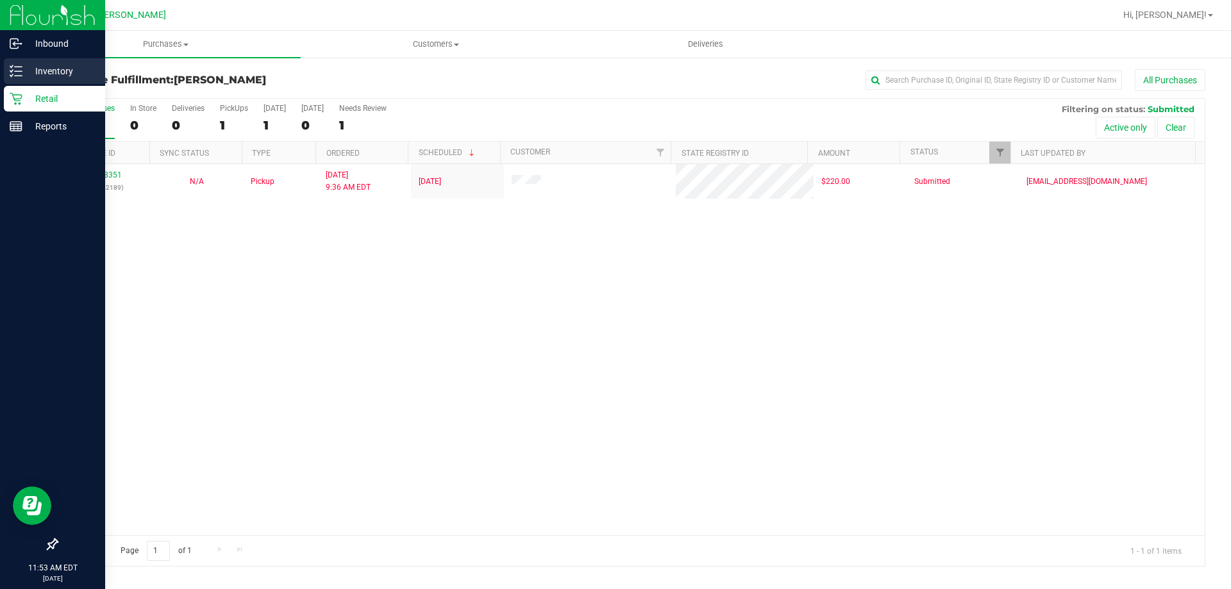
click at [58, 67] on p "Inventory" at bounding box center [60, 70] width 77 height 15
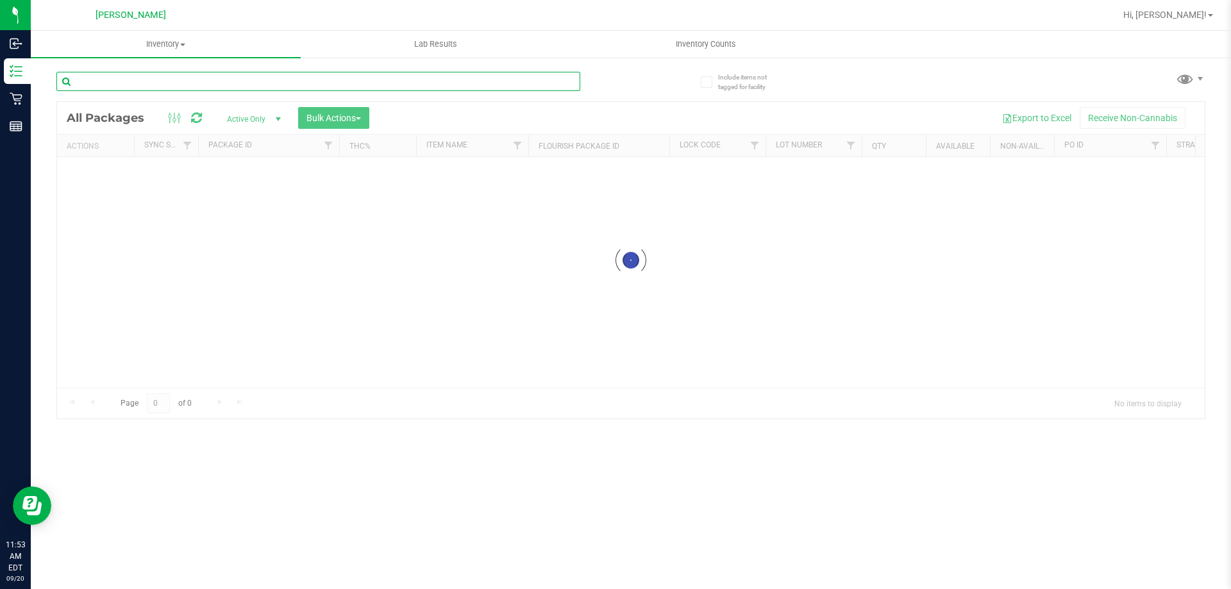
click at [128, 86] on input "text" at bounding box center [318, 81] width 524 height 19
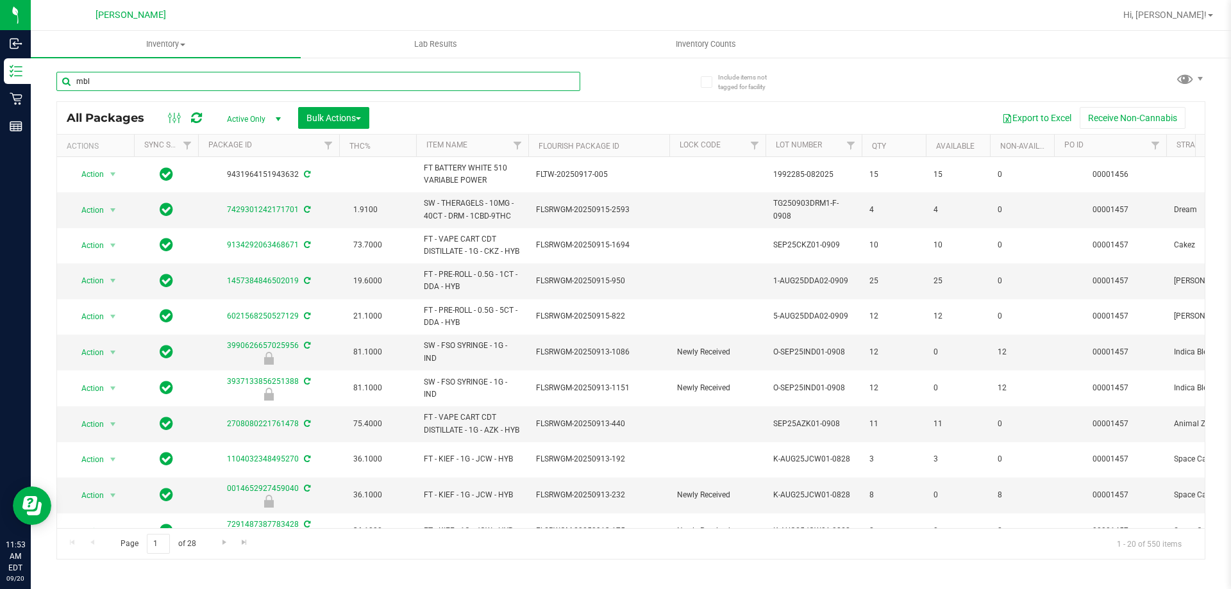
type input "mbl"
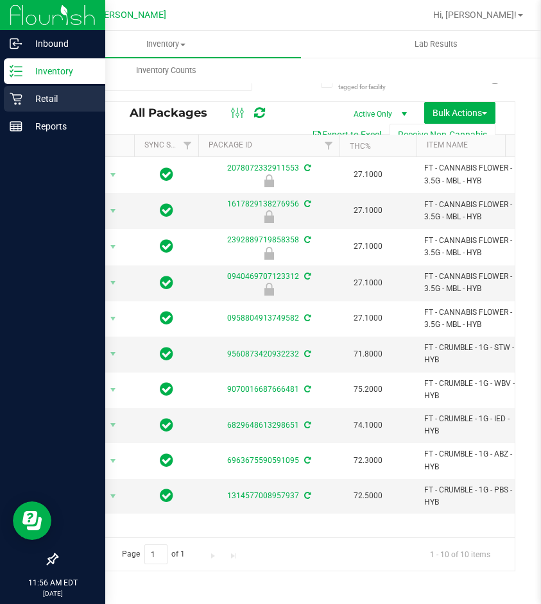
click at [24, 98] on p "Retail" at bounding box center [60, 98] width 77 height 15
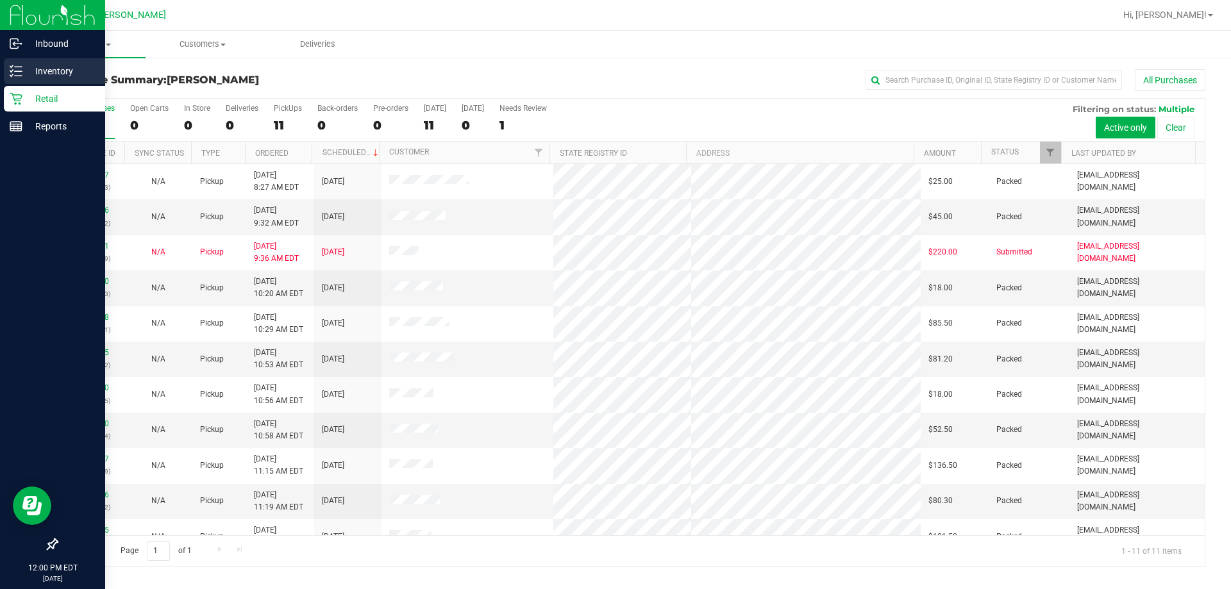
click at [53, 71] on p "Inventory" at bounding box center [60, 70] width 77 height 15
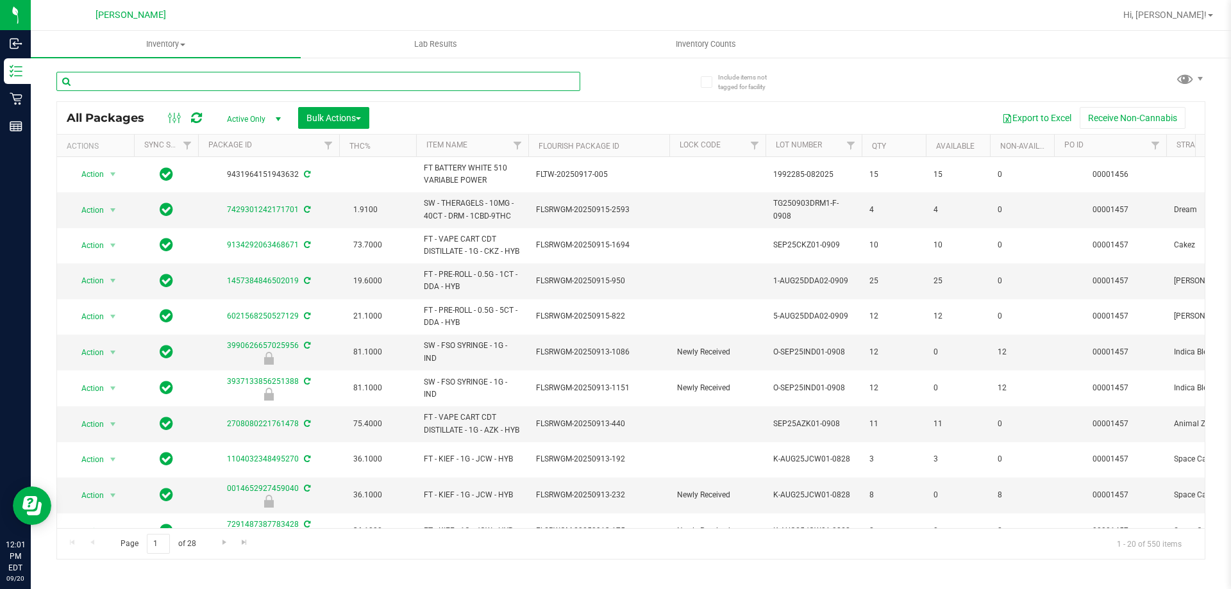
click at [178, 85] on input "text" at bounding box center [318, 81] width 524 height 19
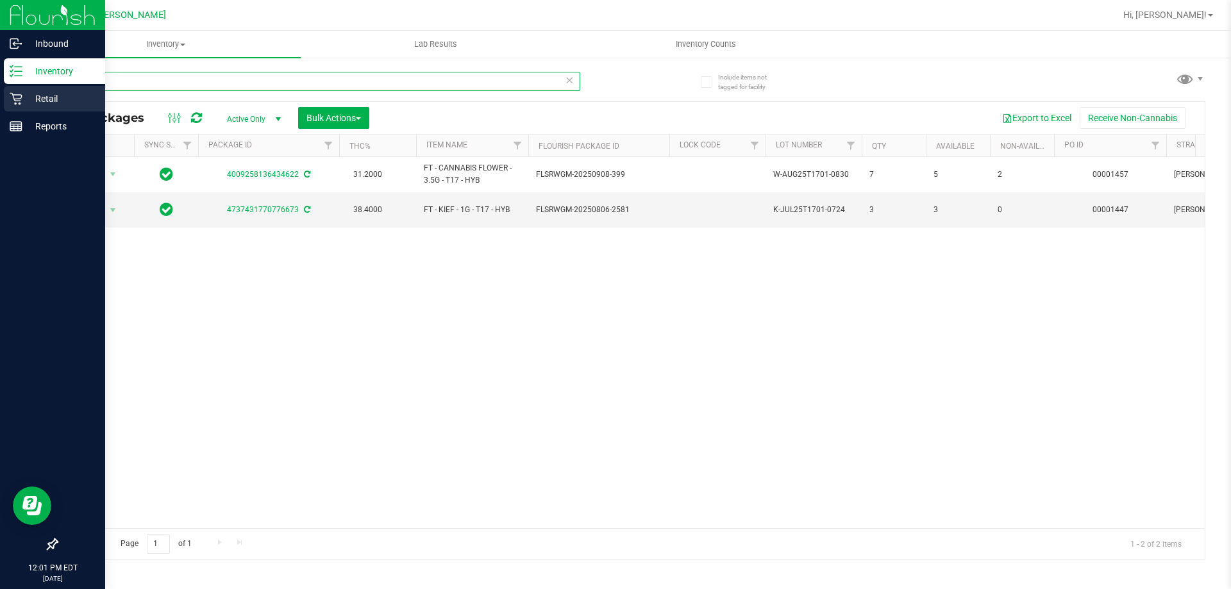
type input "gasp"
click at [37, 101] on p "Retail" at bounding box center [60, 98] width 77 height 15
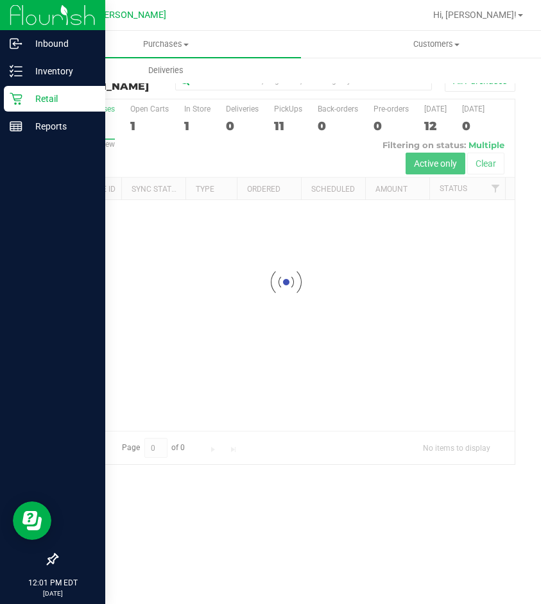
click at [22, 101] on p "Retail" at bounding box center [60, 98] width 77 height 15
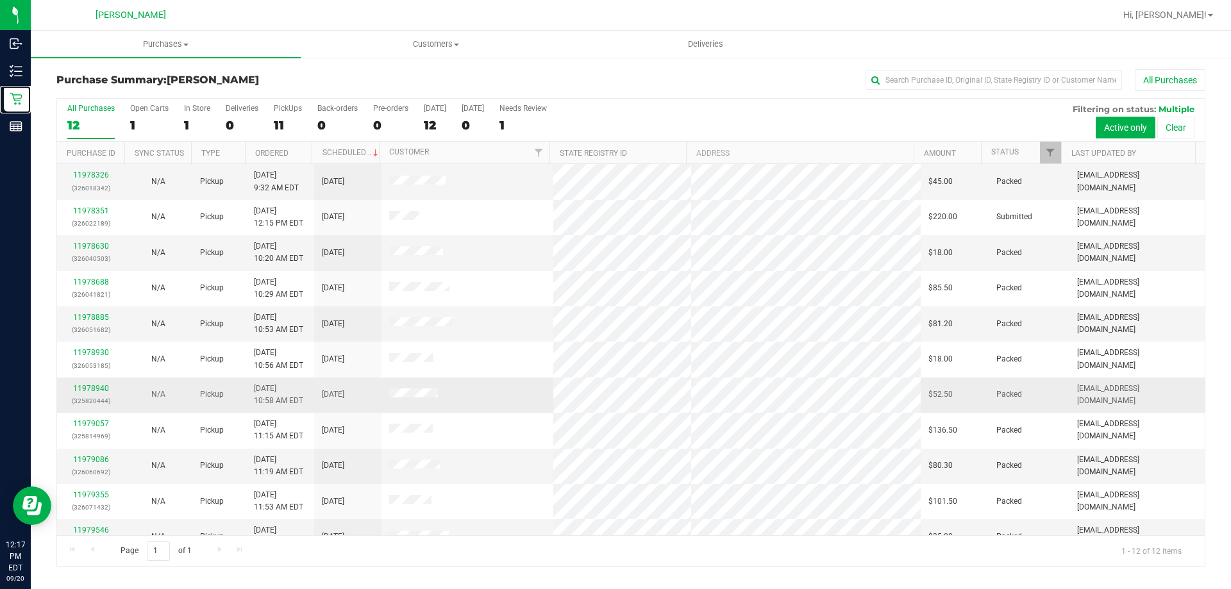
scroll to position [55, 0]
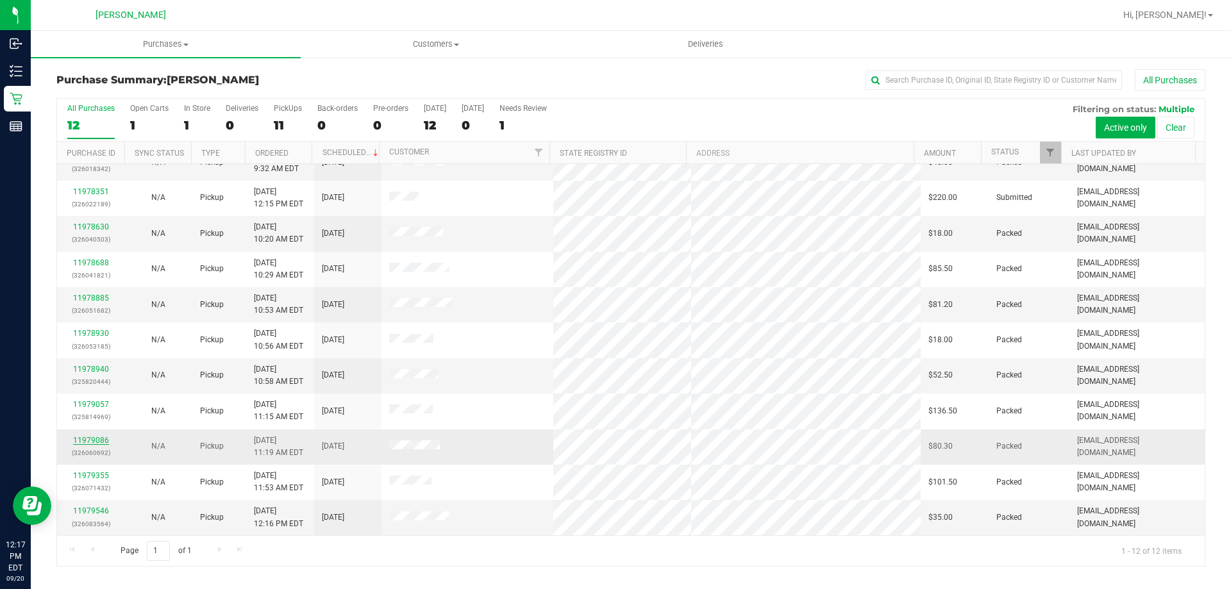
click at [101, 444] on link "11979086" at bounding box center [91, 440] width 36 height 9
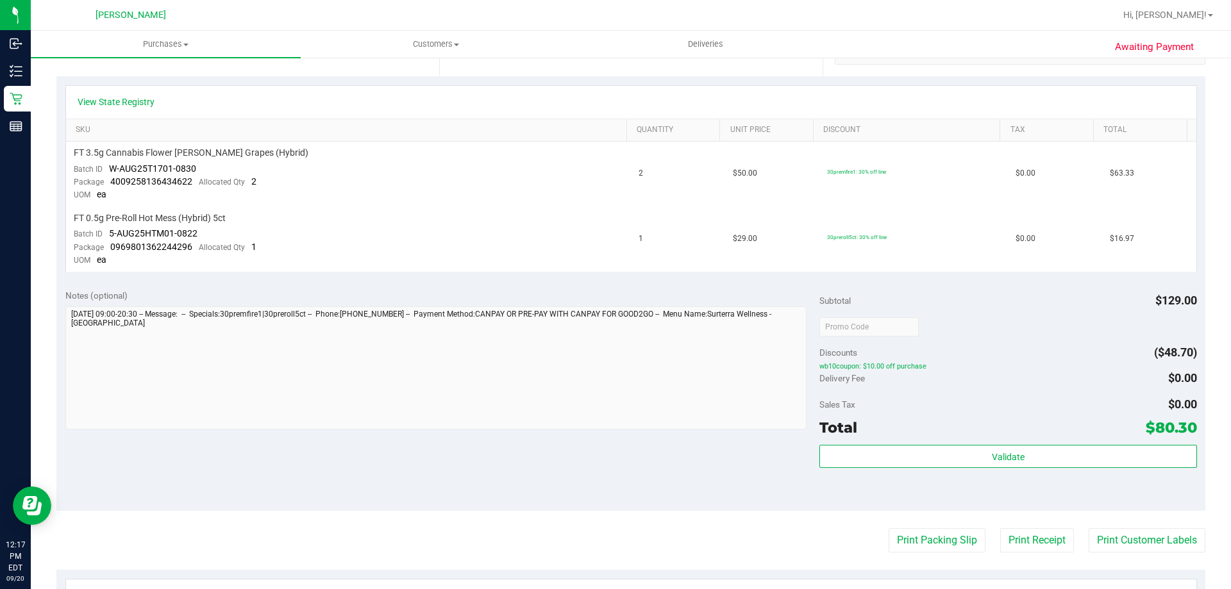
scroll to position [321, 0]
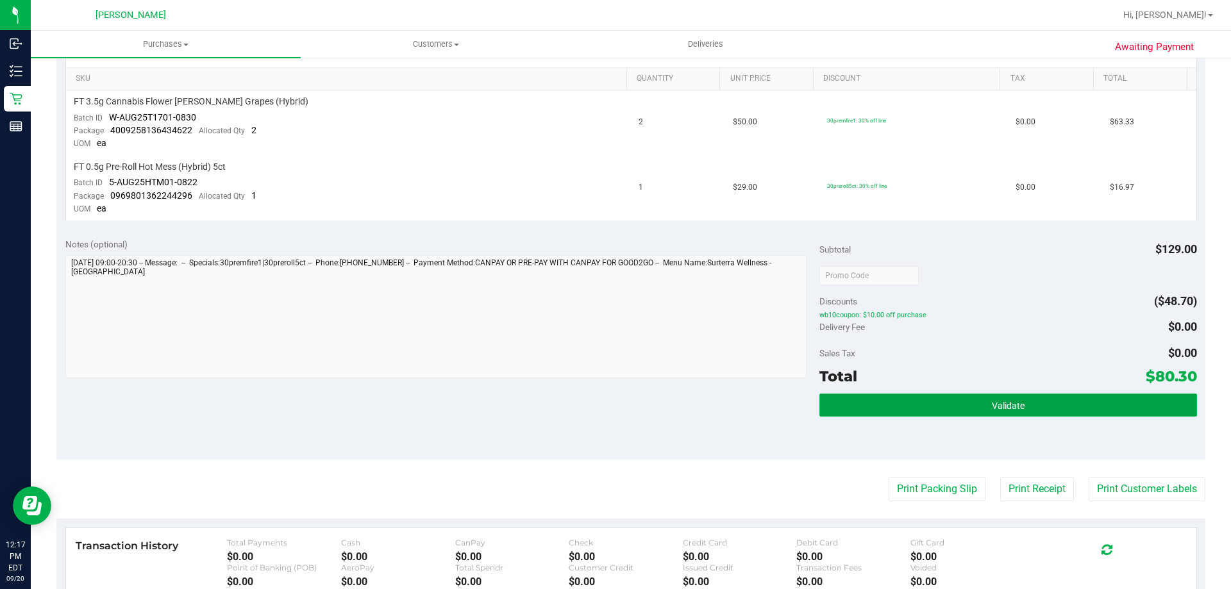
click at [946, 408] on button "Validate" at bounding box center [1007, 405] width 377 height 23
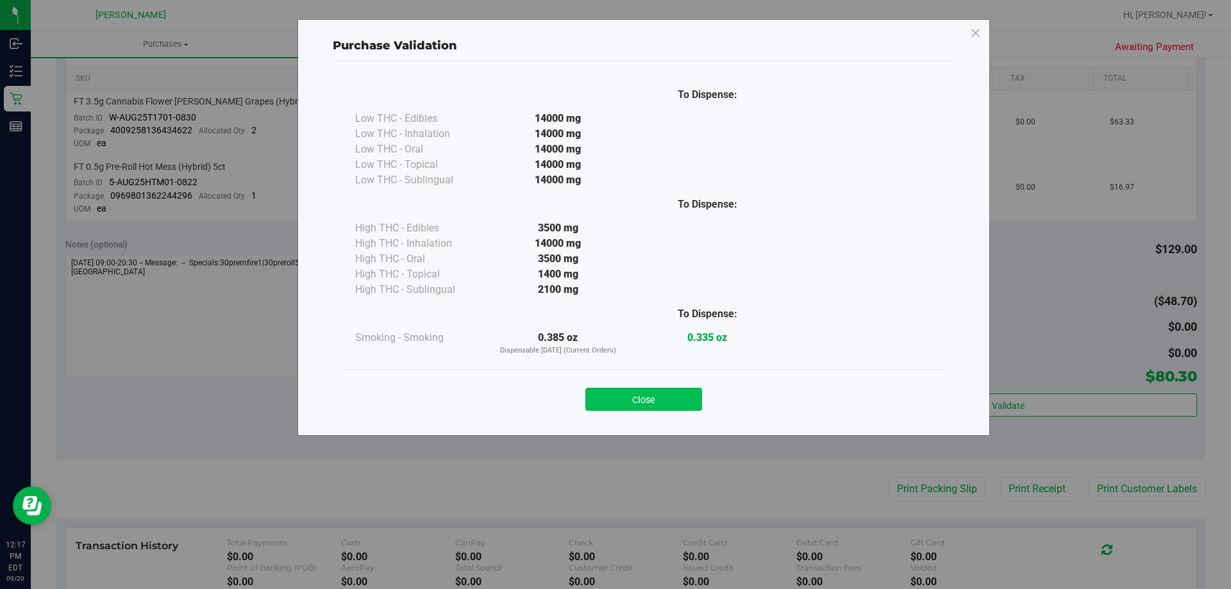
click at [658, 408] on button "Close" at bounding box center [643, 399] width 117 height 23
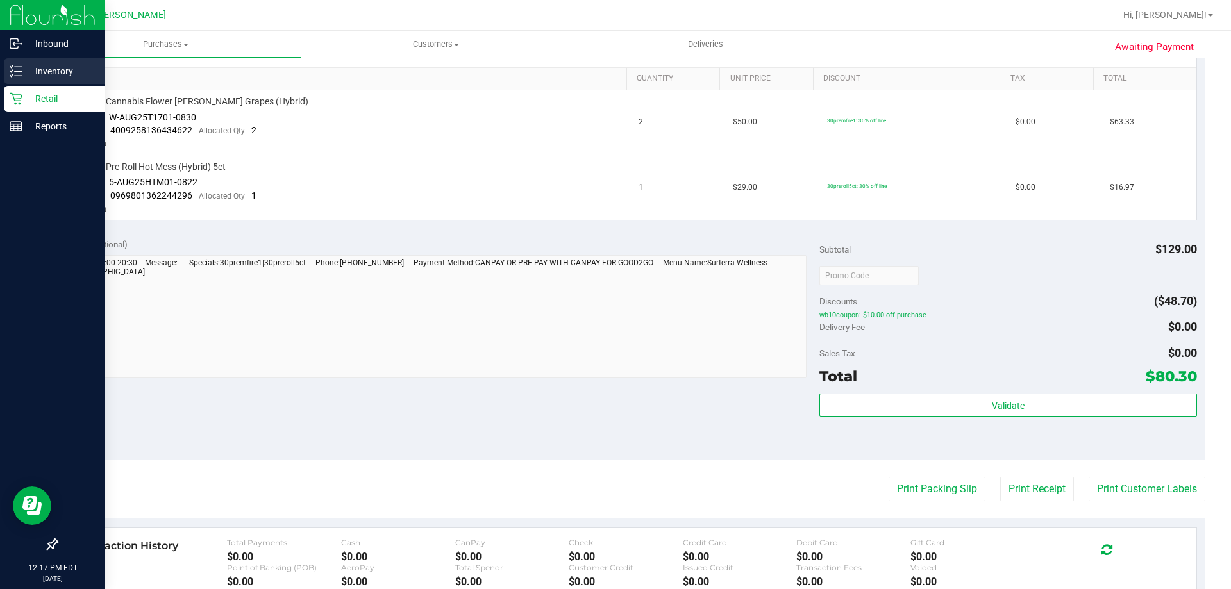
click at [54, 70] on p "Inventory" at bounding box center [60, 70] width 77 height 15
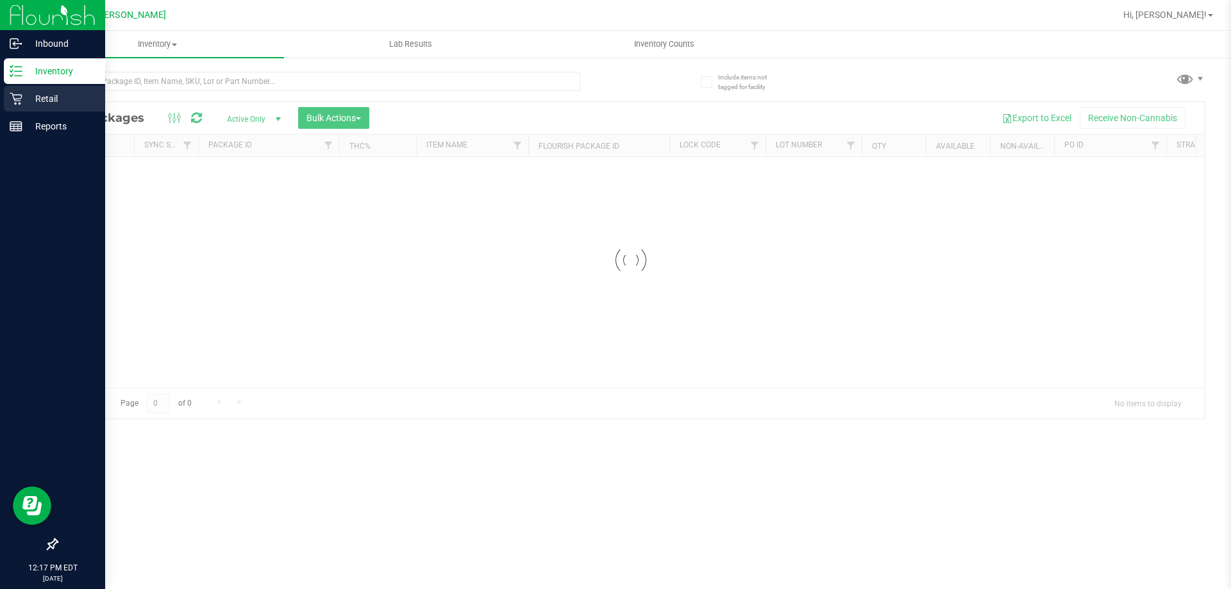
click at [50, 94] on p "Retail" at bounding box center [60, 98] width 77 height 15
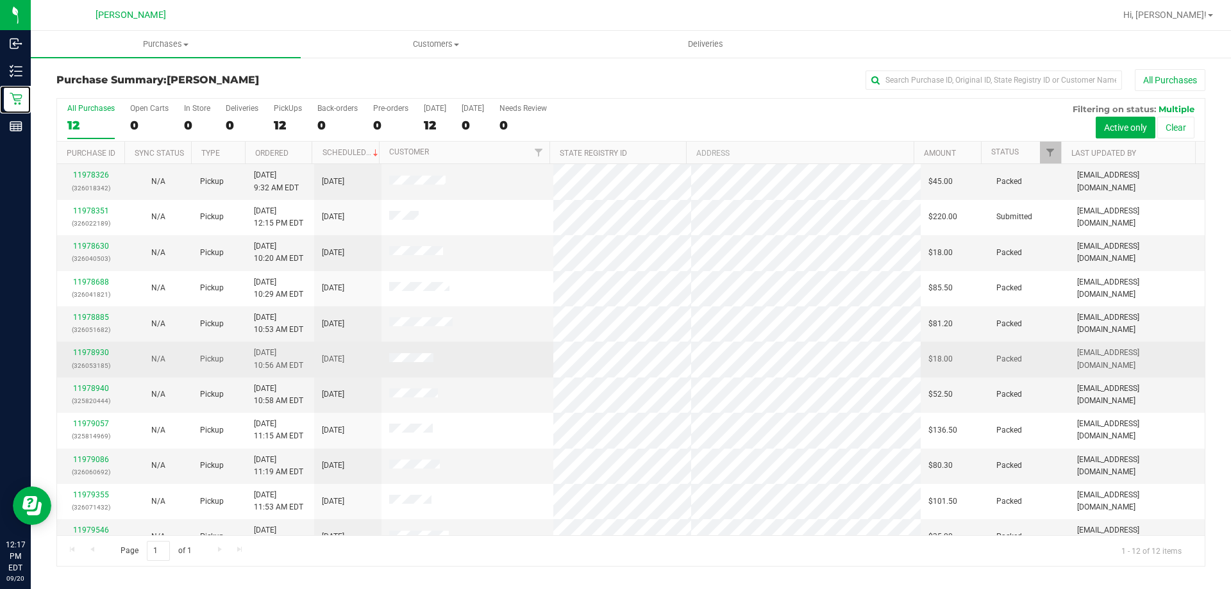
scroll to position [55, 0]
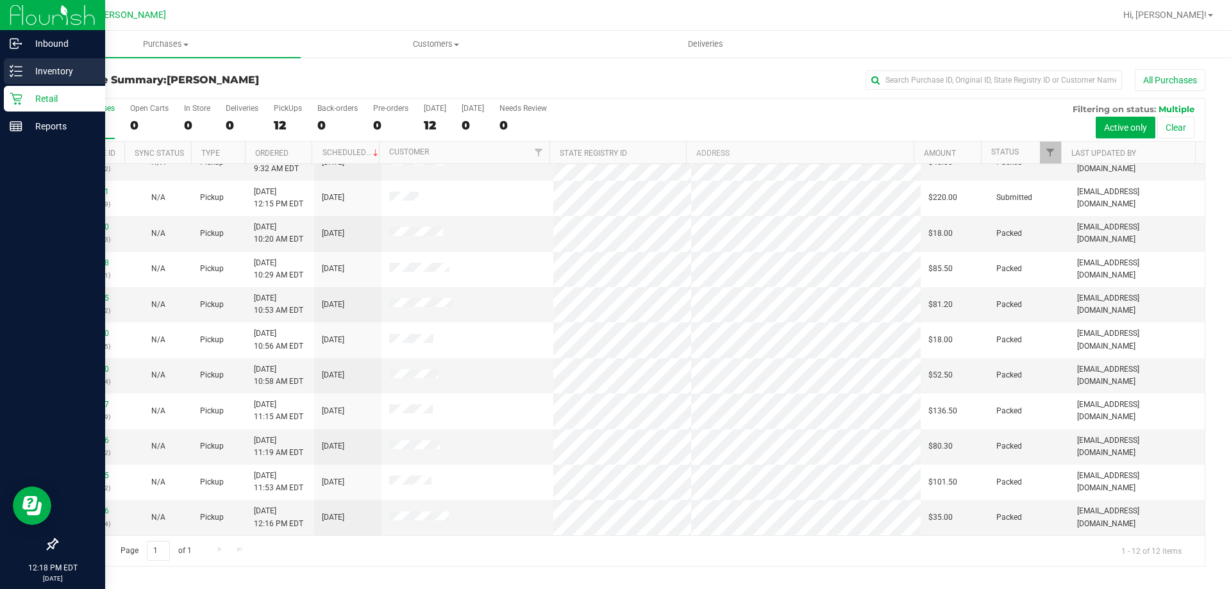
click at [20, 67] on line at bounding box center [18, 67] width 7 height 0
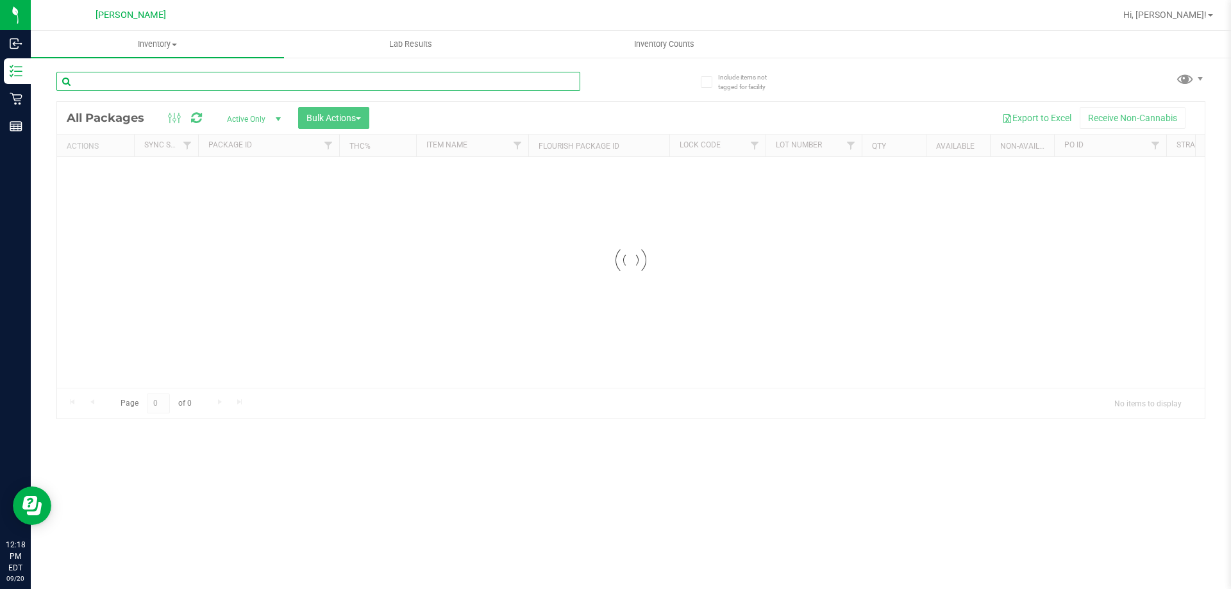
click at [238, 76] on input "text" at bounding box center [318, 81] width 524 height 19
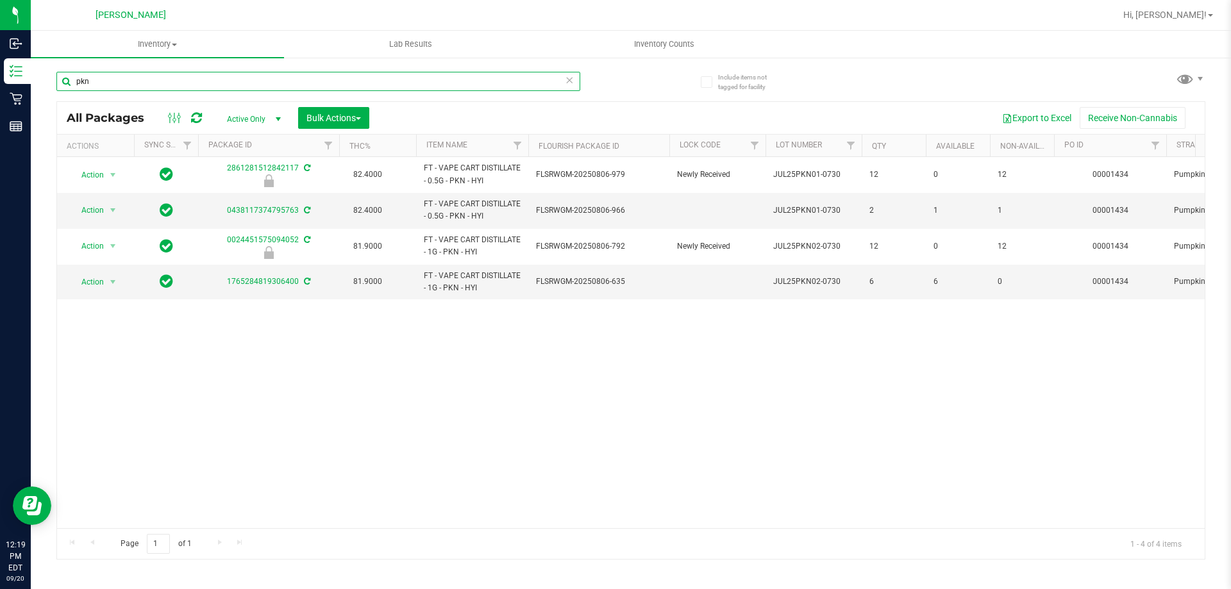
click at [219, 74] on input "pkn" at bounding box center [318, 81] width 524 height 19
type input "p"
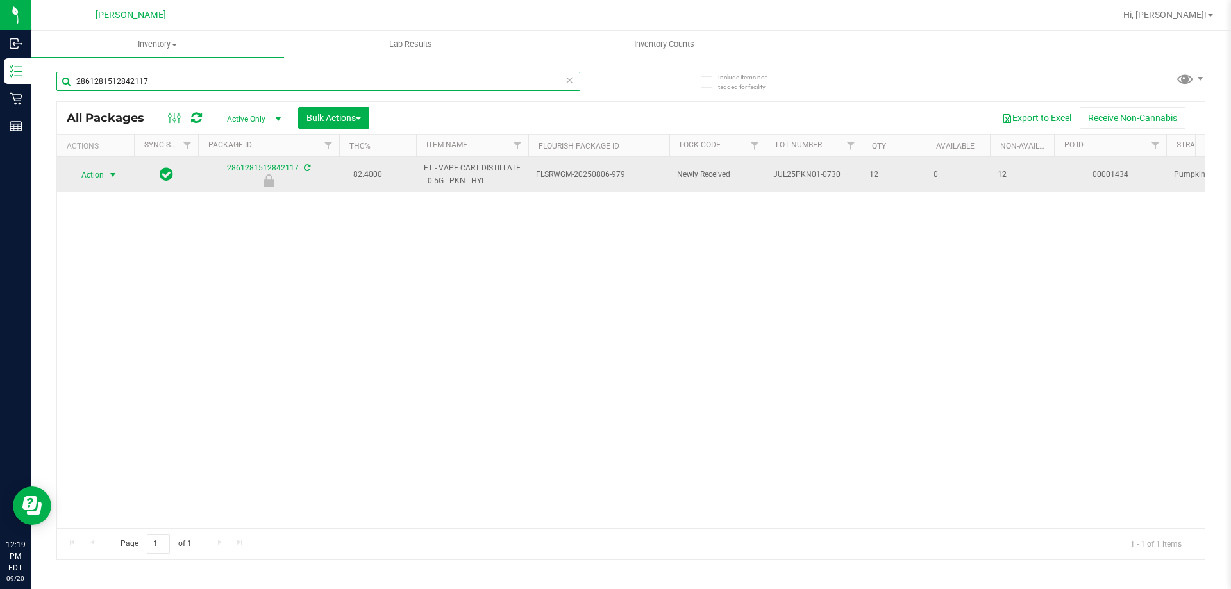
type input "2861281512842117"
click at [106, 173] on span "select" at bounding box center [113, 175] width 16 height 18
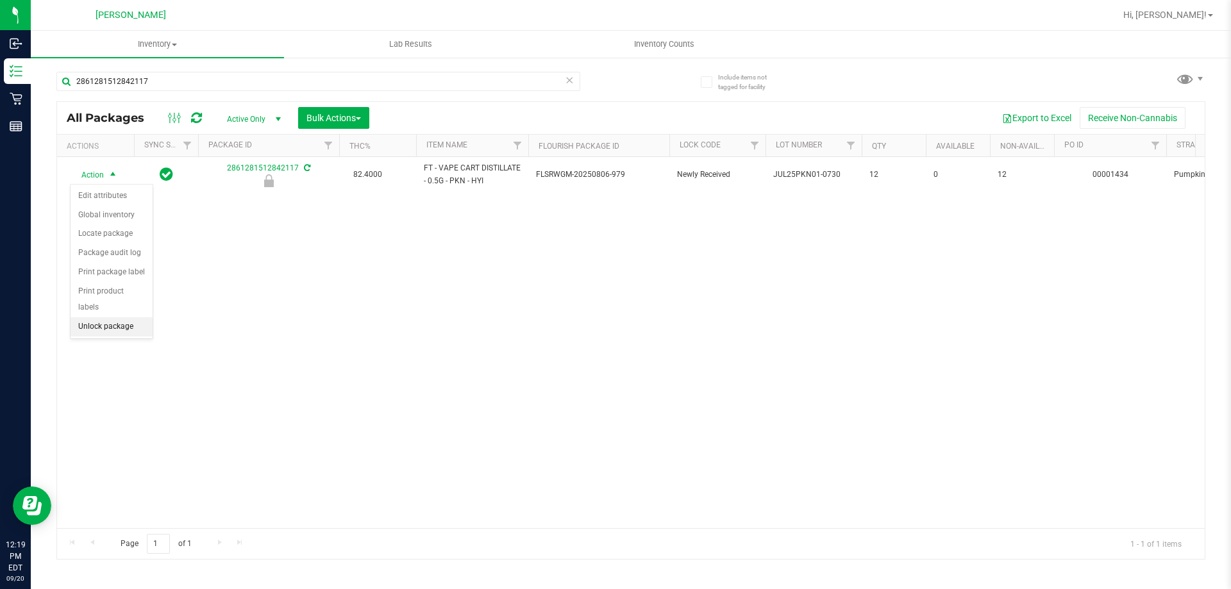
click at [113, 317] on li "Unlock package" at bounding box center [112, 326] width 82 height 19
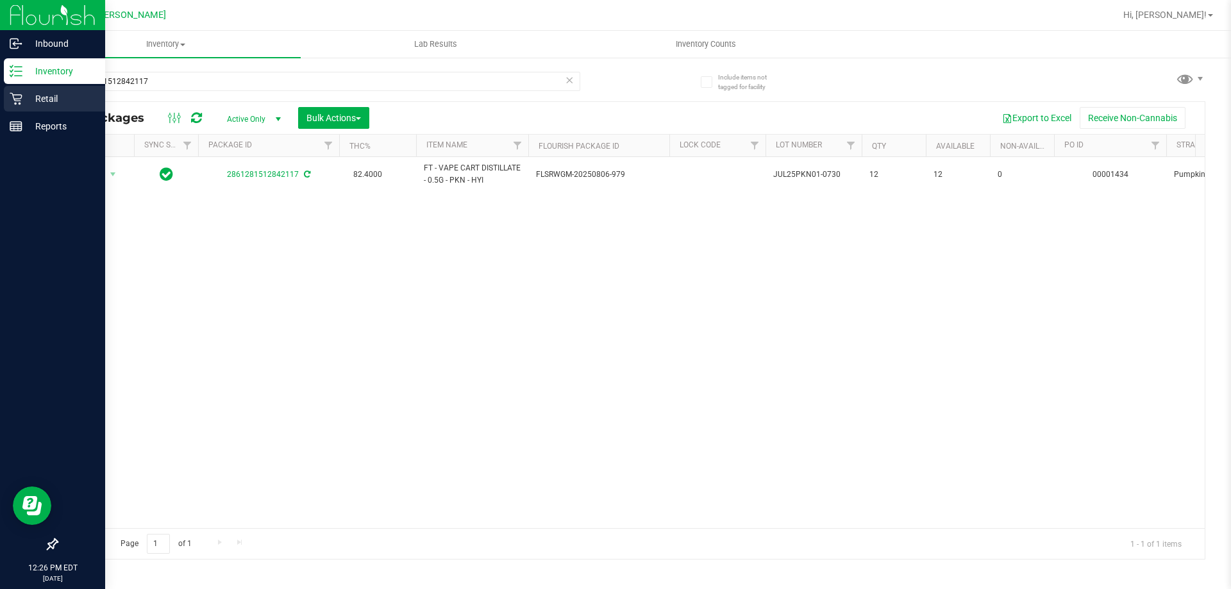
click at [44, 100] on p "Retail" at bounding box center [60, 98] width 77 height 15
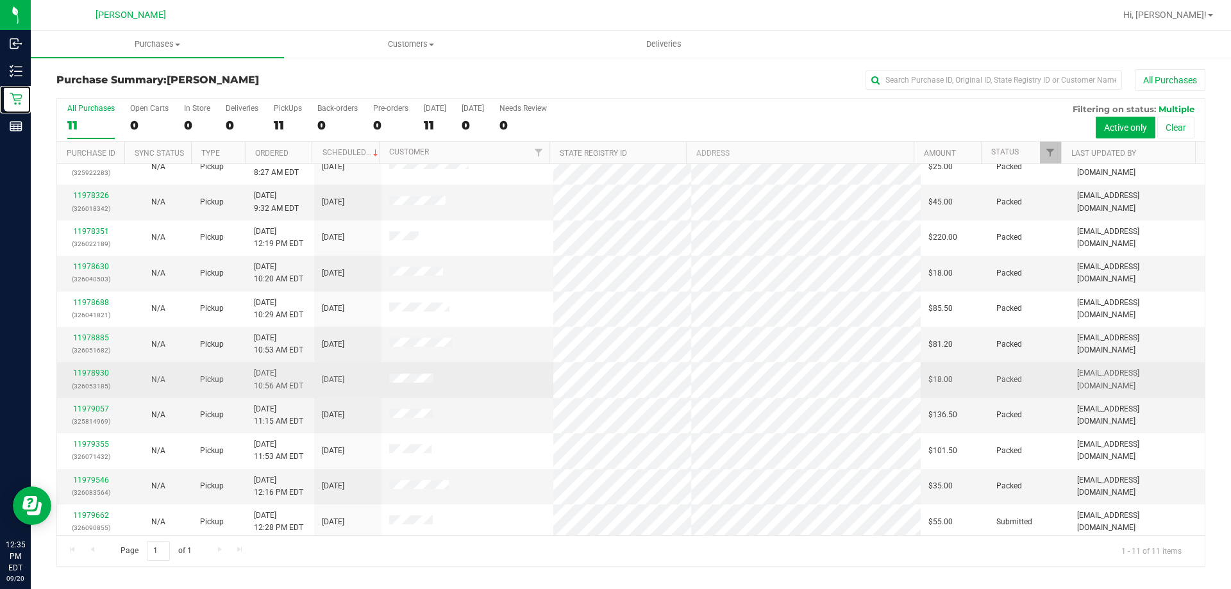
scroll to position [19, 0]
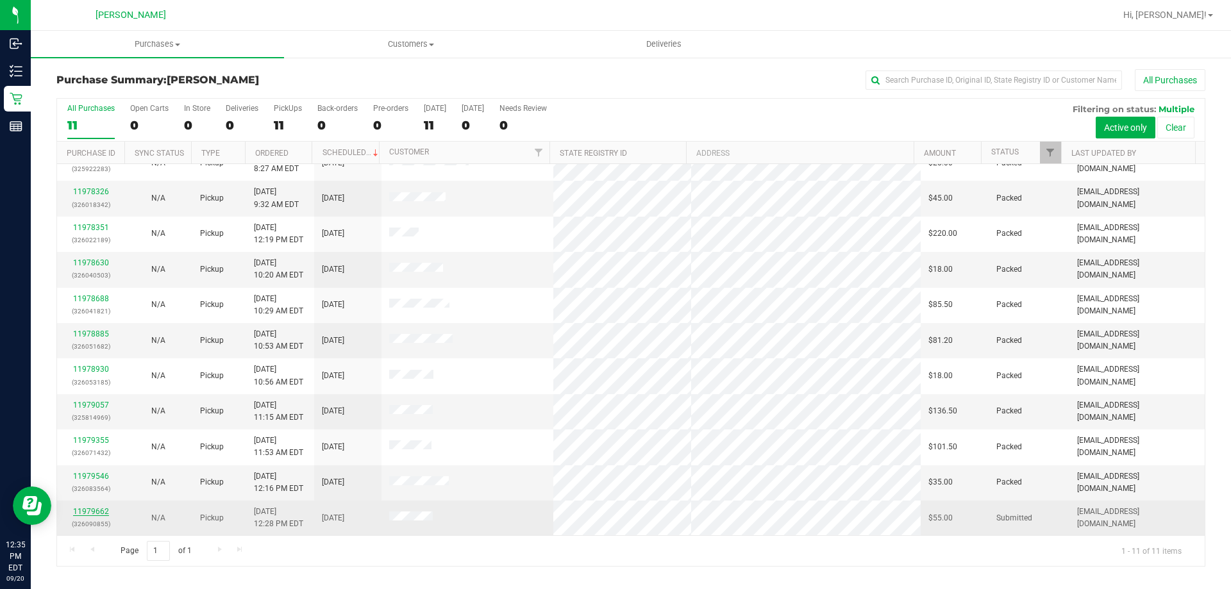
click at [87, 510] on link "11979662" at bounding box center [91, 511] width 36 height 9
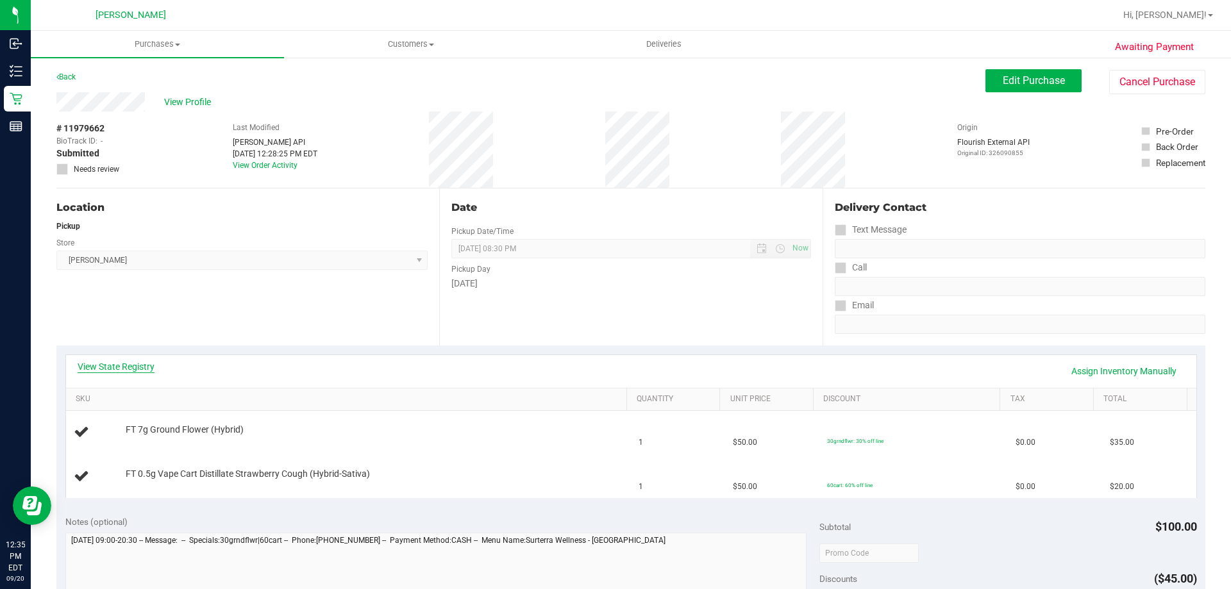
click at [134, 371] on link "View State Registry" at bounding box center [116, 366] width 77 height 13
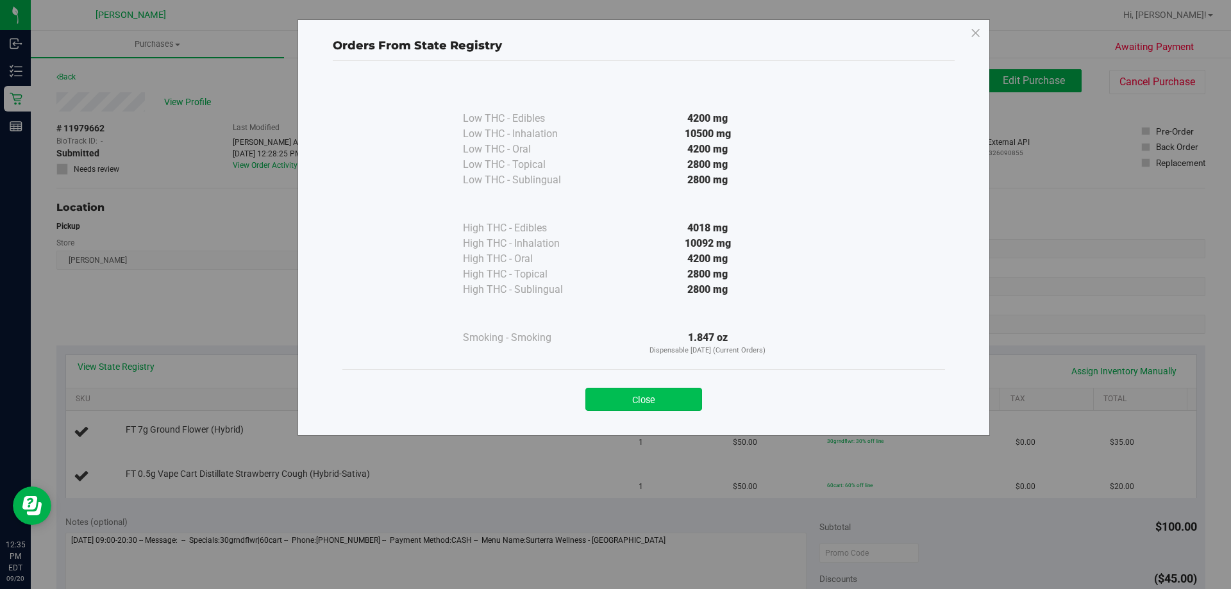
click at [653, 399] on button "Close" at bounding box center [643, 399] width 117 height 23
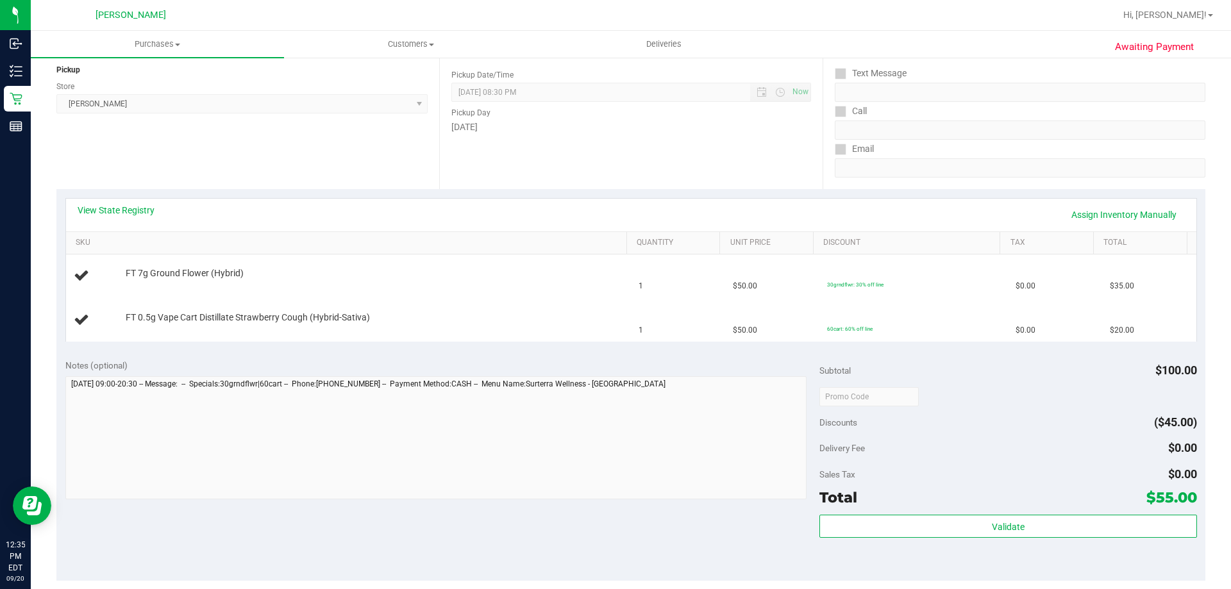
scroll to position [321, 0]
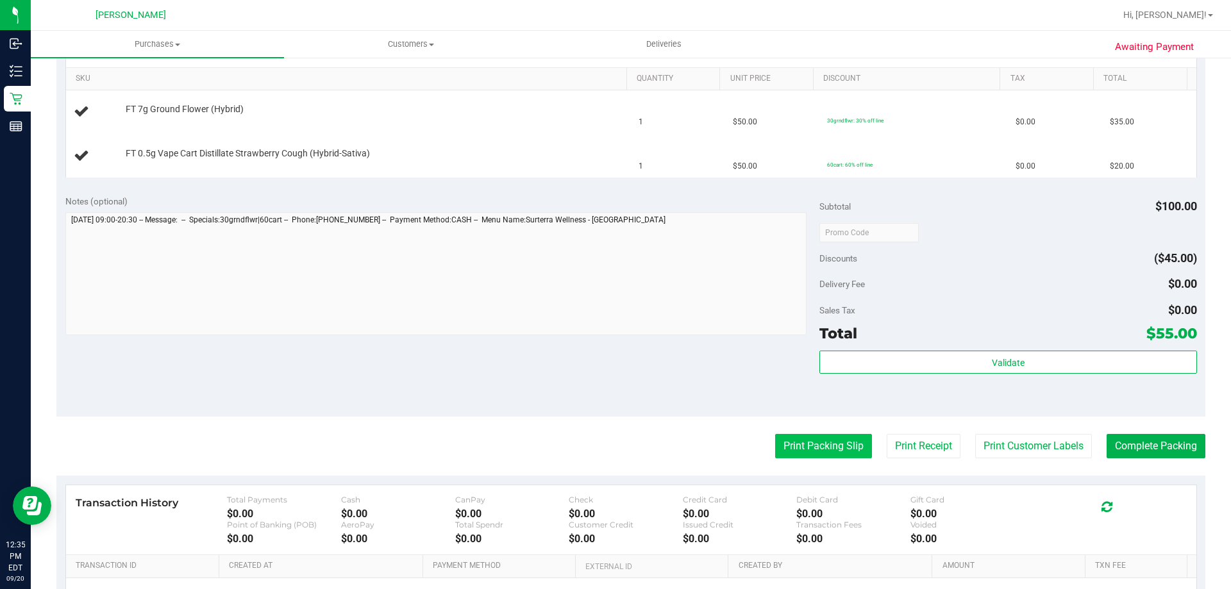
click at [830, 452] on button "Print Packing Slip" at bounding box center [823, 446] width 97 height 24
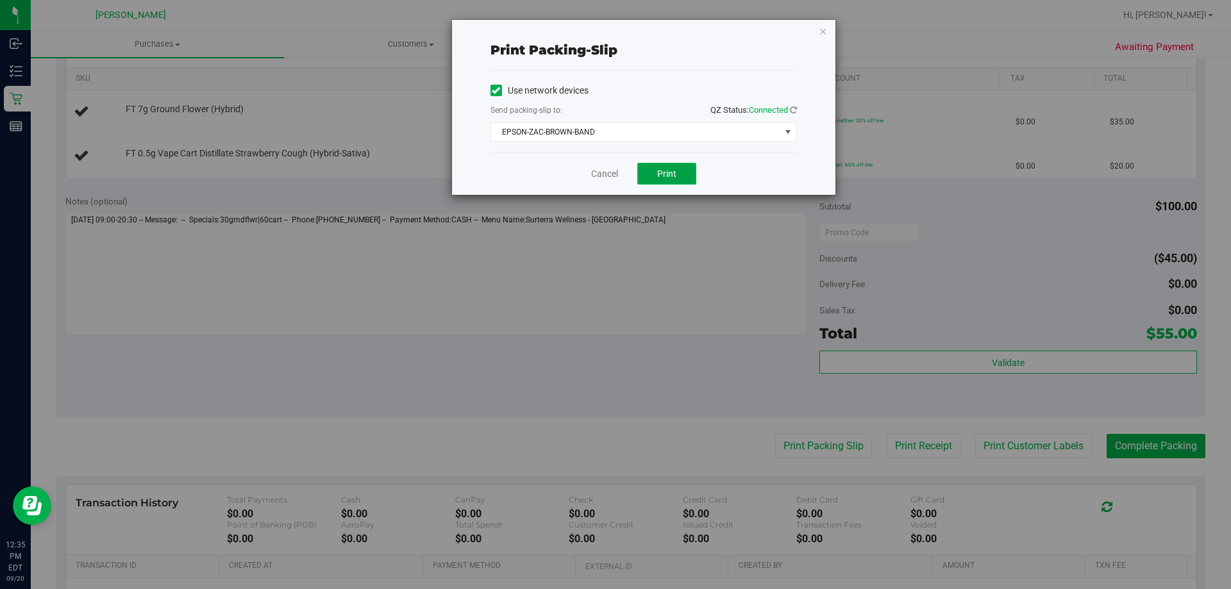
click at [670, 164] on button "Print" at bounding box center [666, 174] width 59 height 22
click at [597, 174] on link "Cancel" at bounding box center [604, 173] width 27 height 13
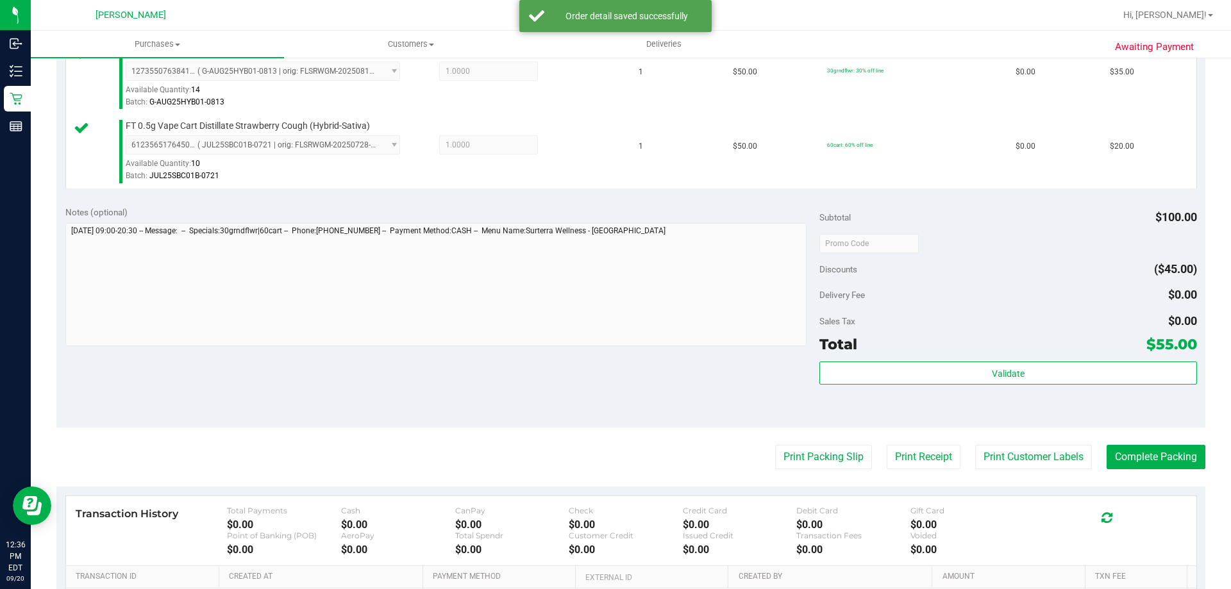
scroll to position [449, 0]
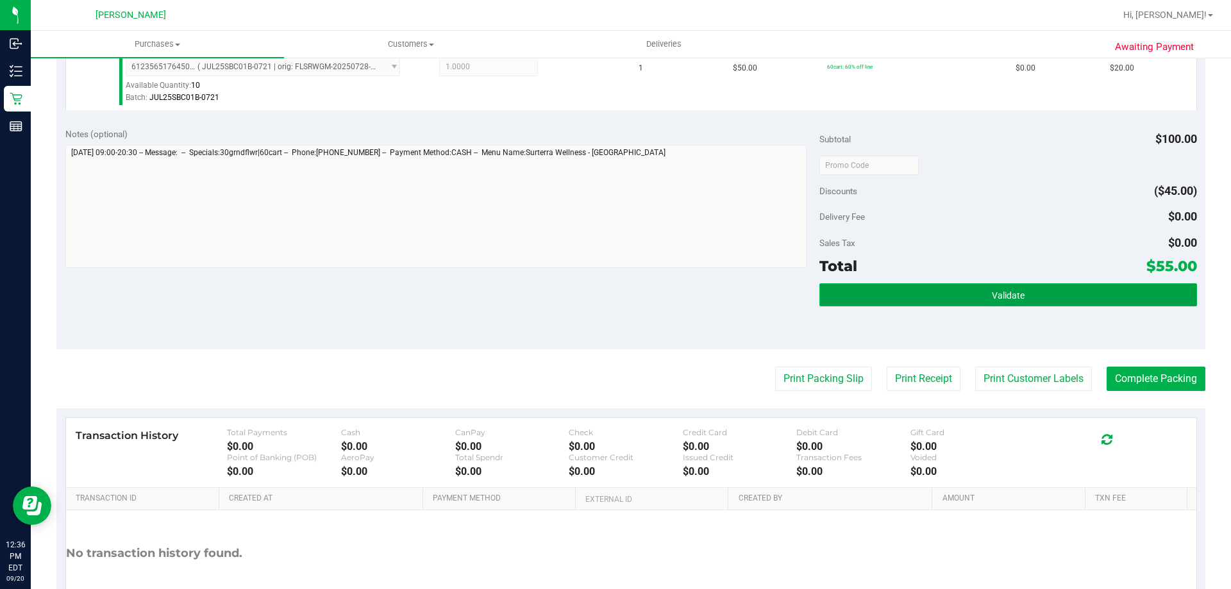
click at [925, 303] on button "Validate" at bounding box center [1007, 294] width 377 height 23
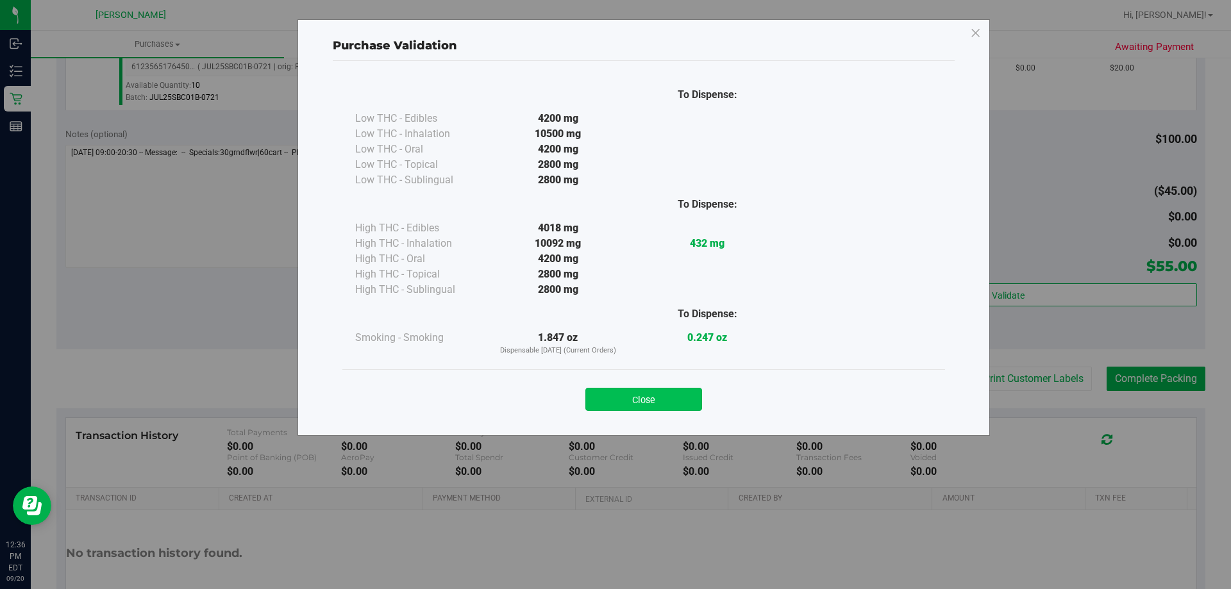
click at [659, 400] on button "Close" at bounding box center [643, 399] width 117 height 23
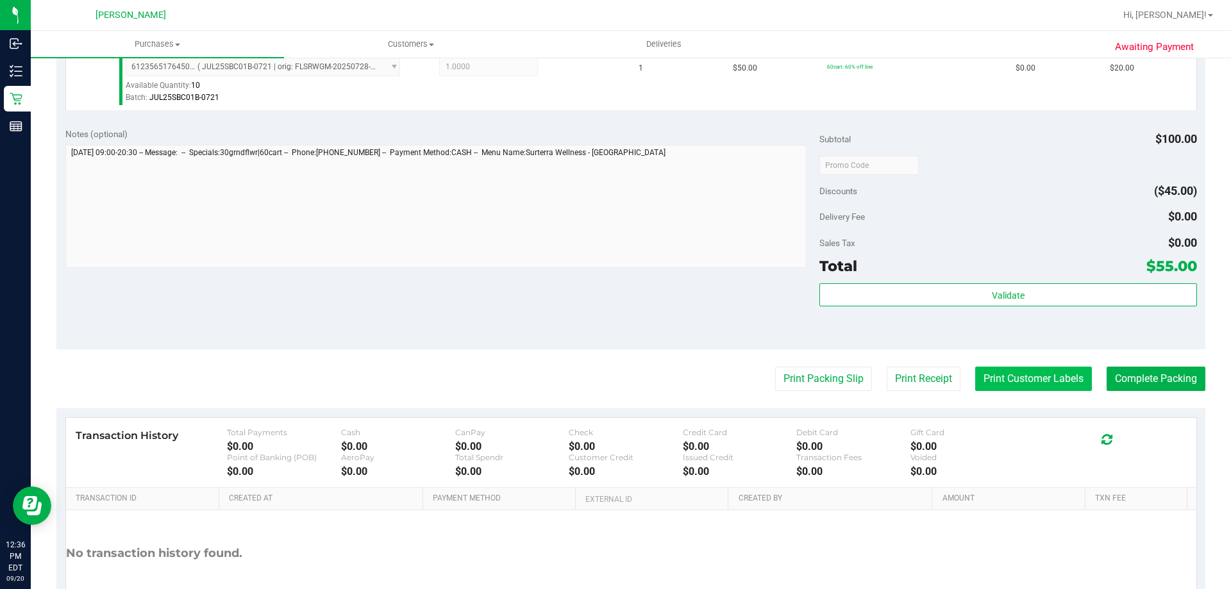
click at [1028, 384] on button "Print Customer Labels" at bounding box center [1033, 379] width 117 height 24
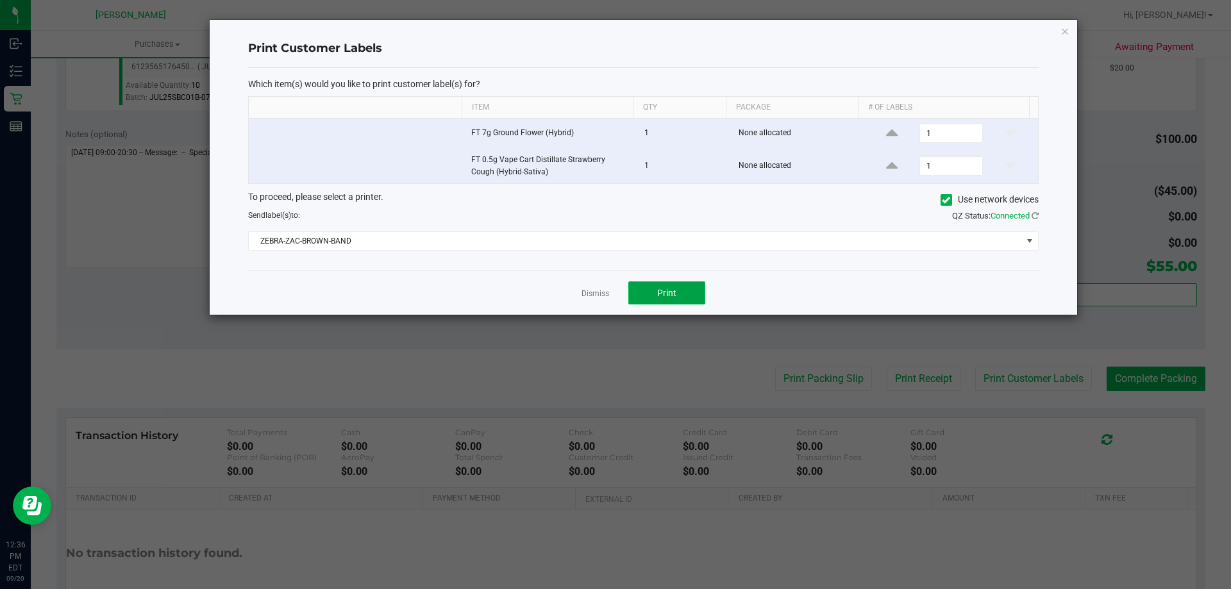
click at [675, 288] on span "Print" at bounding box center [666, 293] width 19 height 10
click at [591, 296] on link "Dismiss" at bounding box center [596, 294] width 28 height 11
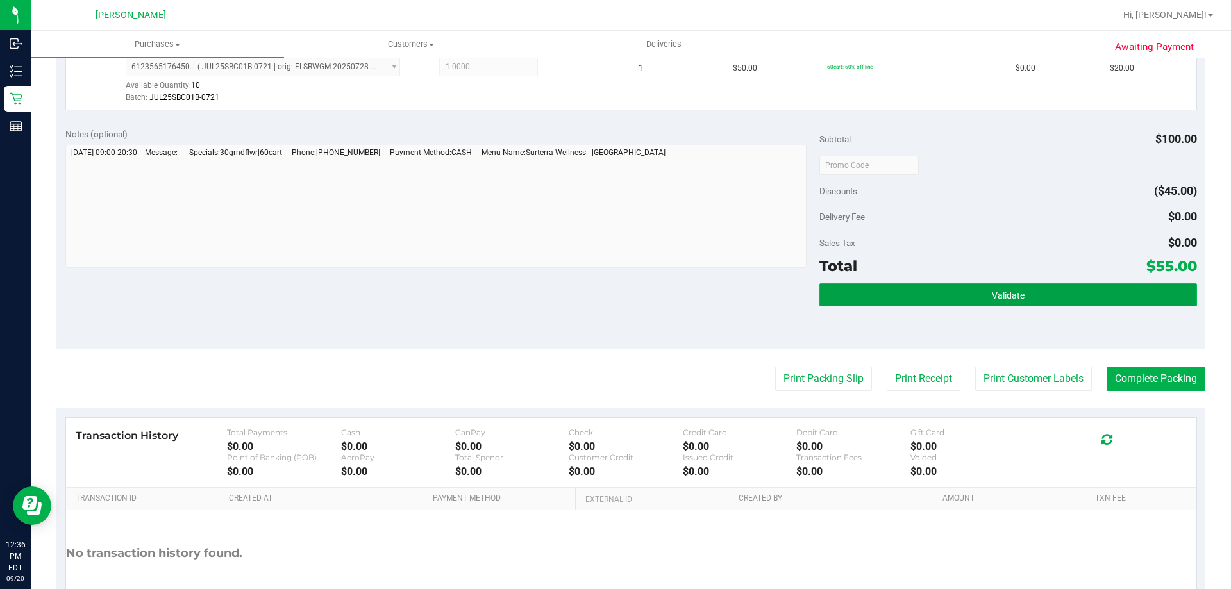
click at [978, 298] on button "Validate" at bounding box center [1007, 294] width 377 height 23
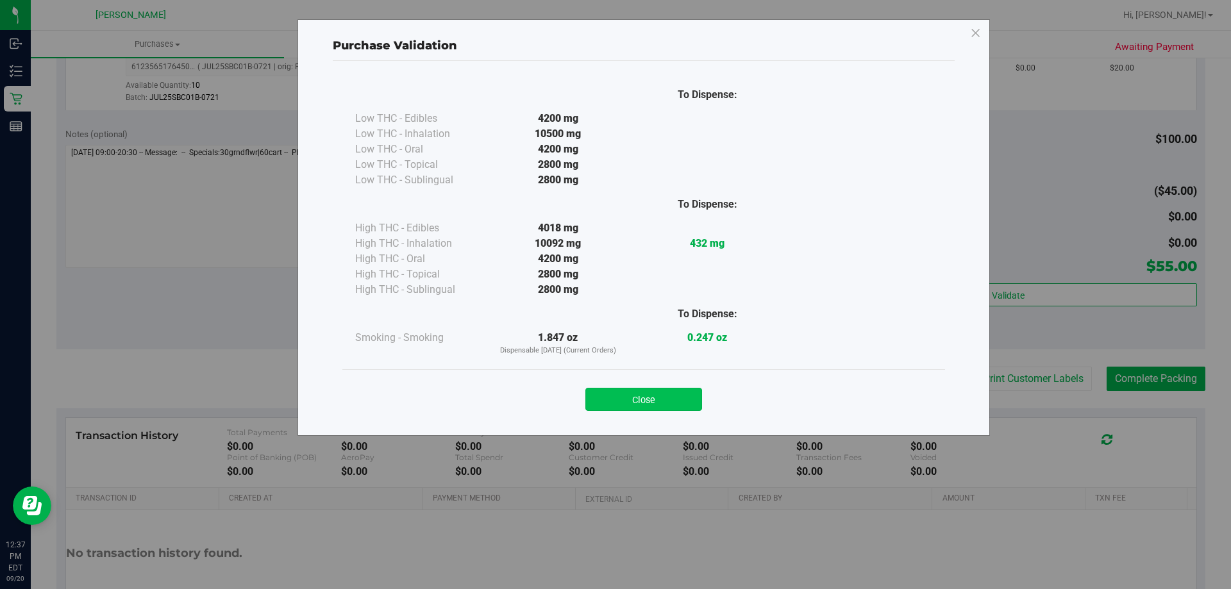
click at [646, 396] on button "Close" at bounding box center [643, 399] width 117 height 23
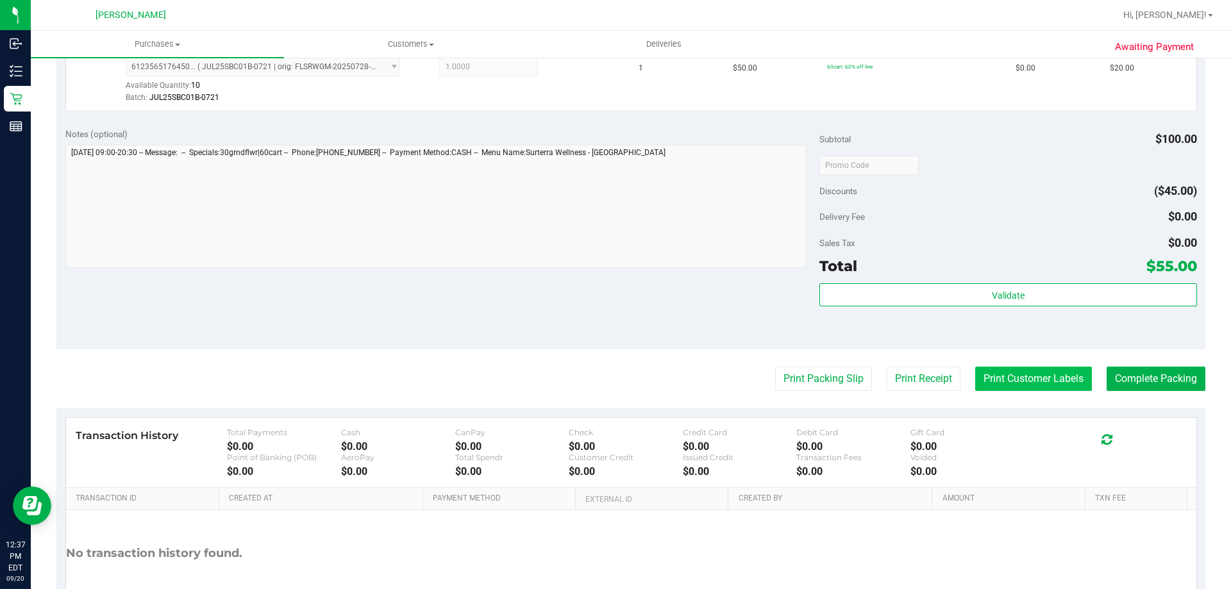
click at [1015, 375] on button "Print Customer Labels" at bounding box center [1033, 379] width 117 height 24
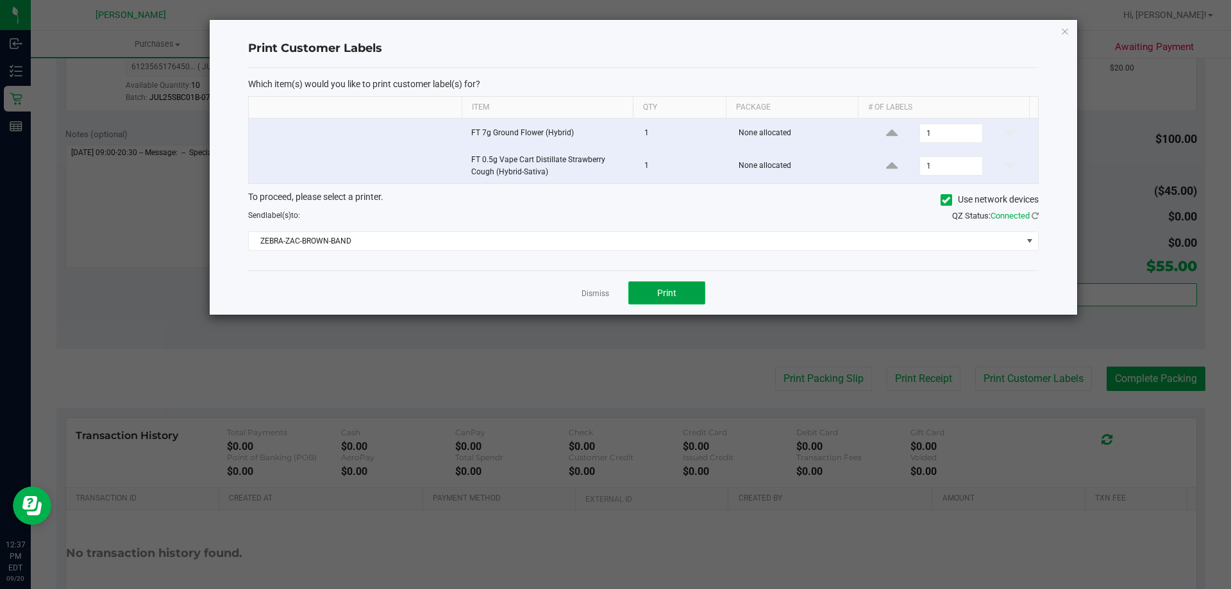
click at [683, 301] on button "Print" at bounding box center [666, 292] width 77 height 23
click at [1065, 29] on icon "button" at bounding box center [1065, 30] width 9 height 15
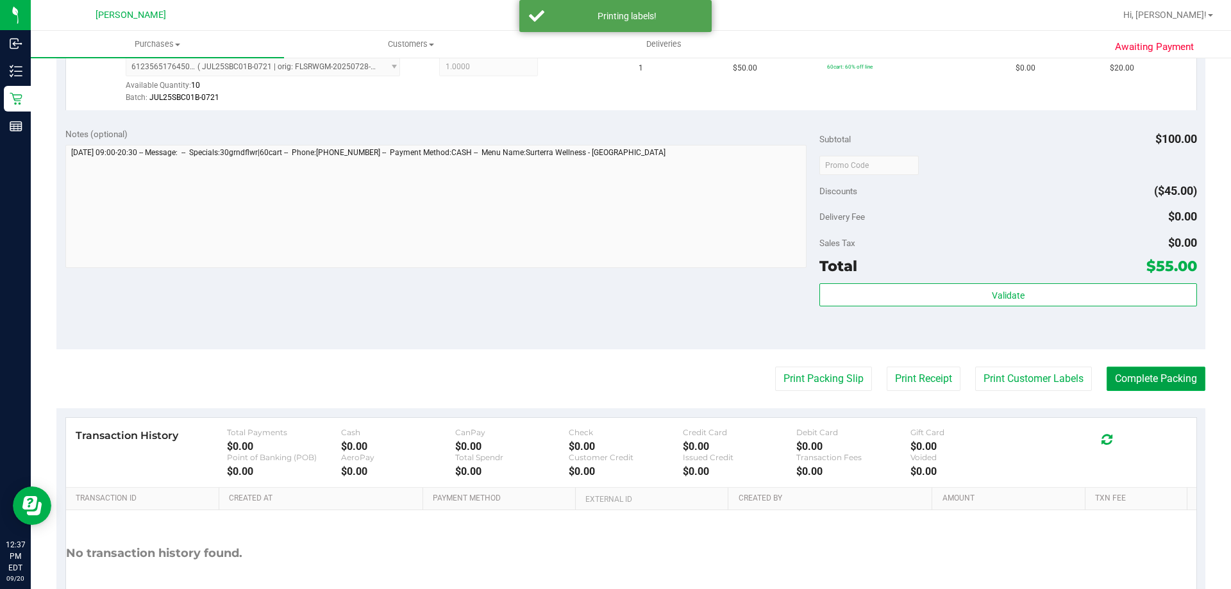
click at [1165, 387] on button "Complete Packing" at bounding box center [1156, 379] width 99 height 24
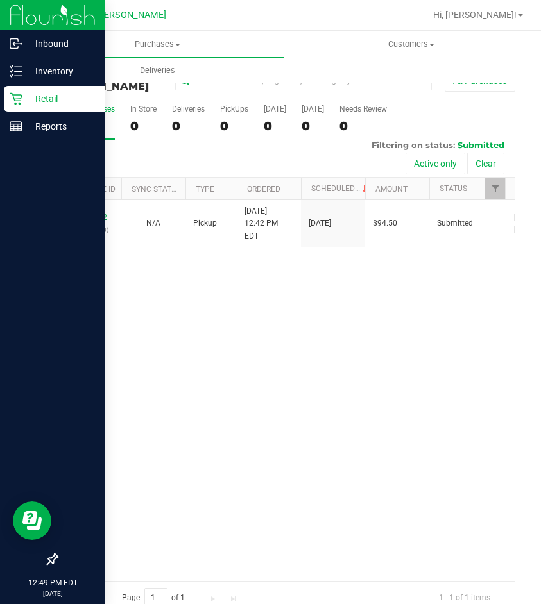
click at [15, 102] on icon at bounding box center [16, 98] width 13 height 13
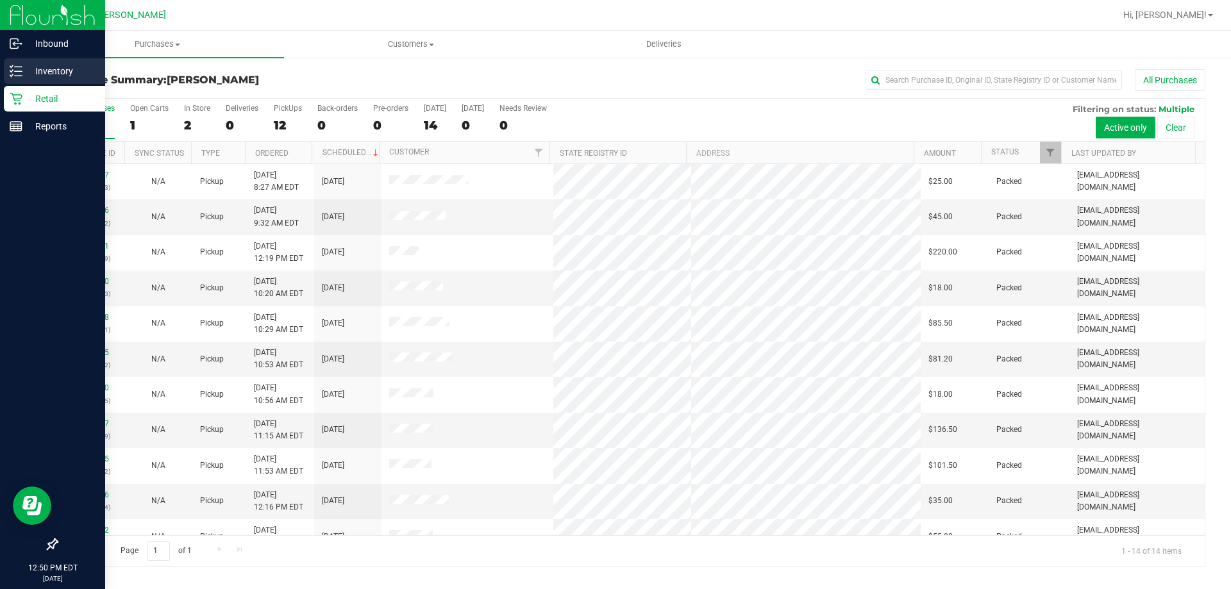
click at [21, 70] on icon at bounding box center [16, 71] width 13 height 13
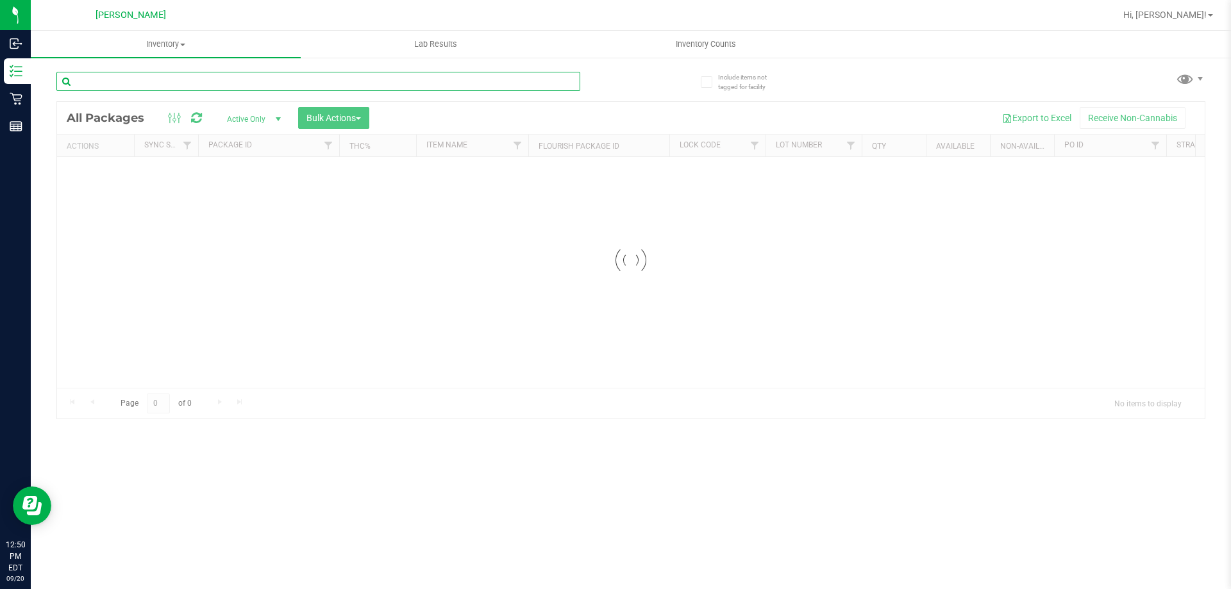
click at [105, 82] on input "text" at bounding box center [318, 81] width 524 height 19
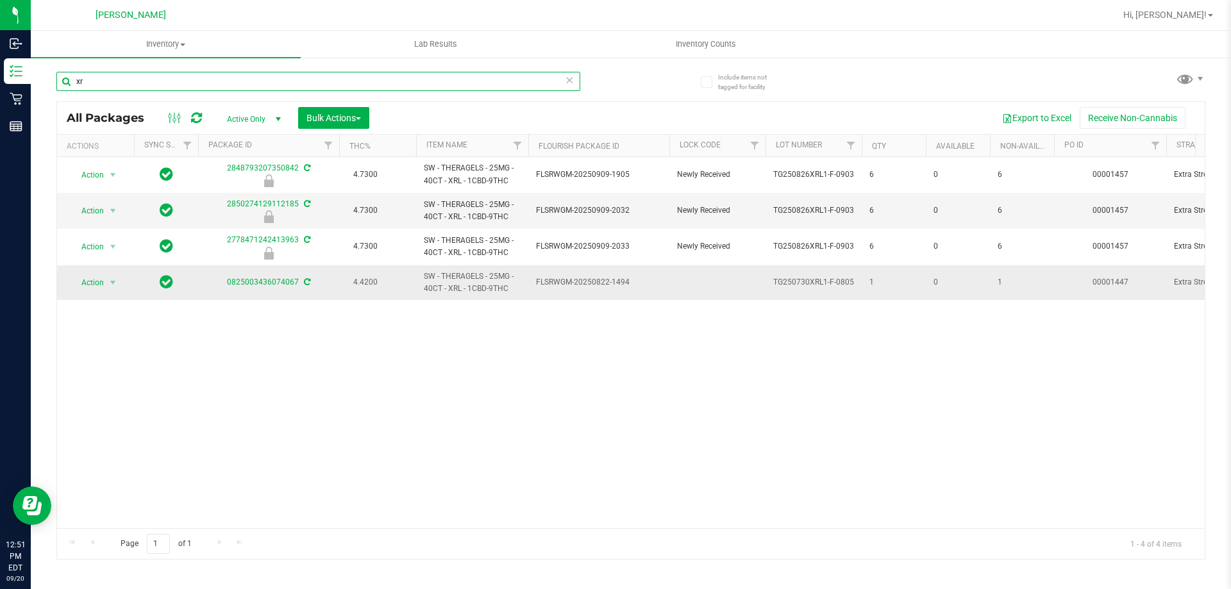
type input "x"
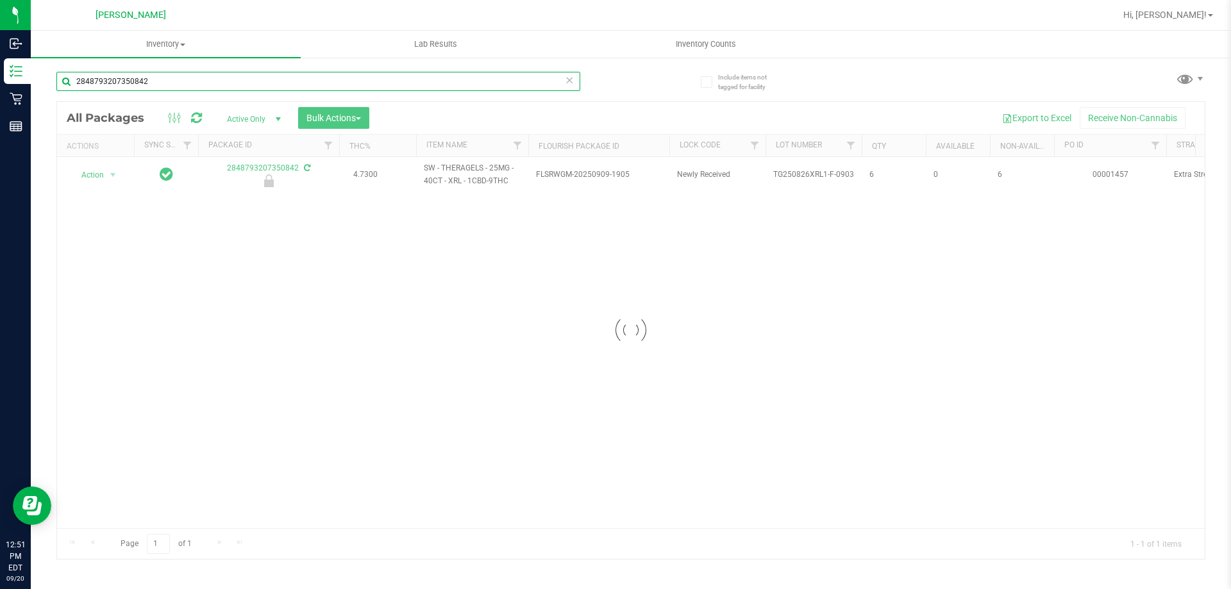
type input "2848793207350842"
click at [108, 172] on div at bounding box center [631, 330] width 1148 height 457
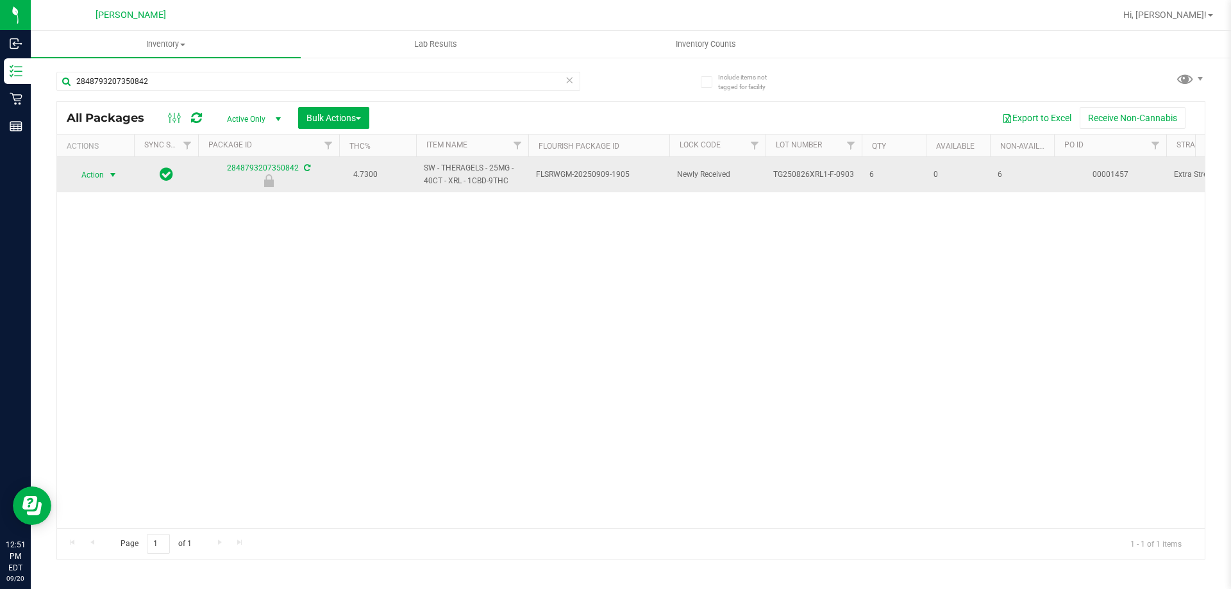
click at [103, 183] on span "Action" at bounding box center [87, 175] width 35 height 18
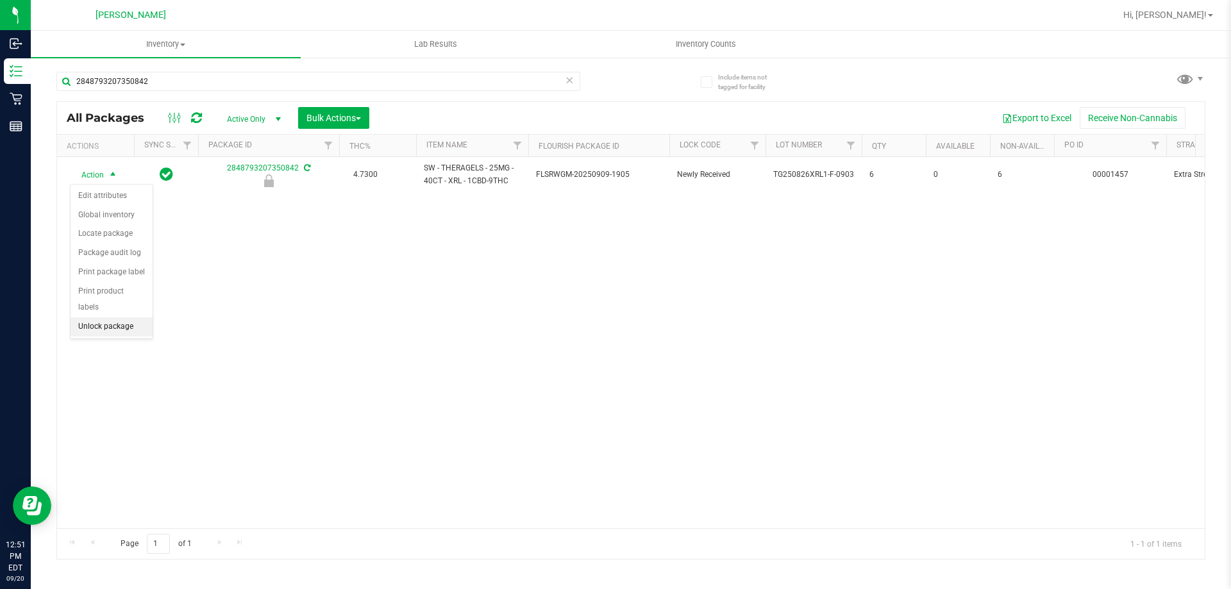
click at [97, 317] on li "Unlock package" at bounding box center [112, 326] width 82 height 19
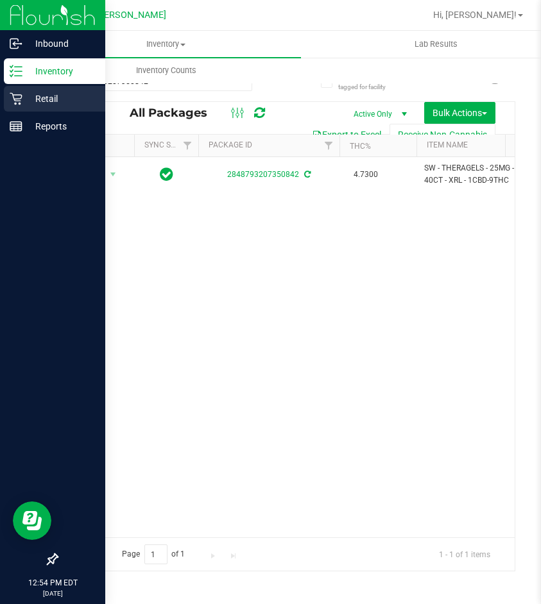
click at [42, 98] on p "Retail" at bounding box center [60, 98] width 77 height 15
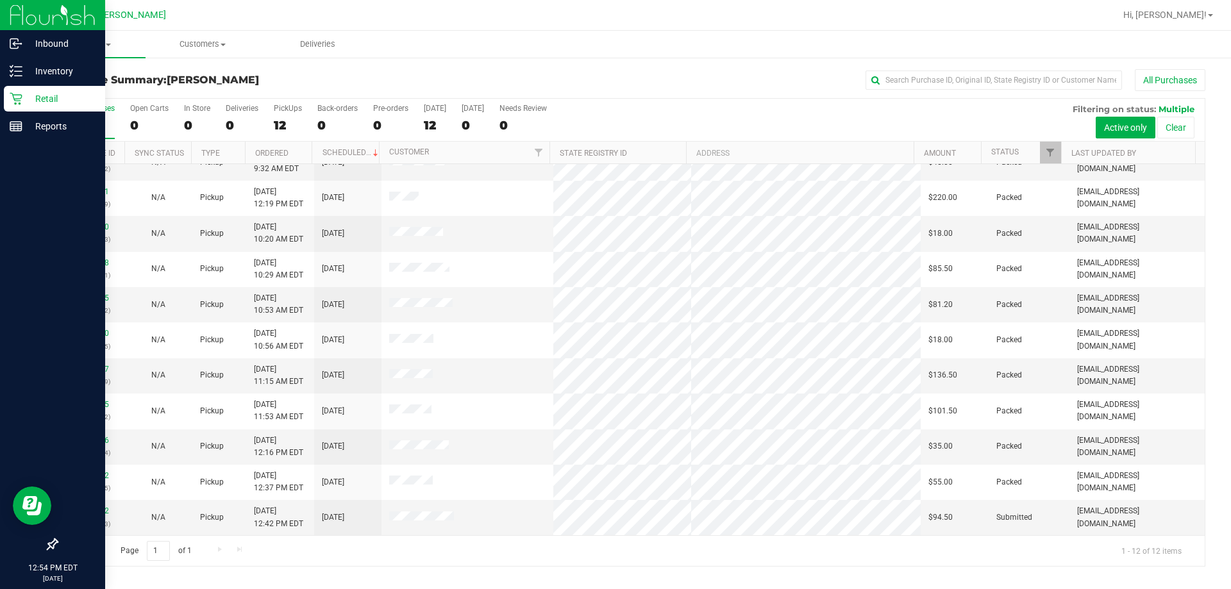
click at [37, 97] on p "Retail" at bounding box center [60, 98] width 77 height 15
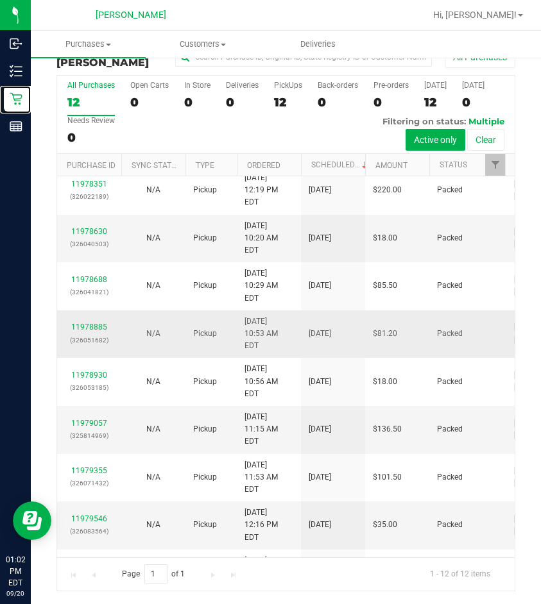
scroll to position [178, 0]
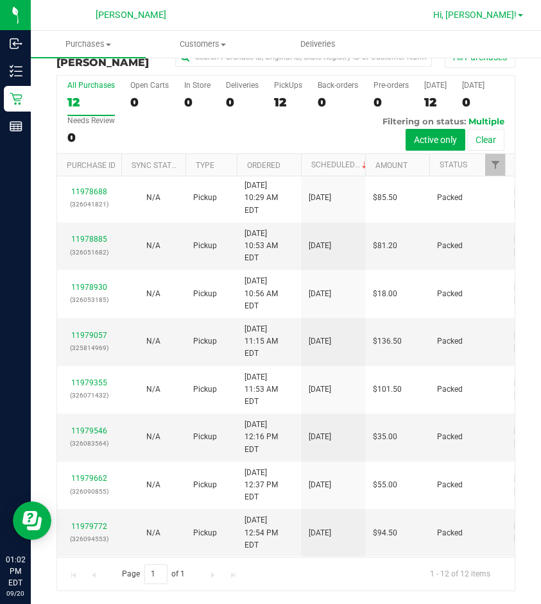
click at [514, 19] on span "Hi, [PERSON_NAME]!" at bounding box center [474, 15] width 83 height 10
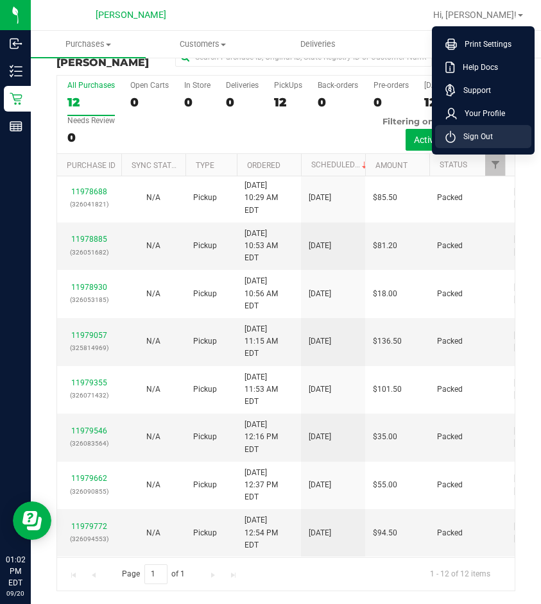
click at [481, 142] on span "Sign Out" at bounding box center [473, 136] width 37 height 13
